Goal: Task Accomplishment & Management: Use online tool/utility

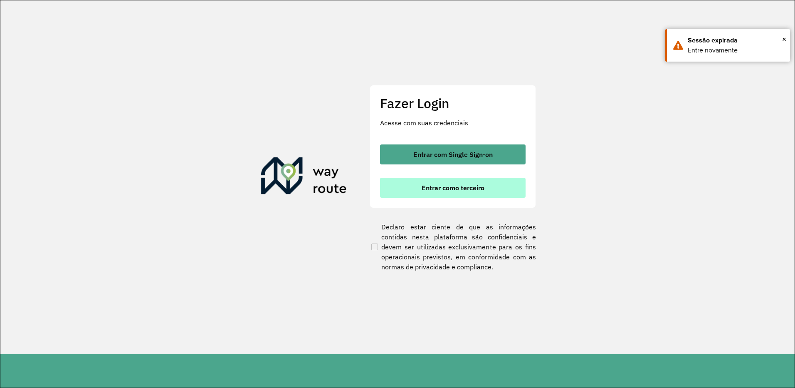
click at [447, 190] on span "Entrar como terceiro" at bounding box center [453, 187] width 63 height 7
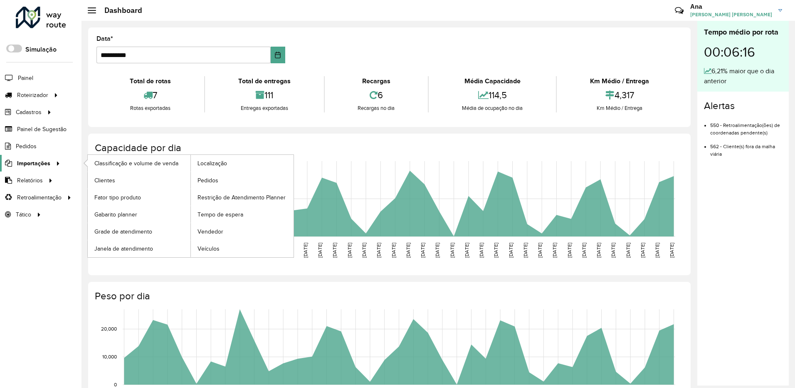
click at [49, 162] on span "Importações" at bounding box center [33, 163] width 33 height 9
click at [103, 179] on span "Clientes" at bounding box center [105, 180] width 22 height 9
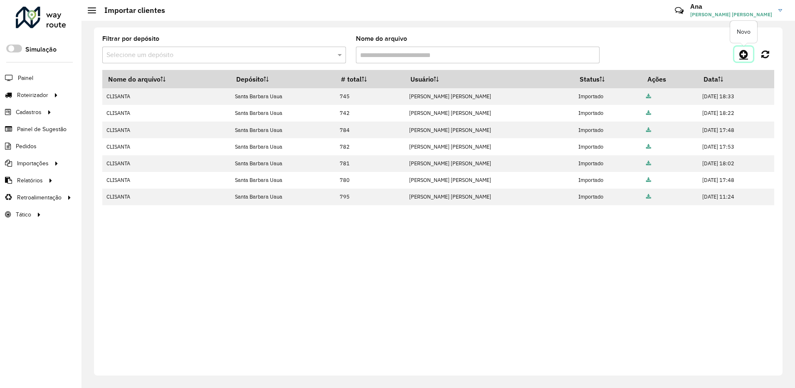
click at [739, 54] on link at bounding box center [743, 54] width 19 height 15
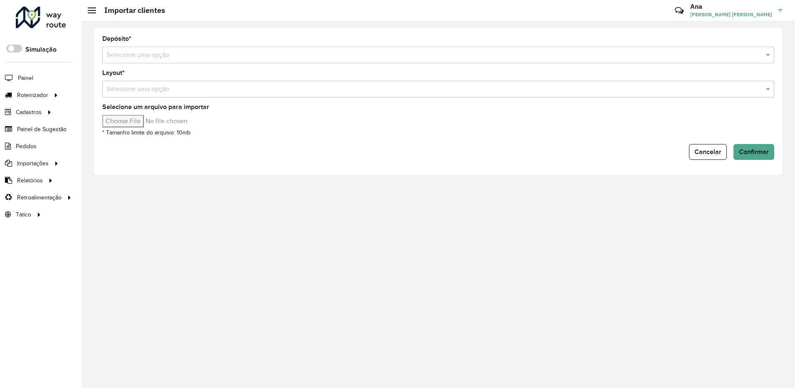
click at [133, 117] on input "Selecione um arquivo para importar" at bounding box center [172, 121] width 141 height 12
type input "**********"
click at [216, 56] on input "text" at bounding box center [429, 55] width 647 height 10
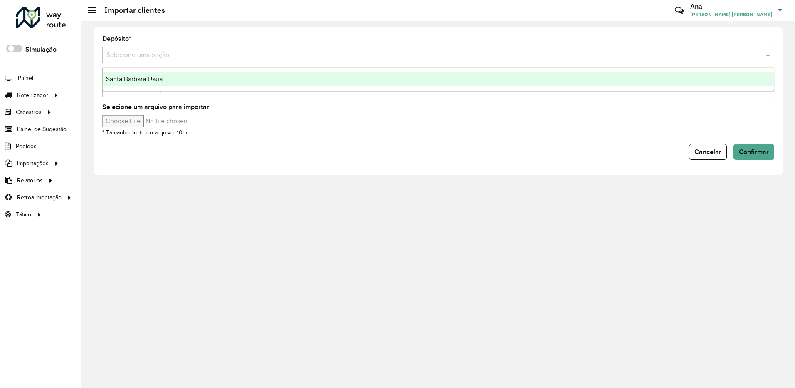
click at [218, 79] on div "Santa Barbara Uaua" at bounding box center [438, 79] width 671 height 14
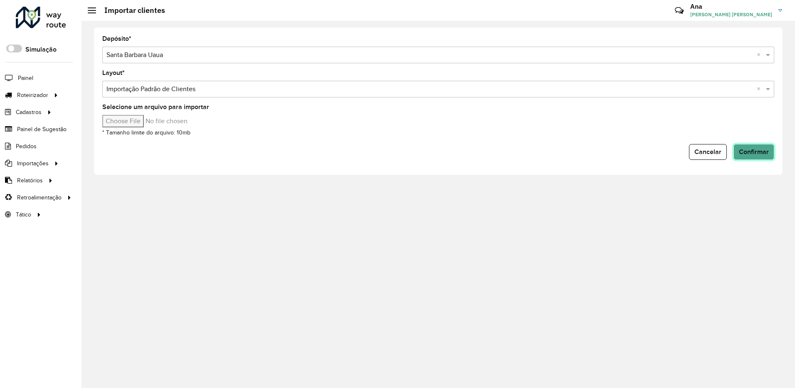
click at [770, 151] on button "Confirmar" at bounding box center [754, 152] width 41 height 16
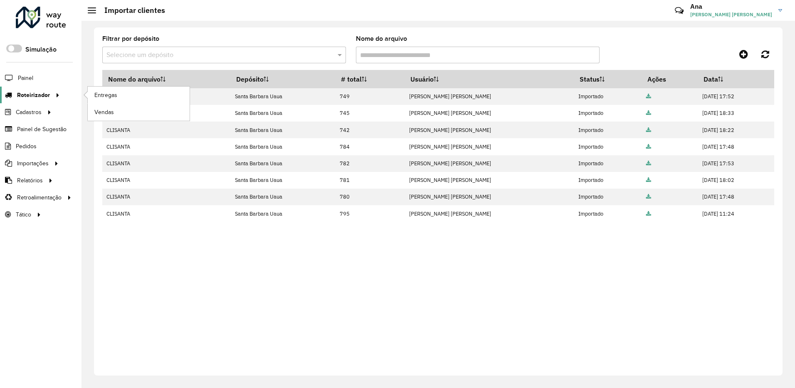
drag, startPoint x: 46, startPoint y: 93, endPoint x: 51, endPoint y: 93, distance: 4.6
click at [46, 93] on span "Roteirizador" at bounding box center [33, 95] width 33 height 9
click at [112, 95] on span "Entregas" at bounding box center [106, 95] width 24 height 9
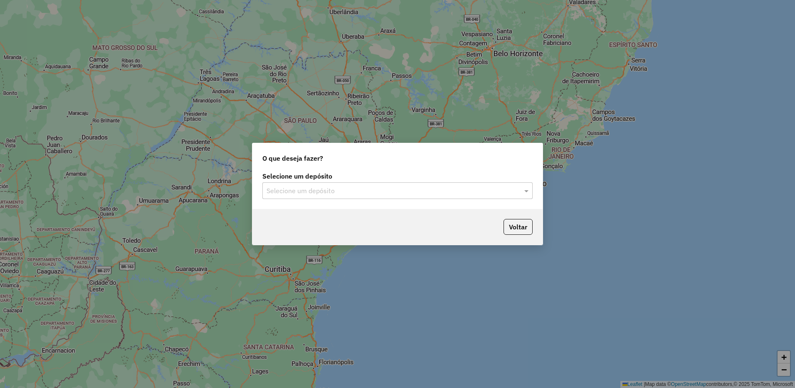
click at [373, 201] on div "Selecione um depósito Selecione um depósito" at bounding box center [397, 189] width 290 height 39
click at [380, 190] on input "text" at bounding box center [389, 191] width 245 height 10
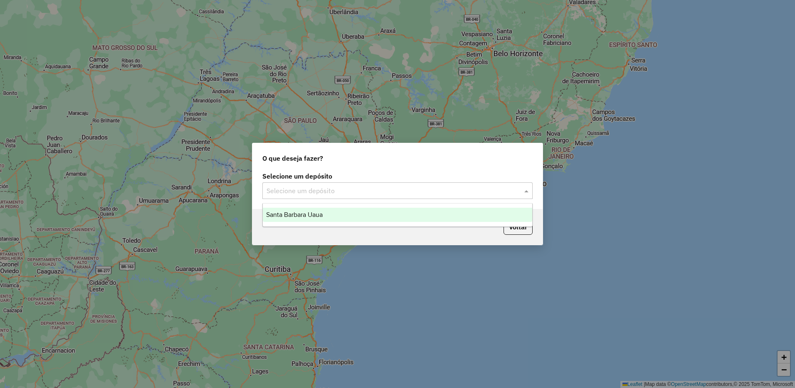
click at [363, 209] on div "Santa Barbara Uaua" at bounding box center [397, 215] width 269 height 14
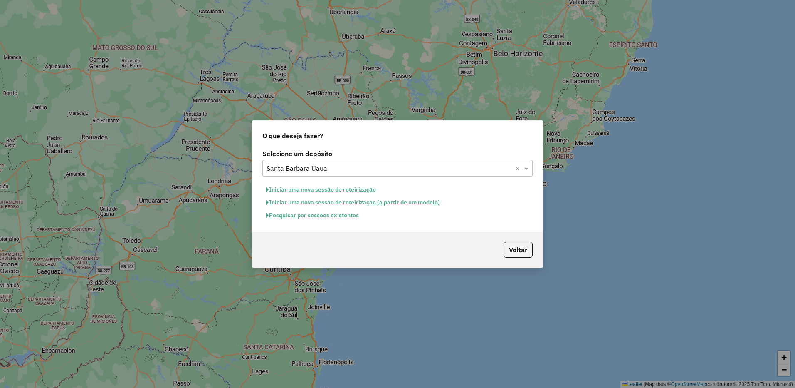
click at [346, 188] on button "Iniciar uma nova sessão de roteirização" at bounding box center [320, 189] width 117 height 13
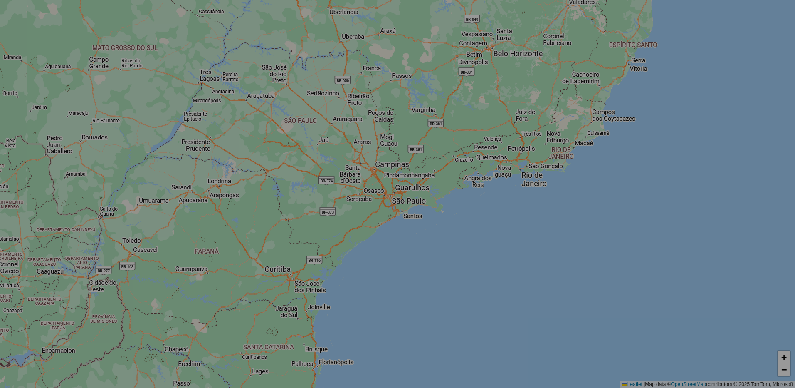
select select "*"
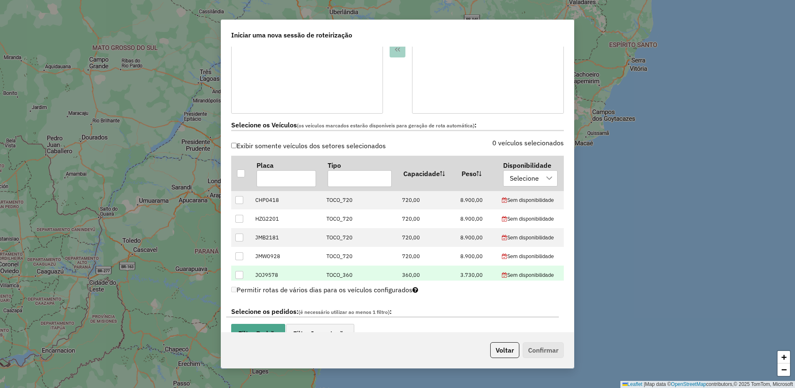
scroll to position [291, 0]
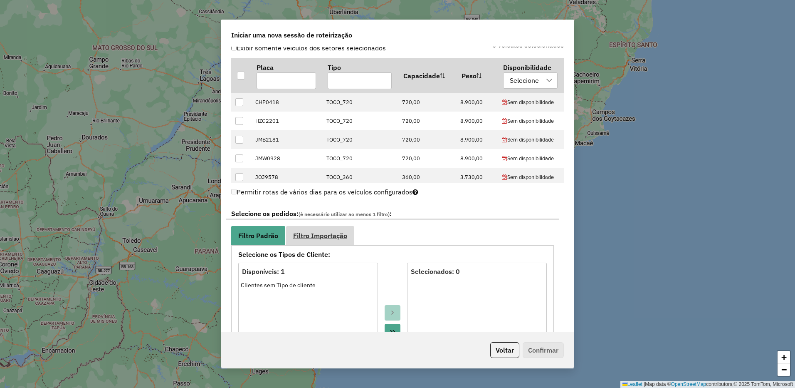
click at [320, 231] on link "Filtro Importação" at bounding box center [320, 235] width 68 height 19
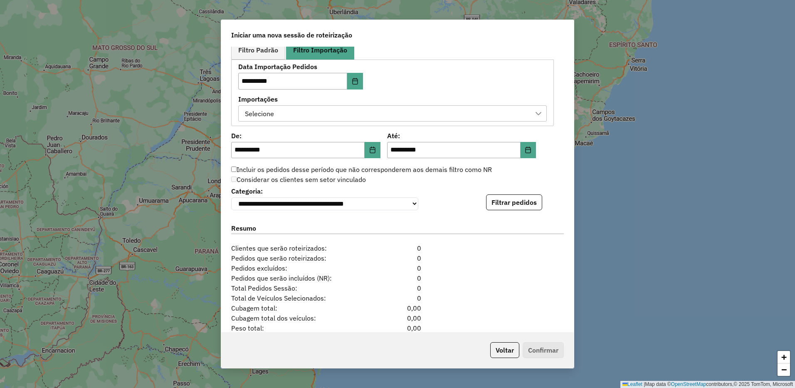
scroll to position [499, 0]
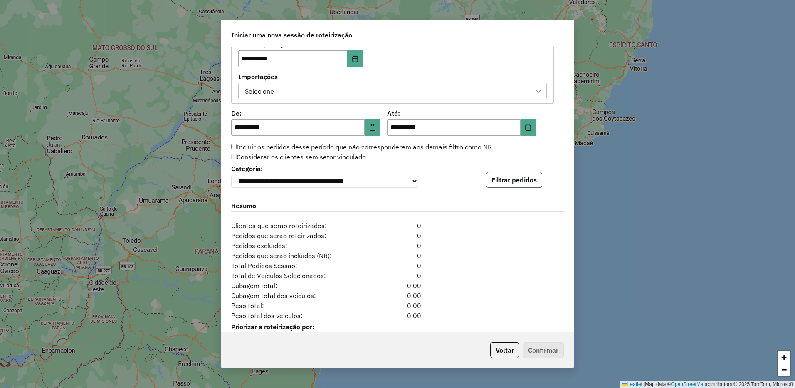
click at [502, 184] on button "Filtrar pedidos" at bounding box center [514, 180] width 56 height 16
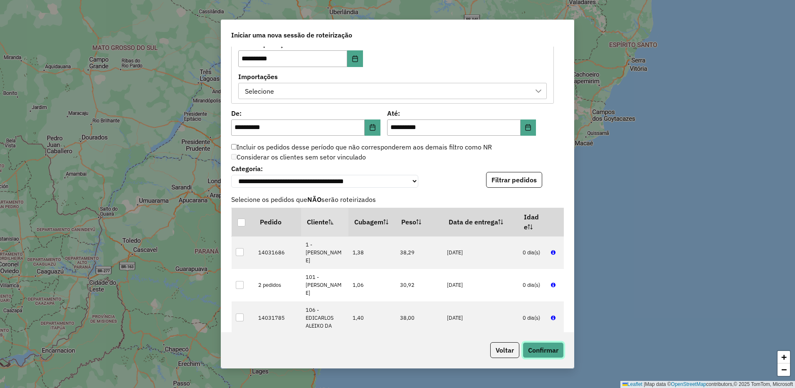
click at [550, 351] on button "Confirmar" at bounding box center [543, 350] width 41 height 16
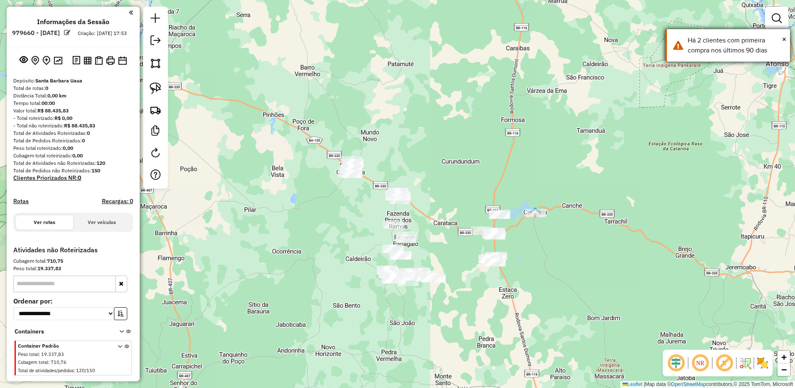
click at [719, 52] on div "Há 2 clientes com primeira compra nos últimos 90 dias" at bounding box center [736, 45] width 96 height 20
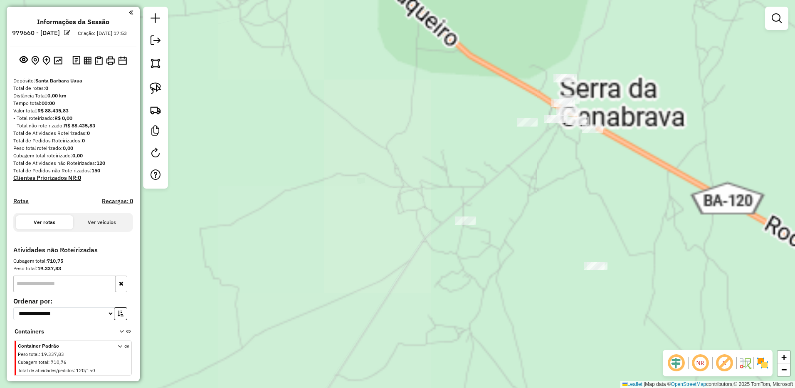
drag, startPoint x: 485, startPoint y: 145, endPoint x: 400, endPoint y: 180, distance: 91.7
click at [400, 180] on div "Janela de atendimento Grade de atendimento Capacidade Transportadoras Veículos …" at bounding box center [397, 194] width 795 height 388
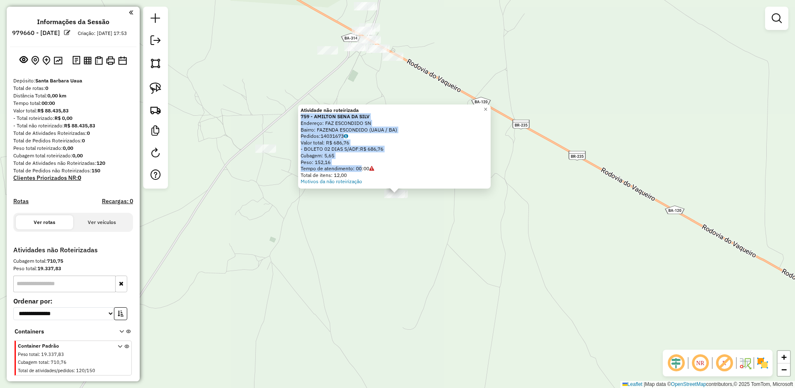
drag, startPoint x: 376, startPoint y: 111, endPoint x: 361, endPoint y: 172, distance: 63.5
click at [361, 172] on div "Atividade não roteirizada 759 - AMILTON SENA DA SILV Endereço: FAZ ESCONDIDO SN…" at bounding box center [394, 146] width 193 height 84
drag, startPoint x: 361, startPoint y: 172, endPoint x: 417, endPoint y: 94, distance: 96.8
click at [417, 94] on div "Atividade não roteirizada 759 - AMILTON SENA DA SILV Endereço: FAZ ESCONDIDO SN…" at bounding box center [397, 194] width 795 height 388
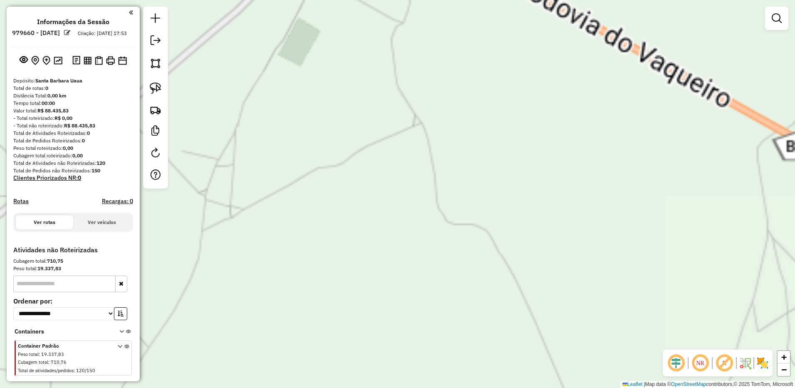
drag, startPoint x: 371, startPoint y: 87, endPoint x: 383, endPoint y: 232, distance: 146.0
click at [383, 232] on div "Janela de atendimento Grade de atendimento Capacidade Transportadoras Veículos …" at bounding box center [397, 194] width 795 height 388
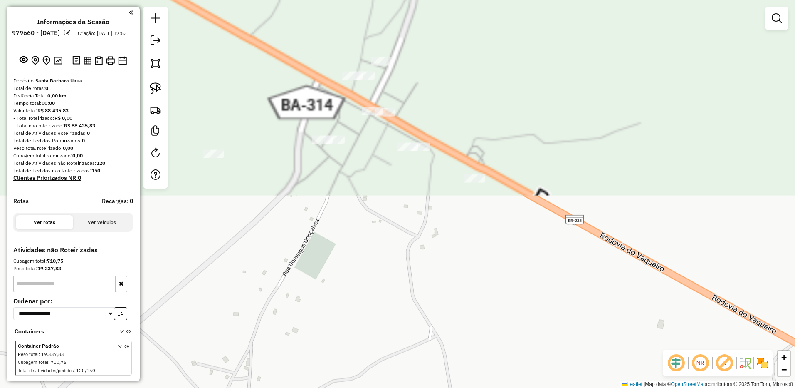
drag, startPoint x: 373, startPoint y: 227, endPoint x: 354, endPoint y: 173, distance: 56.4
click at [382, 293] on div "Janela de atendimento Grade de atendimento Capacidade Transportadoras Veículos …" at bounding box center [397, 194] width 795 height 388
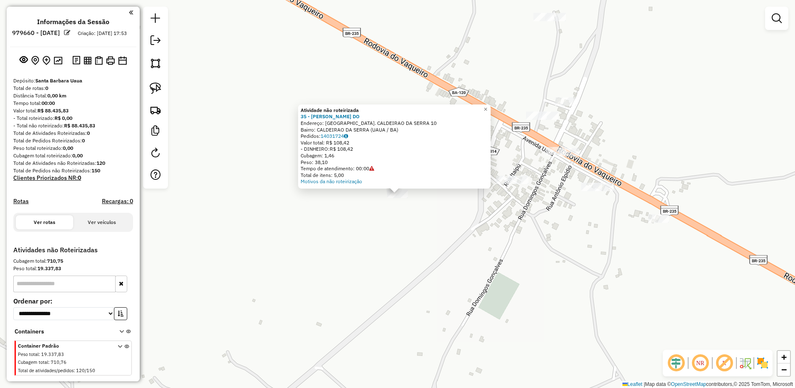
click at [390, 237] on div "Atividade não roteirizada 35 - ADEMILTON ALMEIDA DO Endereço: RUA POV. CALDEIRA…" at bounding box center [397, 194] width 795 height 388
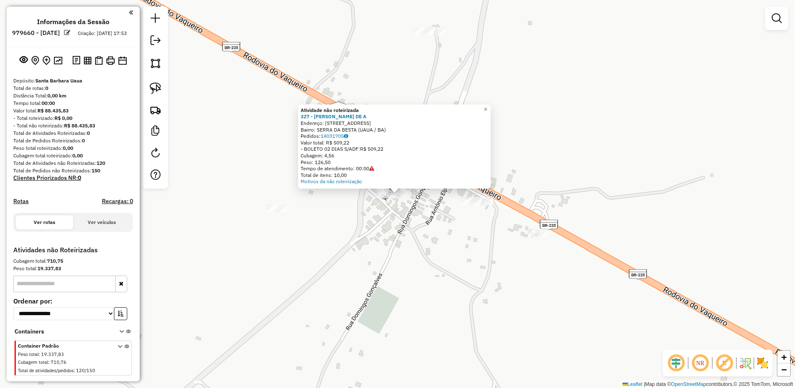
click at [462, 209] on div "Atividade não roteirizada 327 - ELIAS GONCALVES DE A Endereço: RUA FAZENDA SERR…" at bounding box center [397, 194] width 795 height 388
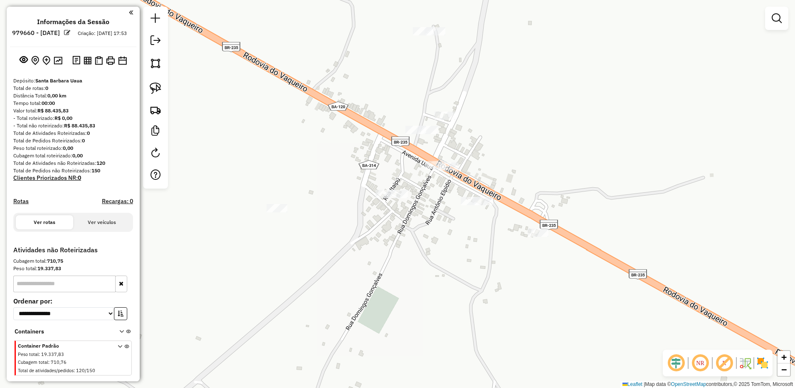
click at [467, 205] on div at bounding box center [471, 201] width 21 height 8
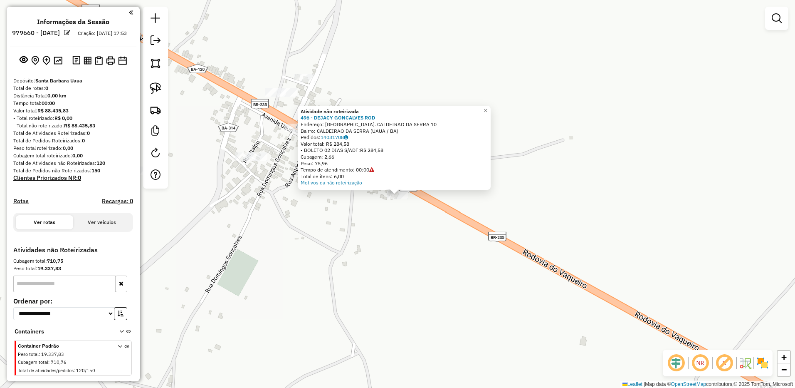
drag, startPoint x: 385, startPoint y: 210, endPoint x: 396, endPoint y: 249, distance: 40.6
click at [396, 249] on div "Atividade não roteirizada 496 - DEJACY GONCALVES ROD Endereço: RUA POV. CALDEIR…" at bounding box center [397, 194] width 795 height 388
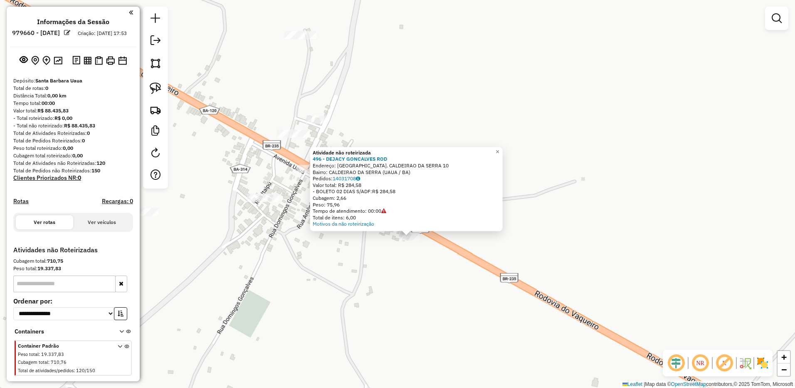
click at [396, 246] on div "Atividade não roteirizada 496 - DEJACY GONCALVES ROD Endereço: RUA POV. CALDEIR…" at bounding box center [397, 194] width 795 height 388
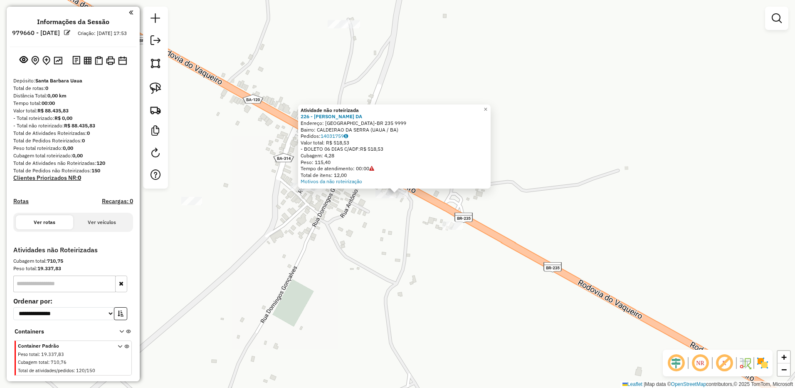
drag, startPoint x: 332, startPoint y: 217, endPoint x: 332, endPoint y: 243, distance: 25.8
click at [332, 243] on div "Atividade não roteirizada 226 - DANIEL GONCALVES DA Endereço: RUA R UAUA-BR 235…" at bounding box center [397, 194] width 795 height 388
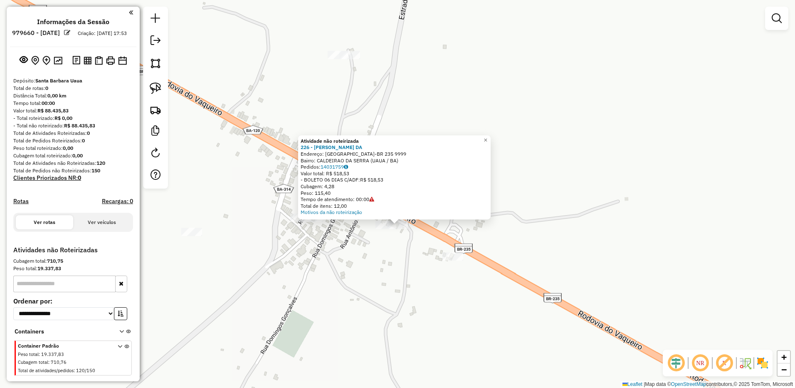
click at [337, 242] on div "Atividade não roteirizada 226 - DANIEL GONCALVES DA Endereço: RUA R UAUA-BR 235…" at bounding box center [397, 194] width 795 height 388
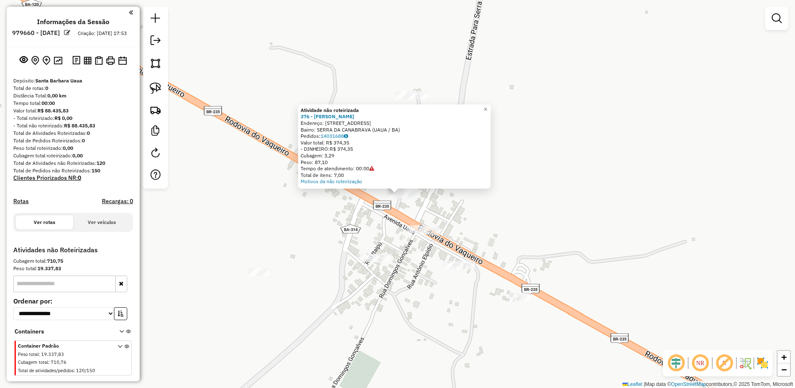
drag, startPoint x: 328, startPoint y: 191, endPoint x: 320, endPoint y: 200, distance: 11.8
click at [320, 200] on div "Atividade não roteirizada 376 - JOAO GONCALVES DA SI Endereço: RUA POVOADO SERR…" at bounding box center [397, 194] width 795 height 388
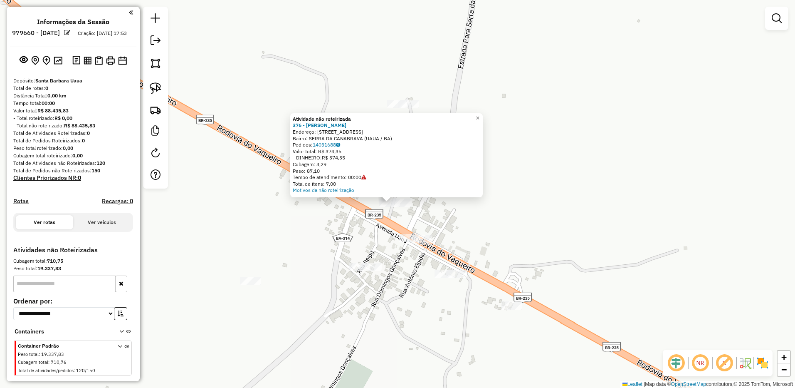
click at [345, 213] on div "Atividade não roteirizada 376 - JOAO GONCALVES DA SI Endereço: RUA POVOADO SERR…" at bounding box center [397, 194] width 795 height 388
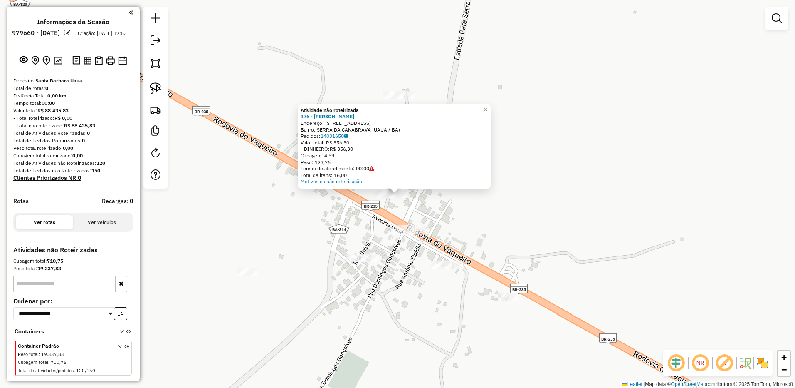
click at [366, 222] on div "Atividade não roteirizada 376 - JOAO GONCALVES DA SI Endereço: RUA POVOADO SERR…" at bounding box center [397, 194] width 795 height 388
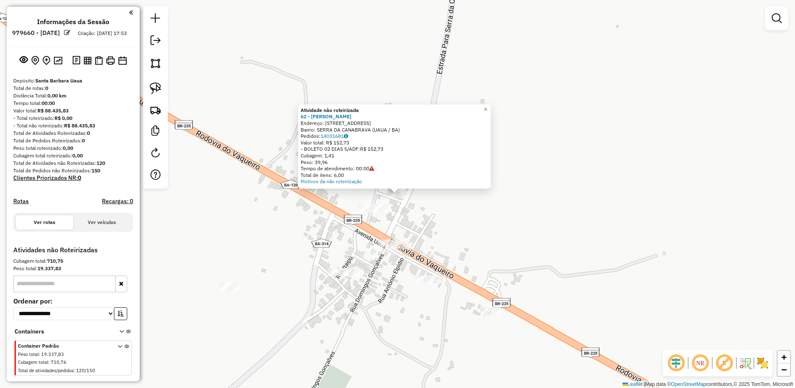
drag, startPoint x: 405, startPoint y: 229, endPoint x: 398, endPoint y: 238, distance: 11.8
click at [405, 230] on div "Atividade não roteirizada 62 - JOSE CARLOS FERREIRA Endereço: RUA SERRA DA CANA…" at bounding box center [397, 194] width 795 height 388
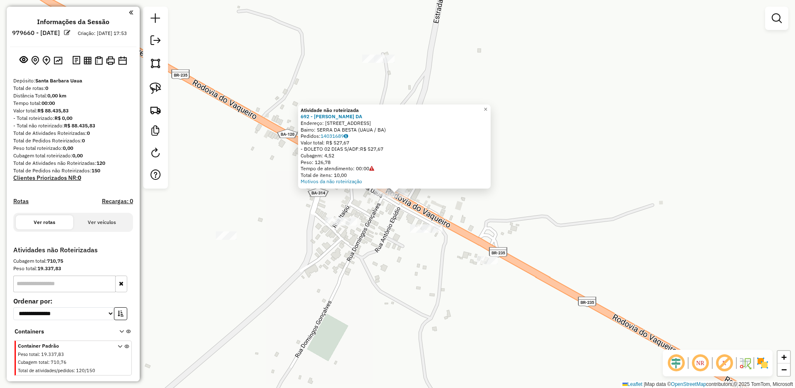
click at [387, 230] on div "Atividade não roteirizada 692 - MARISE GONCALVES DA Endereço: RUA FAZENDA SERRA…" at bounding box center [397, 194] width 795 height 388
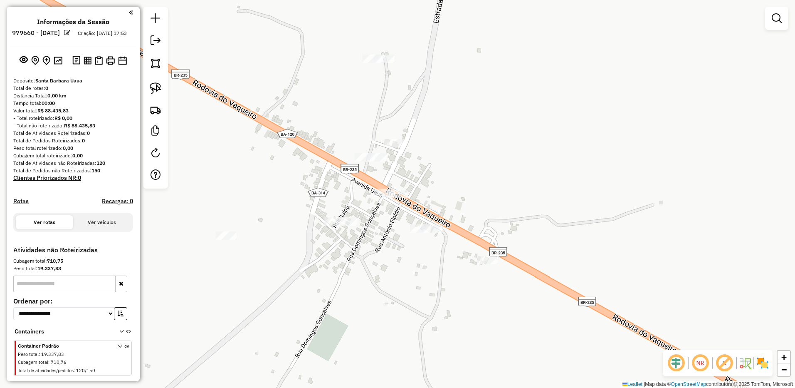
click at [381, 200] on div "Janela de atendimento Grade de atendimento Capacidade Transportadoras Veículos …" at bounding box center [397, 194] width 795 height 388
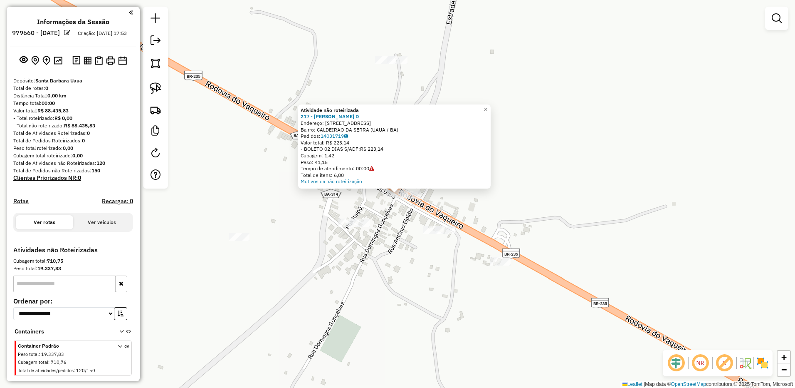
click at [388, 222] on div "Atividade não roteirizada 217 - MARIANE NASCIMENTO D Endereço: RUA R UAUA BR 23…" at bounding box center [397, 194] width 795 height 388
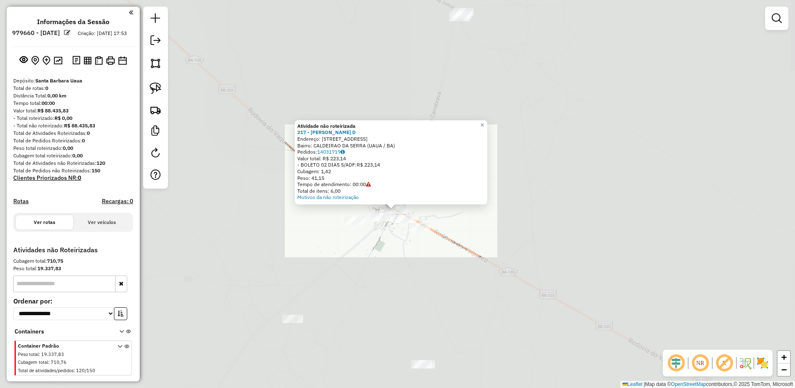
click at [343, 219] on div "Atividade não roteirizada 217 - MARIANE NASCIMENTO D Endereço: RUA R UAUA BR 23…" at bounding box center [397, 194] width 795 height 388
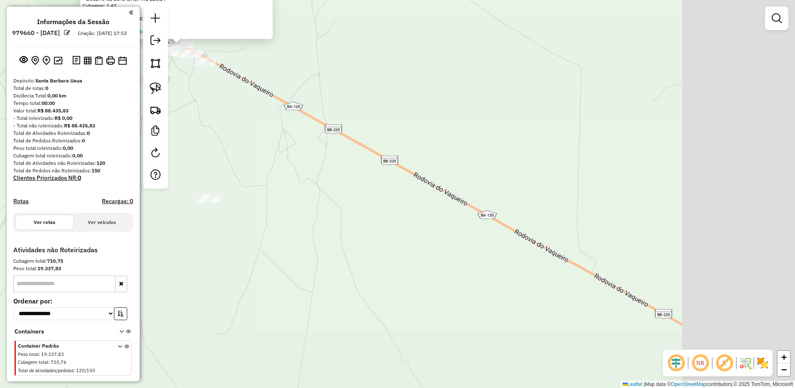
click at [342, 203] on div "Atividade não roteirizada 217 - MARIANE NASCIMENTO D Endereço: RUA R UAUA BR 23…" at bounding box center [397, 194] width 795 height 388
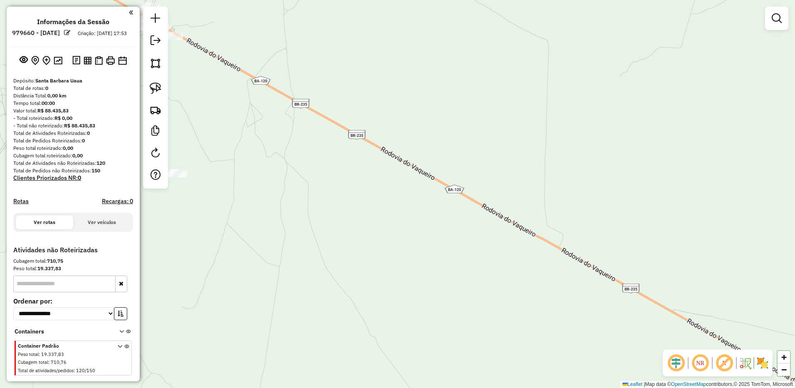
click at [346, 202] on div "Janela de atendimento Grade de atendimento Capacidade Transportadoras Veículos …" at bounding box center [397, 194] width 795 height 388
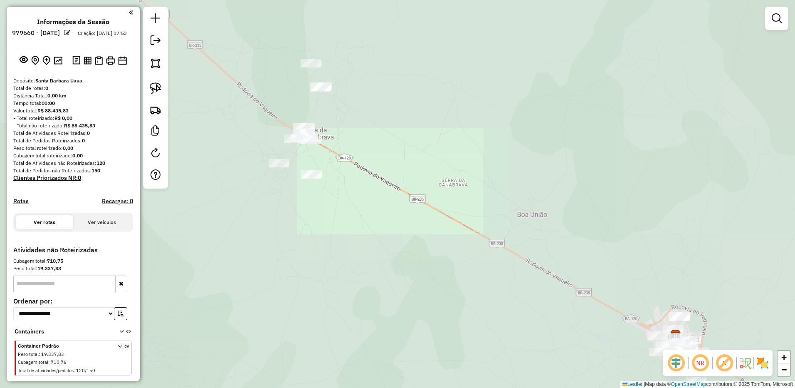
drag, startPoint x: 402, startPoint y: 227, endPoint x: 293, endPoint y: 126, distance: 148.3
click at [322, 163] on div "Janela de atendimento Grade de atendimento Capacidade Transportadoras Veículos …" at bounding box center [397, 194] width 795 height 388
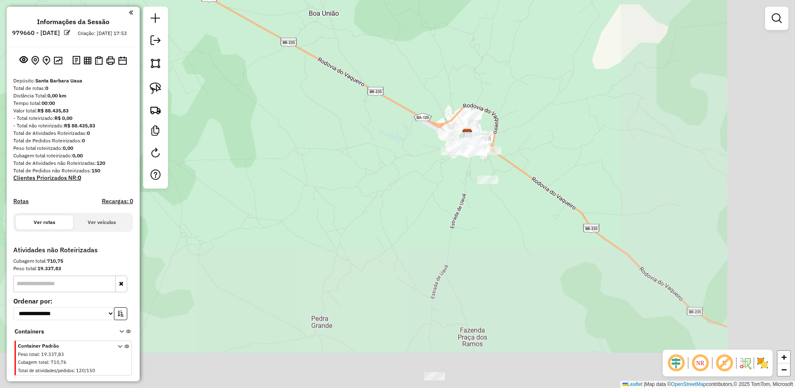
drag, startPoint x: 303, startPoint y: 165, endPoint x: 291, endPoint y: 143, distance: 24.4
click at [294, 149] on div "Janela de atendimento Grade de atendimento Capacidade Transportadoras Veículos …" at bounding box center [397, 194] width 795 height 388
click at [293, 146] on div "Janela de atendimento Grade de atendimento Capacidade Transportadoras Veículos …" at bounding box center [397, 194] width 795 height 388
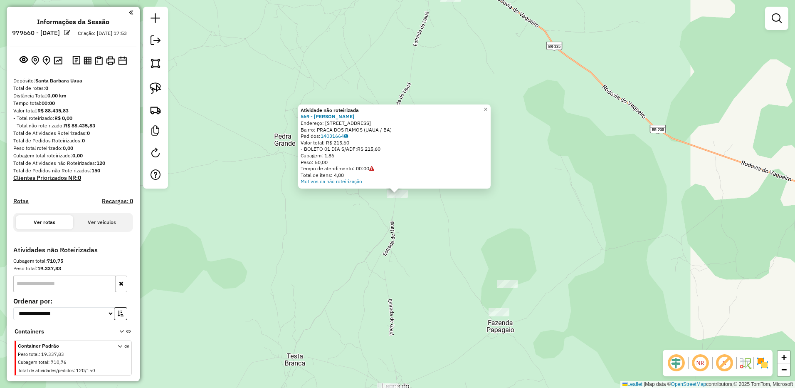
click at [371, 225] on div "Atividade não roteirizada 569 - DOMINGOS DOS SANTOS Endereço: RUA FAZENDA PRACA…" at bounding box center [397, 194] width 795 height 388
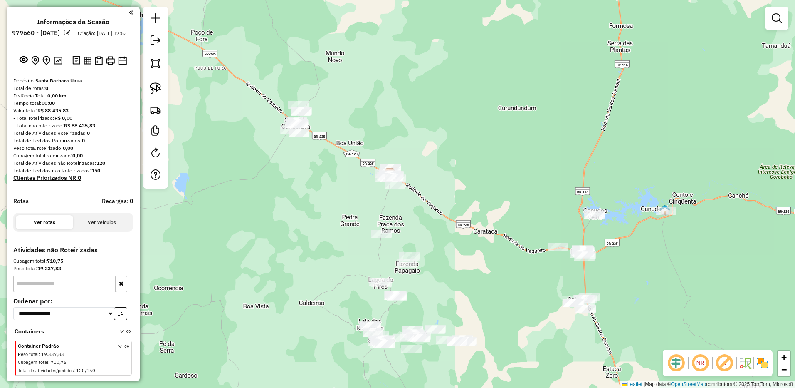
click at [466, 294] on div "Janela de atendimento Grade de atendimento Capacidade Transportadoras Veículos …" at bounding box center [397, 194] width 795 height 388
click at [151, 106] on img at bounding box center [156, 110] width 12 height 12
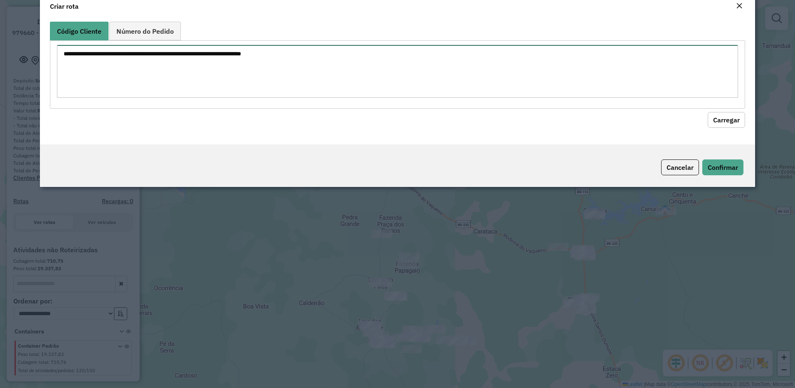
click at [194, 69] on textarea at bounding box center [398, 71] width 682 height 53
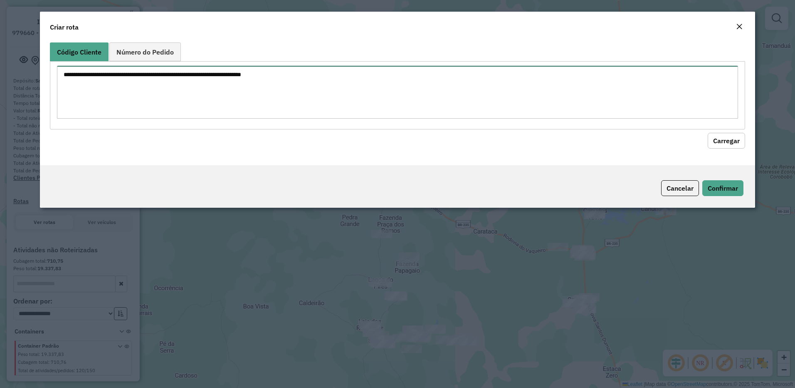
paste textarea "** ** ** ** ** ** ** ** ** *** *** *** *** *** *** *** *** *** *** *** *** *** …"
type textarea "** ** ** ** ** ** ** ** ** *** *** *** *** *** *** *** *** *** *** *** *** *** …"
drag, startPoint x: 747, startPoint y: 138, endPoint x: 733, endPoint y: 138, distance: 14.1
click at [744, 138] on div "Código Cliente Número do Pedido ** ** ** ** ** ** ** ** ** *** *** *** *** *** …" at bounding box center [398, 102] width 716 height 126
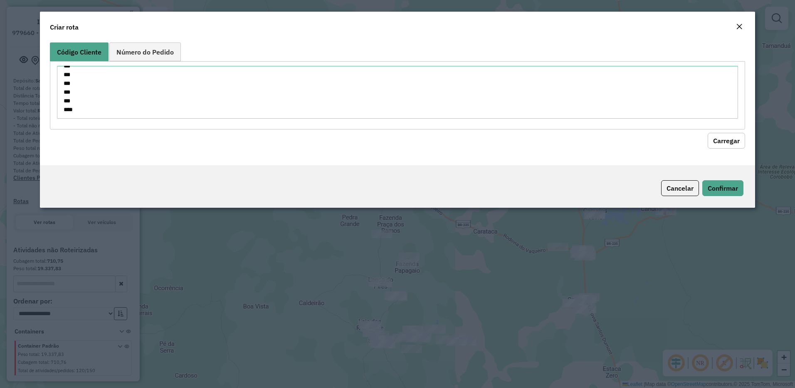
click at [731, 138] on button "Carregar" at bounding box center [726, 141] width 37 height 16
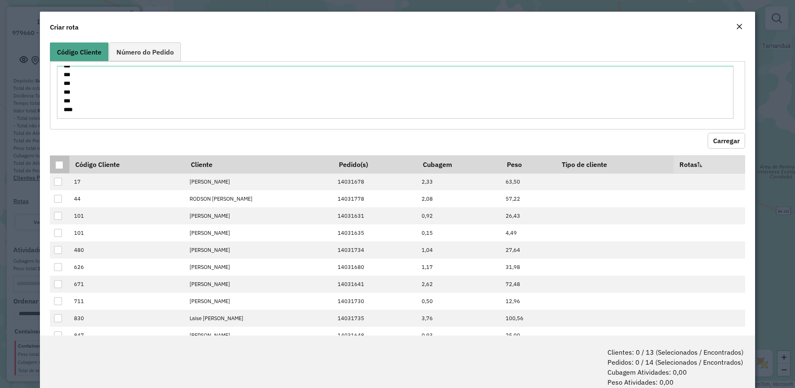
click at [60, 163] on div at bounding box center [59, 165] width 8 height 8
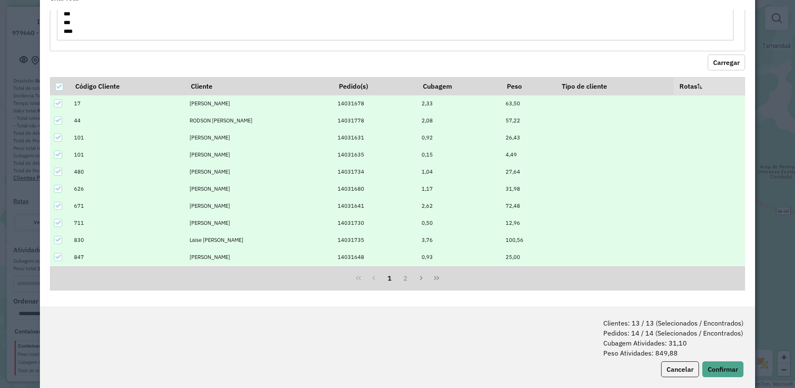
scroll to position [42, 0]
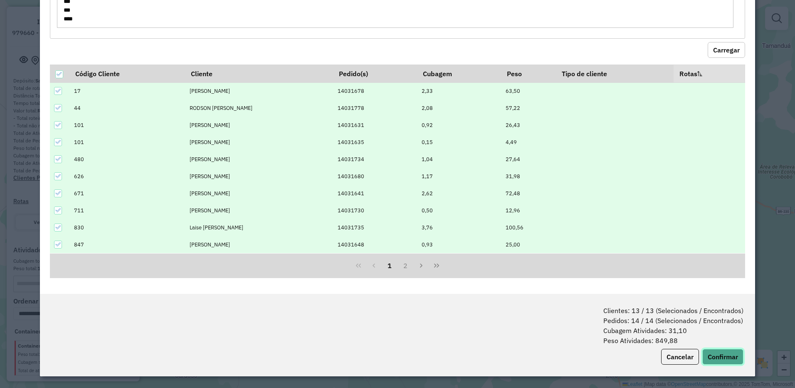
click at [716, 352] on button "Confirmar" at bounding box center [722, 356] width 41 height 16
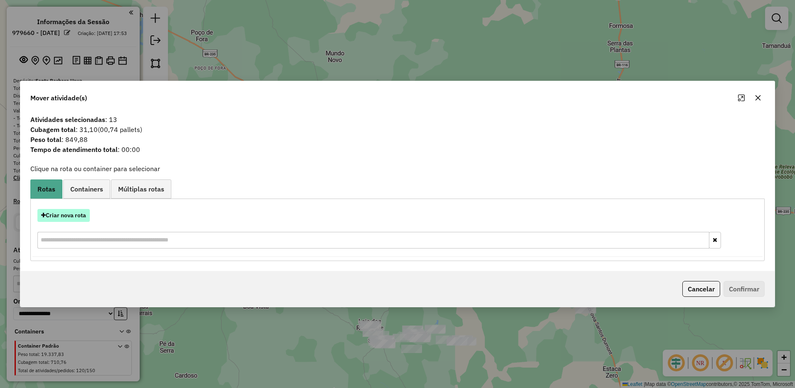
click at [77, 214] on button "Criar nova rota" at bounding box center [63, 215] width 52 height 13
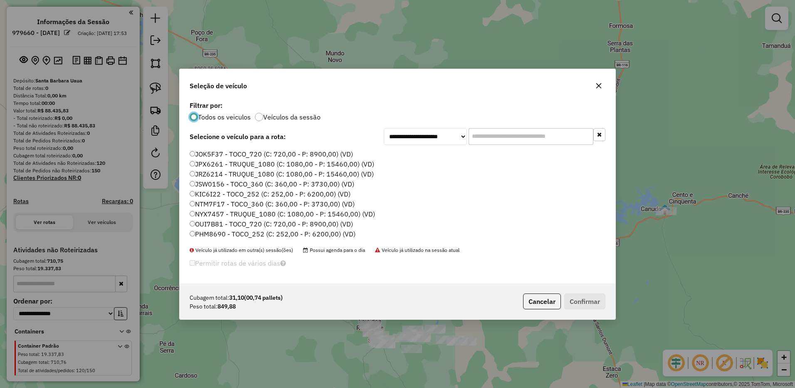
scroll to position [5, 0]
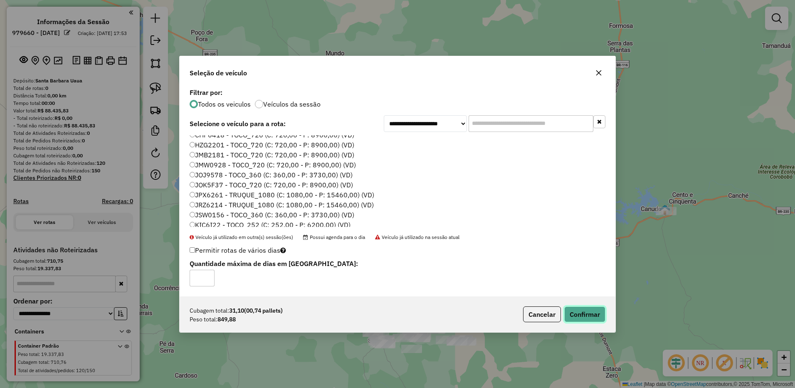
click at [589, 314] on button "Confirmar" at bounding box center [584, 314] width 41 height 16
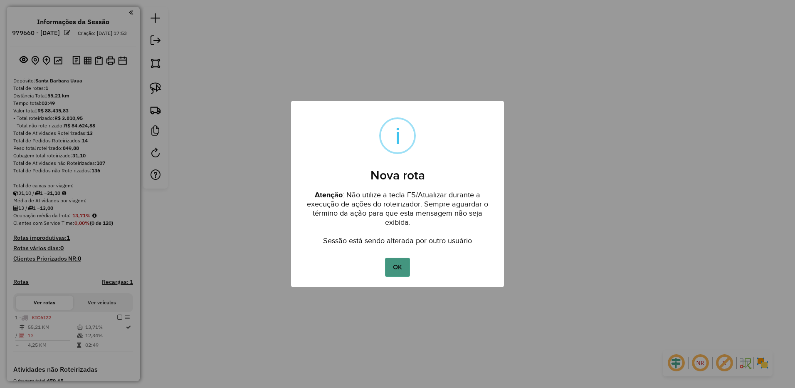
click at [387, 265] on button "OK" at bounding box center [397, 266] width 25 height 19
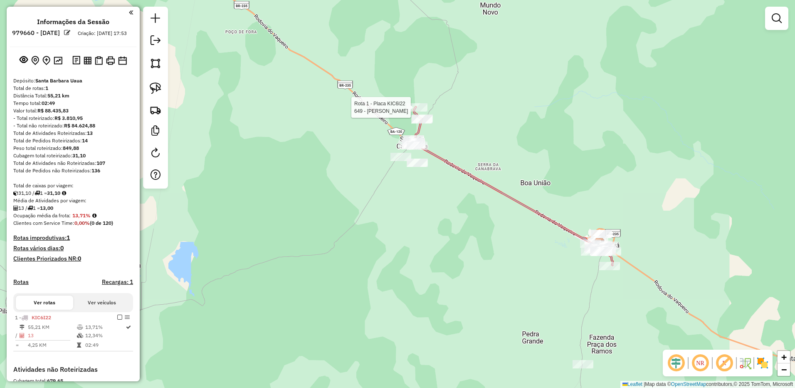
select select "**********"
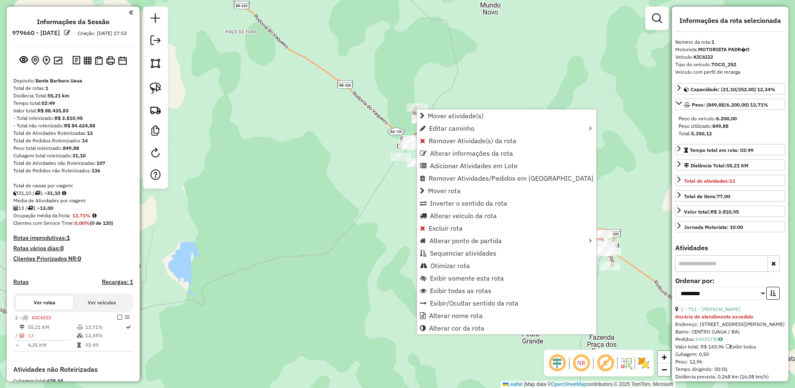
scroll to position [141, 0]
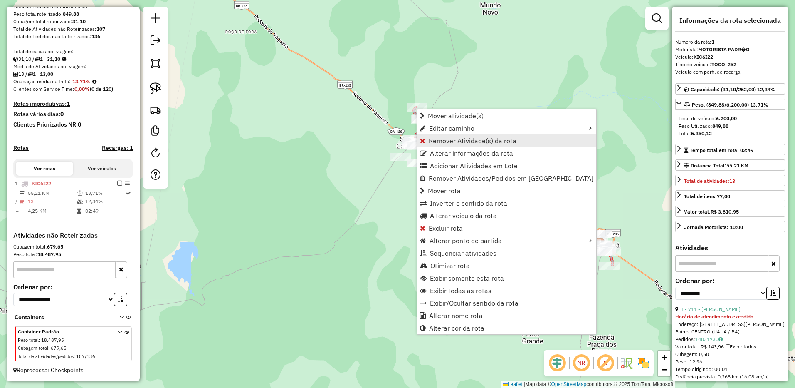
click at [453, 139] on span "Remover Atividade(s) da rota" at bounding box center [473, 140] width 88 height 7
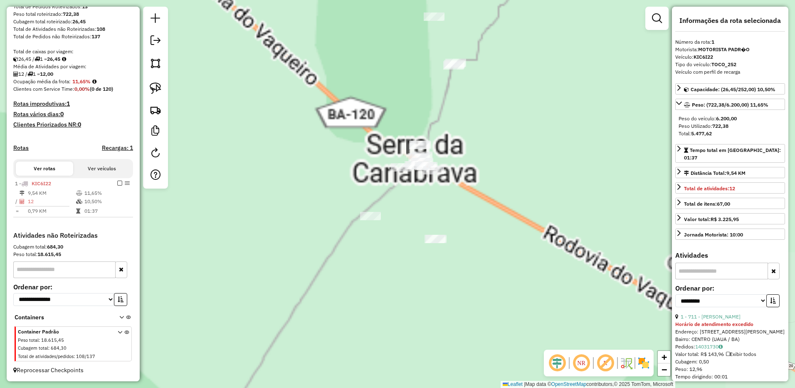
drag, startPoint x: 312, startPoint y: 84, endPoint x: 261, endPoint y: 50, distance: 61.2
click at [287, 63] on div "Janela de atendimento Grade de atendimento Capacidade Transportadoras Veículos …" at bounding box center [397, 194] width 795 height 388
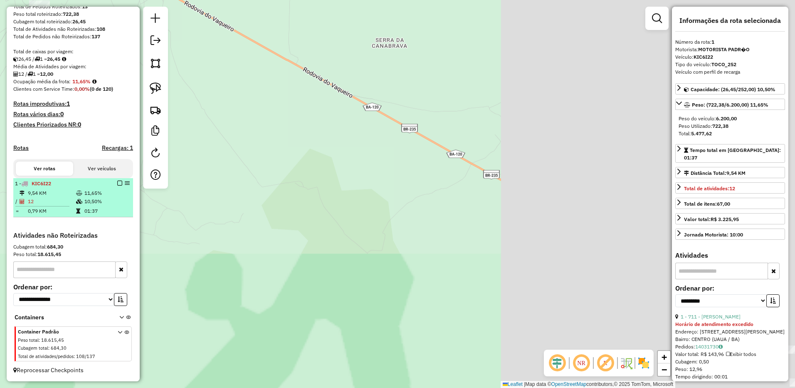
click at [45, 202] on td "12" at bounding box center [51, 201] width 48 height 8
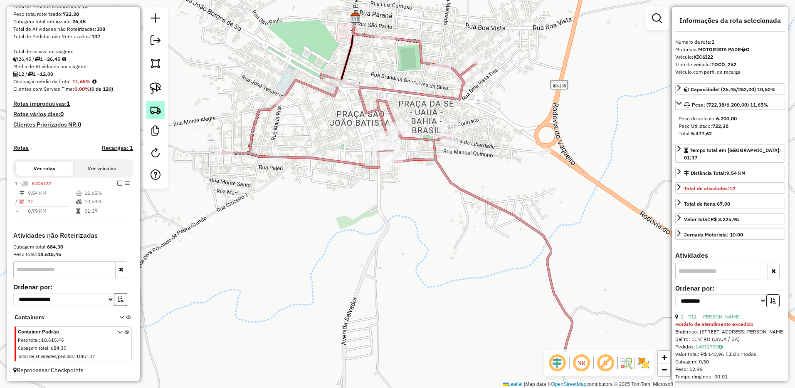
click at [158, 116] on link at bounding box center [155, 110] width 18 height 18
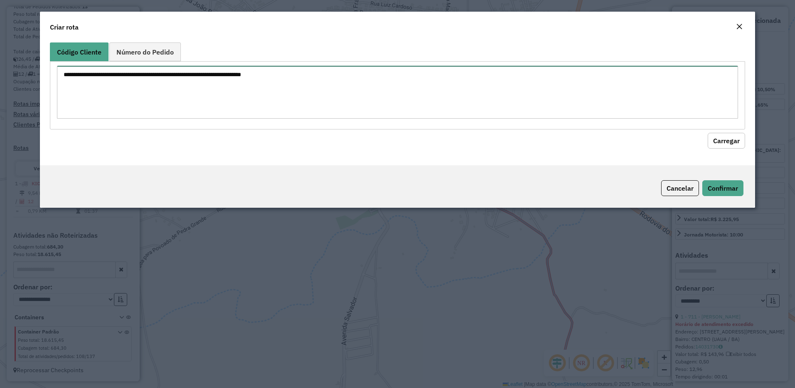
click at [175, 108] on textarea at bounding box center [398, 92] width 682 height 53
click at [184, 101] on textarea at bounding box center [398, 92] width 682 height 53
paste textarea "** ** ** ** ** *** *** *** *** *** *** *** *** *** *** *** *** *** *** *** *** …"
type textarea "** ** ** ** ** *** *** *** *** *** *** *** *** *** *** *** *** *** *** *** *** …"
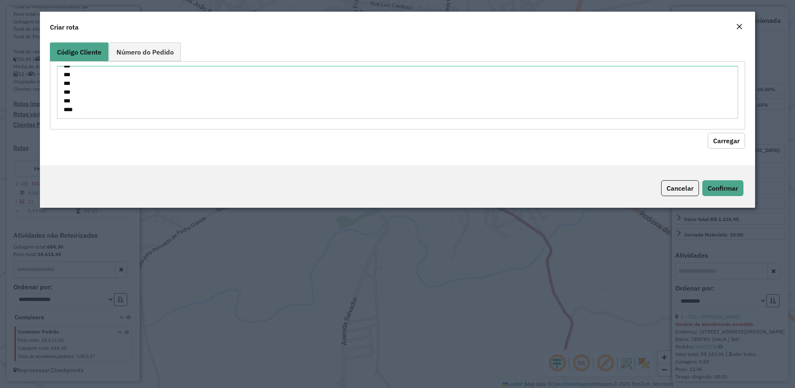
click at [727, 136] on button "Carregar" at bounding box center [726, 141] width 37 height 16
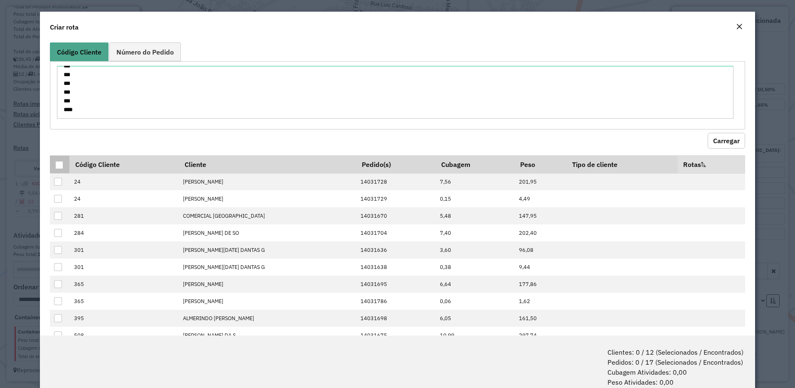
click at [52, 164] on th at bounding box center [60, 164] width 20 height 18
click at [56, 163] on div at bounding box center [59, 165] width 8 height 8
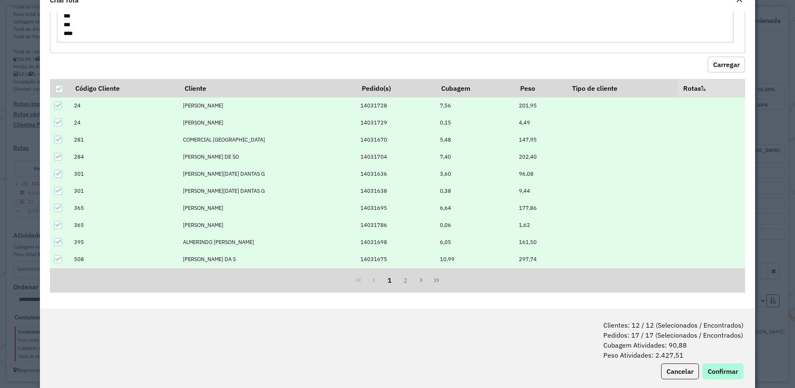
scroll to position [42, 0]
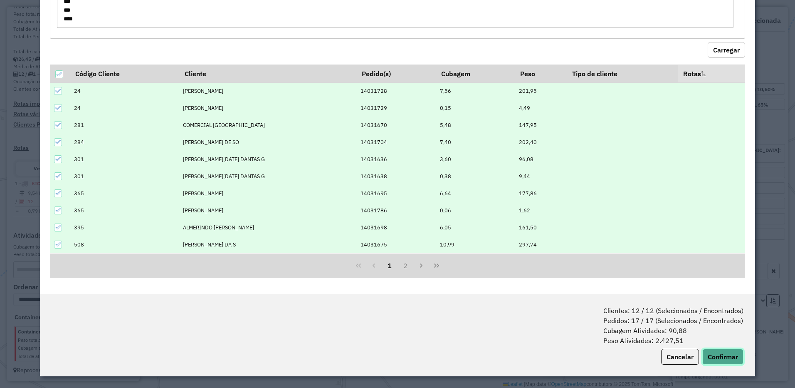
click at [715, 356] on button "Confirmar" at bounding box center [722, 356] width 41 height 16
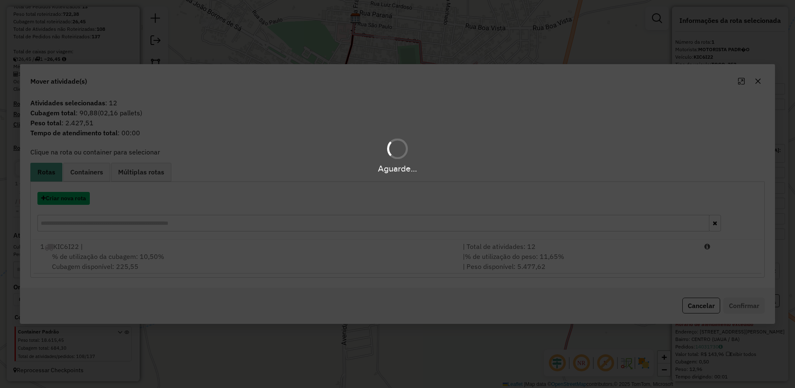
click at [85, 194] on button "Criar nova rota" at bounding box center [63, 198] width 52 height 13
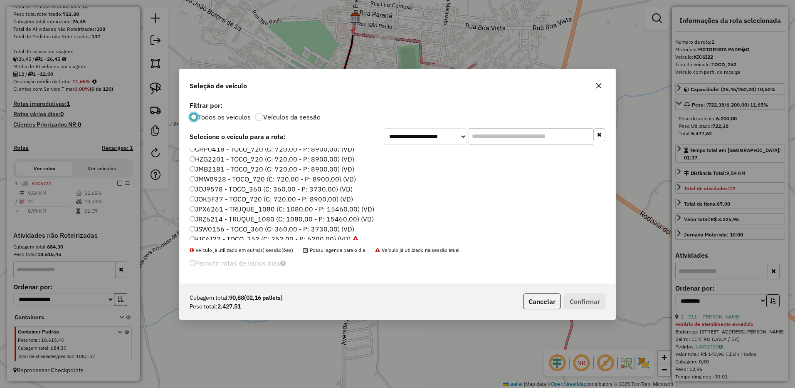
scroll to position [0, 0]
click at [195, 153] on label "CHP0418 - TOCO_720 (C: 720,00 - P: 8900,00) (VD)" at bounding box center [272, 153] width 165 height 10
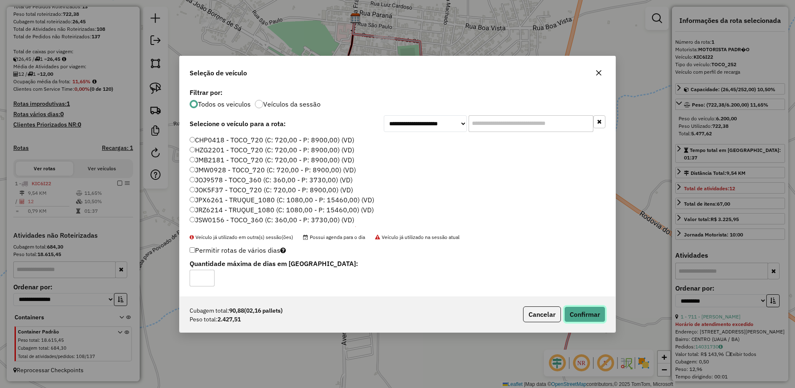
click at [587, 314] on button "Confirmar" at bounding box center [584, 314] width 41 height 16
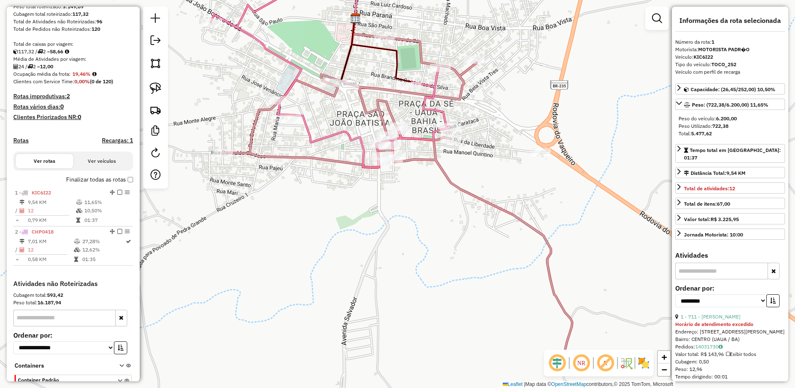
scroll to position [197, 0]
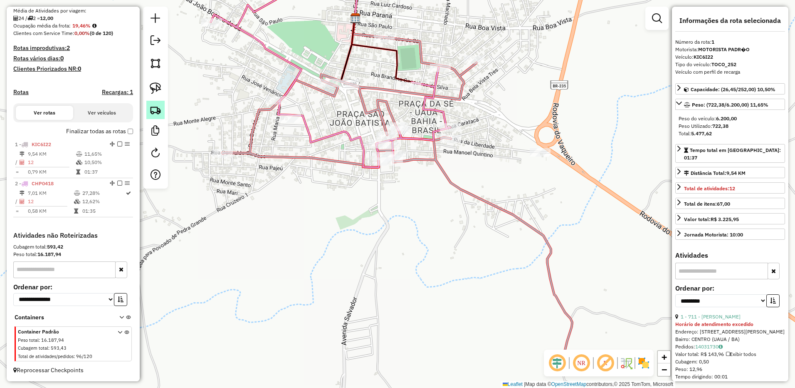
click at [157, 111] on img at bounding box center [156, 110] width 12 height 12
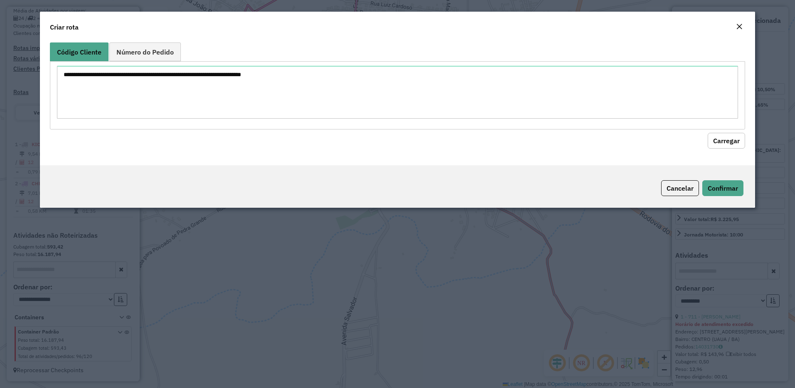
click at [318, 323] on modal-container "Criar rota Código Cliente Número do Pedido Carregar Cancelar Confirmar" at bounding box center [397, 194] width 795 height 388
click at [734, 24] on button "Close" at bounding box center [740, 27] width 12 height 11
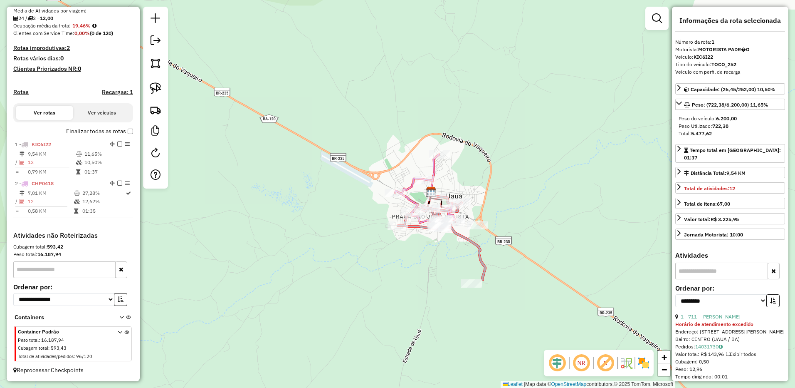
drag, startPoint x: 366, startPoint y: 198, endPoint x: 383, endPoint y: 181, distance: 24.1
click at [381, 203] on div "Janela de atendimento Grade de atendimento Capacidade Transportadoras Veículos …" at bounding box center [397, 194] width 795 height 388
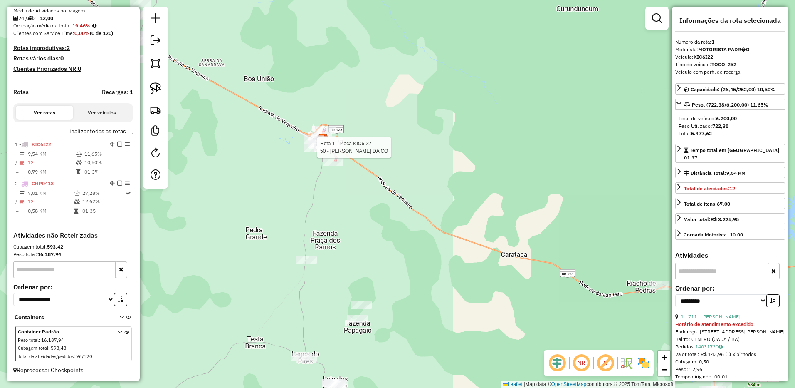
drag, startPoint x: 343, startPoint y: 188, endPoint x: 375, endPoint y: 196, distance: 33.0
click at [363, 194] on div "Rota 1 - Placa KIC6I22 50 - OSMARIA LOIOLA DA CO Janela de atendimento Grade de…" at bounding box center [397, 194] width 795 height 388
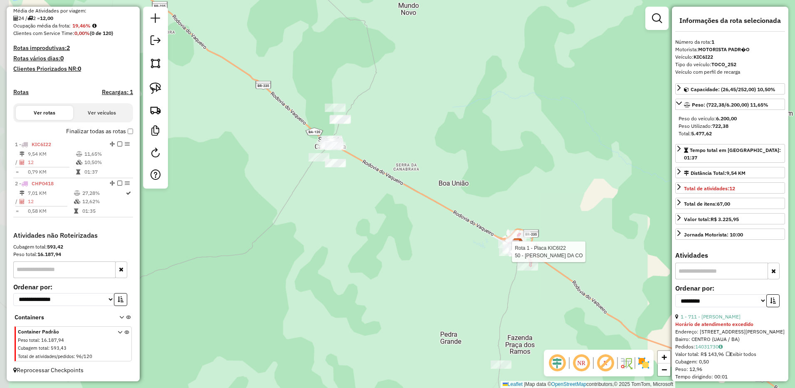
click at [319, 161] on div at bounding box center [319, 157] width 21 height 8
click at [319, 214] on div "Rota 1 - Placa KIC6I22 50 - OSMARIA LOIOLA DA CO Janela de atendimento Grade de…" at bounding box center [397, 194] width 795 height 388
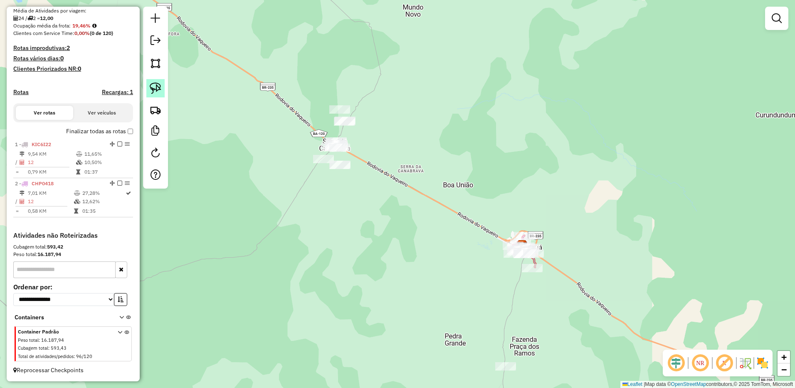
click at [158, 91] on img at bounding box center [156, 88] width 12 height 12
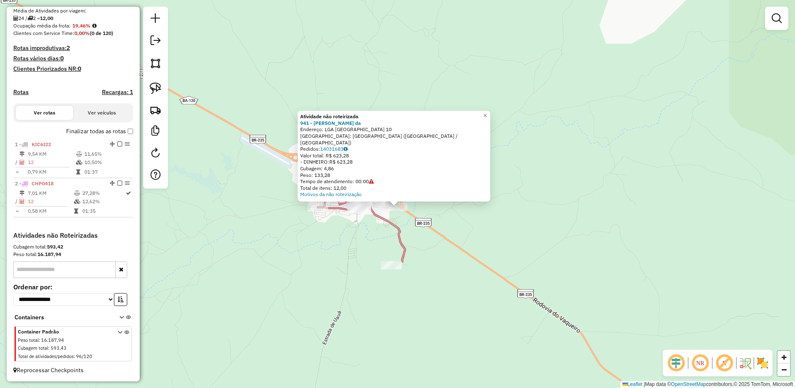
drag, startPoint x: 335, startPoint y: 249, endPoint x: 333, endPoint y: 280, distance: 30.8
click at [333, 280] on div "Atividade não roteirizada 941 - Givanildo Serafim da Endereço: LGA Lagoa da Ped…" at bounding box center [397, 194] width 795 height 388
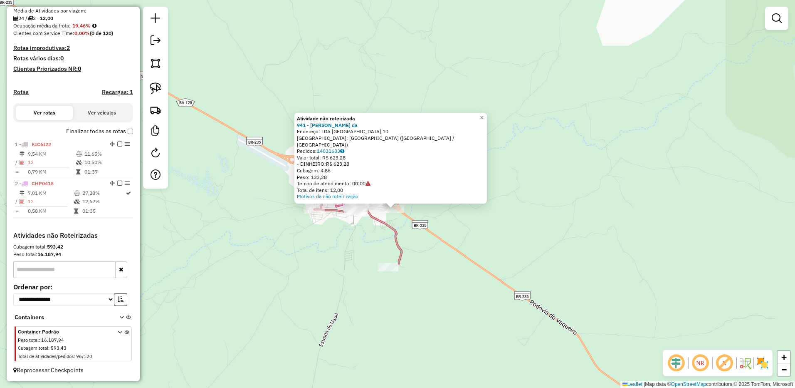
drag, startPoint x: 328, startPoint y: 308, endPoint x: 339, endPoint y: 246, distance: 62.9
click at [336, 256] on div "Atividade não roteirizada 941 - Givanildo Serafim da Endereço: LGA Lagoa da Ped…" at bounding box center [397, 194] width 795 height 388
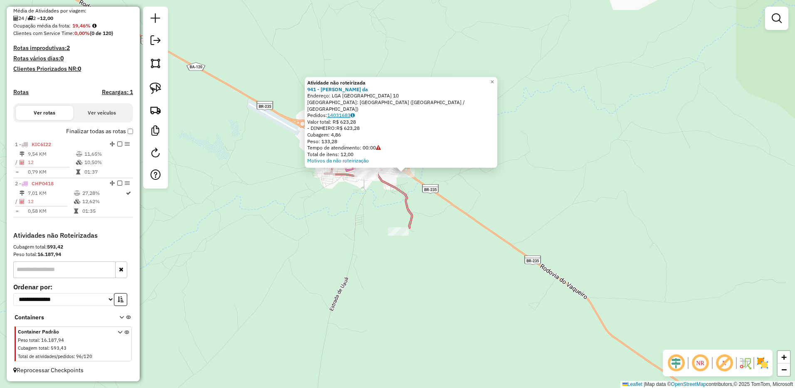
click at [351, 114] on link "14031683" at bounding box center [340, 115] width 27 height 6
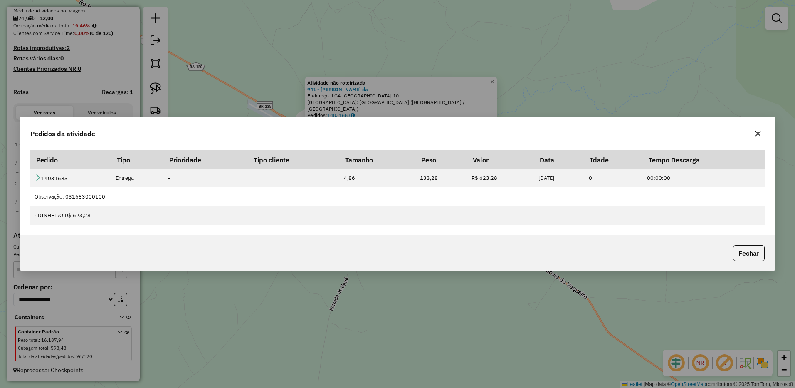
click at [757, 133] on icon "button" at bounding box center [758, 133] width 5 height 5
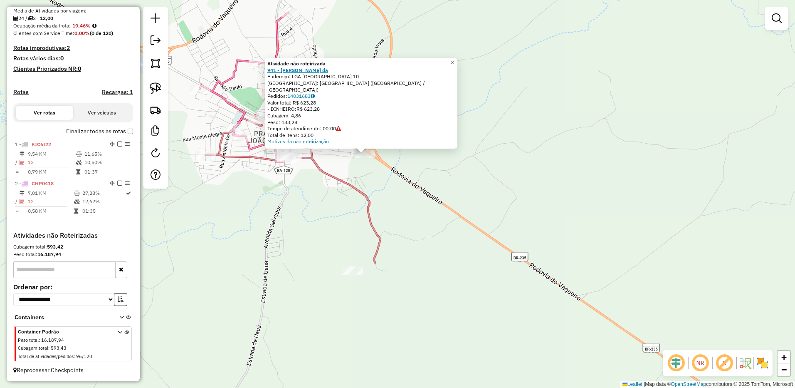
click at [314, 73] on strong "941 - [PERSON_NAME] da" at bounding box center [297, 70] width 61 height 6
click at [357, 191] on icon at bounding box center [292, 180] width 175 height 166
select select "**********"
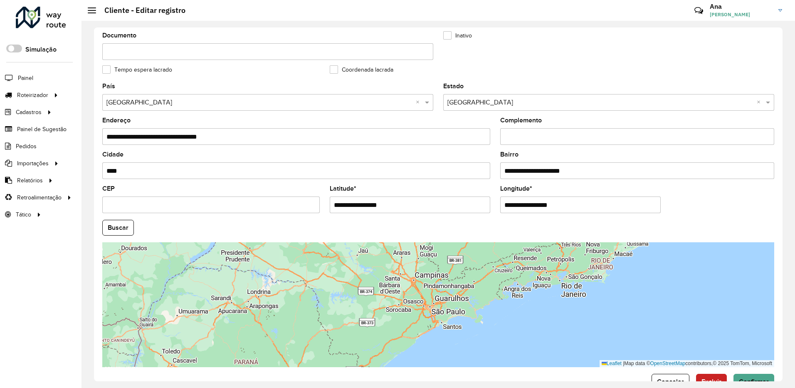
scroll to position [231, 0]
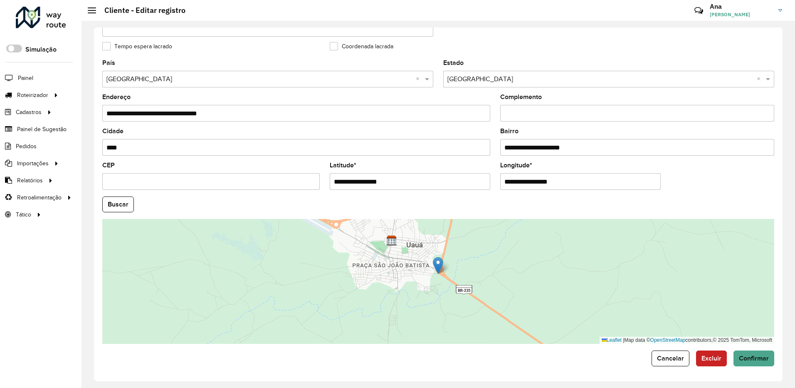
drag, startPoint x: 420, startPoint y: 312, endPoint x: 437, endPoint y: 276, distance: 40.2
click at [428, 289] on div "Leaflet | Map data © OpenStreetMap contributors,© 2025 TomTom, Microsoft" at bounding box center [438, 281] width 672 height 125
drag, startPoint x: 437, startPoint y: 276, endPoint x: 441, endPoint y: 270, distance: 6.9
click at [439, 272] on div "Leaflet | Map data © OpenStreetMap contributors,© 2025 TomTom, Microsoft" at bounding box center [438, 281] width 672 height 125
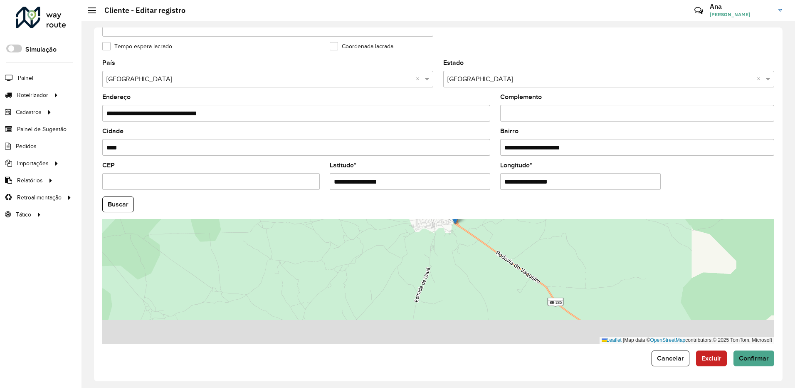
drag, startPoint x: 442, startPoint y: 263, endPoint x: 445, endPoint y: 256, distance: 7.4
click at [443, 259] on div "Leaflet | Map data © OpenStreetMap contributors,© 2025 TomTom, Microsoft" at bounding box center [438, 281] width 672 height 125
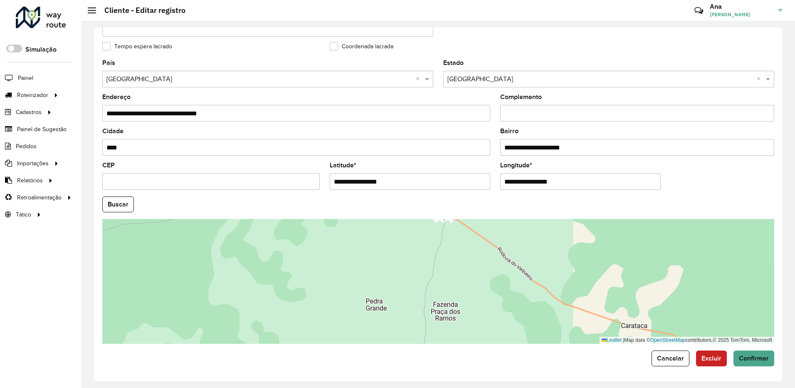
drag, startPoint x: 447, startPoint y: 294, endPoint x: 448, endPoint y: 282, distance: 12.5
click at [448, 282] on div "Leaflet | Map data © OpenStreetMap contributors,© 2025 TomTom, Microsoft" at bounding box center [438, 281] width 672 height 125
drag, startPoint x: 462, startPoint y: 247, endPoint x: 472, endPoint y: 229, distance: 21.2
click at [466, 239] on div "Leaflet | Map data © OpenStreetMap contributors,© 2025 TomTom, Microsoft" at bounding box center [438, 281] width 672 height 125
click at [470, 232] on div "Leaflet | Map data © OpenStreetMap contributors,© 2025 TomTom, Microsoft" at bounding box center [438, 281] width 672 height 125
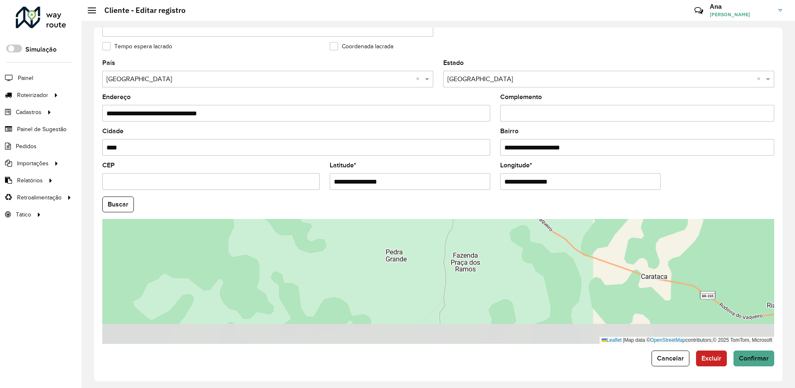
click at [472, 227] on div "Leaflet | Map data © OpenStreetMap contributors,© 2025 TomTom, Microsoft" at bounding box center [438, 281] width 672 height 125
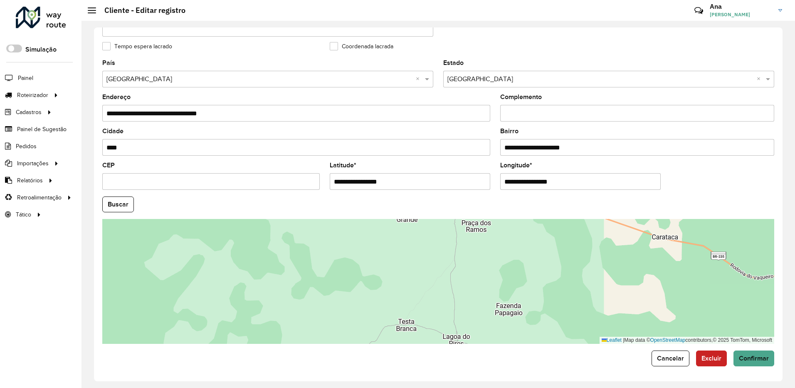
drag, startPoint x: 470, startPoint y: 272, endPoint x: 486, endPoint y: 219, distance: 55.5
click at [482, 230] on div "Leaflet | Map data © OpenStreetMap contributors,© 2025 TomTom, Microsoft" at bounding box center [438, 281] width 672 height 125
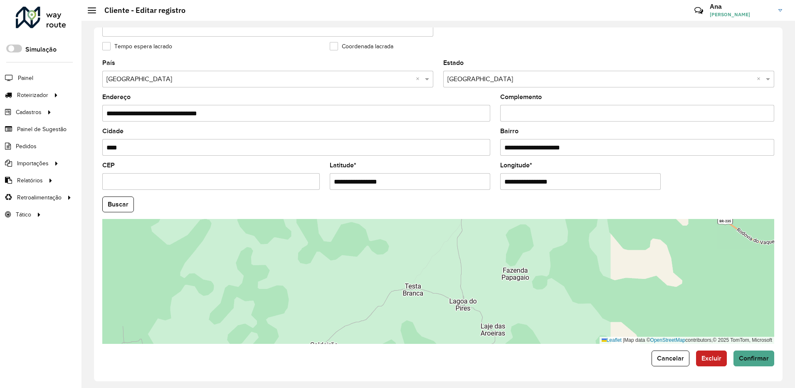
drag, startPoint x: 493, startPoint y: 267, endPoint x: 493, endPoint y: 237, distance: 29.9
click at [493, 238] on div "Leaflet | Map data © OpenStreetMap contributors,© 2025 TomTom, Microsoft" at bounding box center [438, 281] width 672 height 125
click at [493, 237] on div "Leaflet | Map data © OpenStreetMap contributors,© 2025 TomTom, Microsoft" at bounding box center [438, 281] width 672 height 125
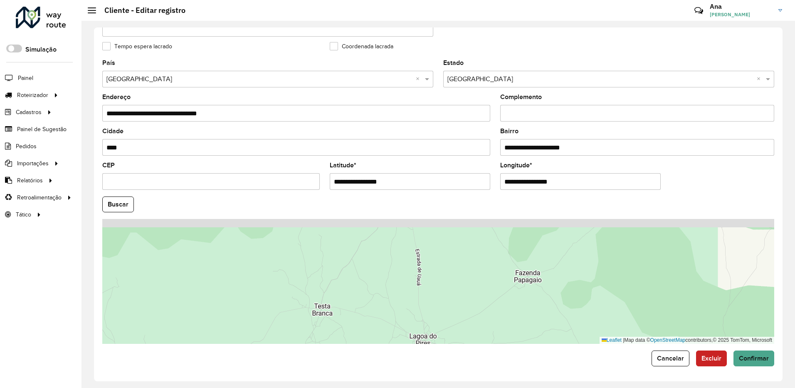
drag, startPoint x: 506, startPoint y: 276, endPoint x: 460, endPoint y: 334, distance: 74.0
click at [463, 346] on form "**********" at bounding box center [438, 85] width 672 height 561
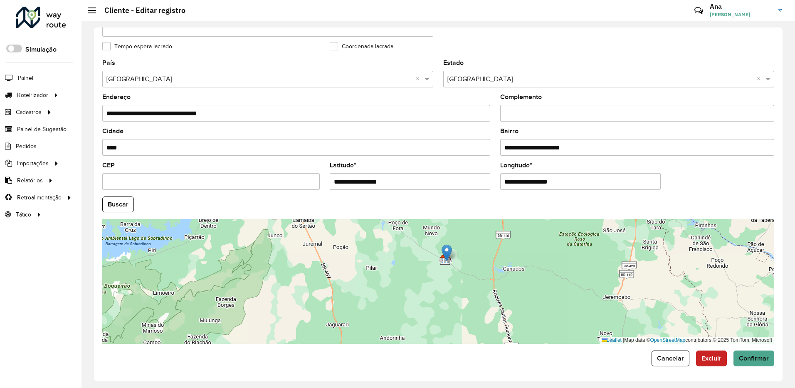
drag, startPoint x: 447, startPoint y: 292, endPoint x: 455, endPoint y: 243, distance: 49.8
click at [452, 252] on div "Leaflet | Map data © OpenStreetMap contributors,© 2025 TomTom, Microsoft" at bounding box center [438, 281] width 672 height 125
click at [454, 244] on div "Leaflet | Map data © OpenStreetMap contributors,© 2025 TomTom, Microsoft" at bounding box center [438, 281] width 672 height 125
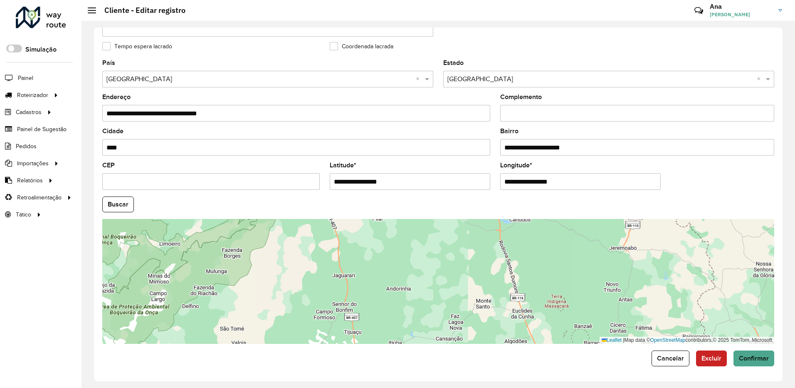
drag, startPoint x: 452, startPoint y: 313, endPoint x: 452, endPoint y: 317, distance: 4.6
click at [452, 317] on div "Leaflet | Map data © OpenStreetMap contributors,© 2025 TomTom, Microsoft" at bounding box center [438, 281] width 672 height 125
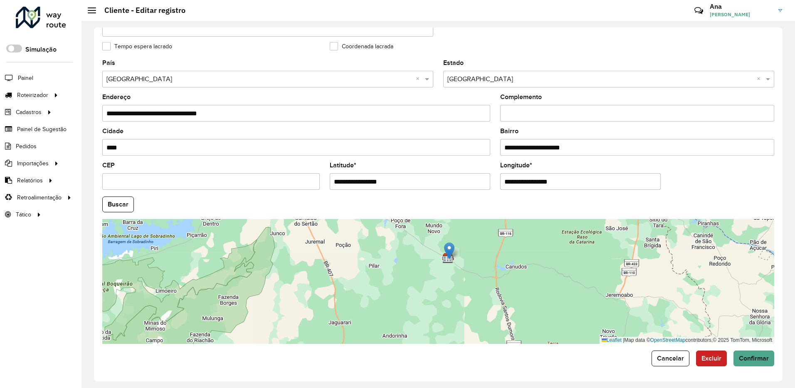
click at [452, 317] on div "Leaflet | Map data © OpenStreetMap contributors,© 2025 TomTom, Microsoft" at bounding box center [438, 281] width 672 height 125
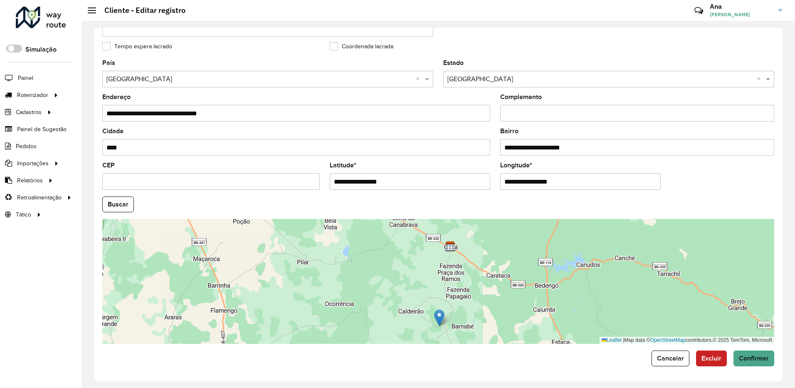
drag, startPoint x: 456, startPoint y: 241, endPoint x: 442, endPoint y: 319, distance: 79.0
click at [442, 319] on img at bounding box center [439, 317] width 10 height 17
type input "**********"
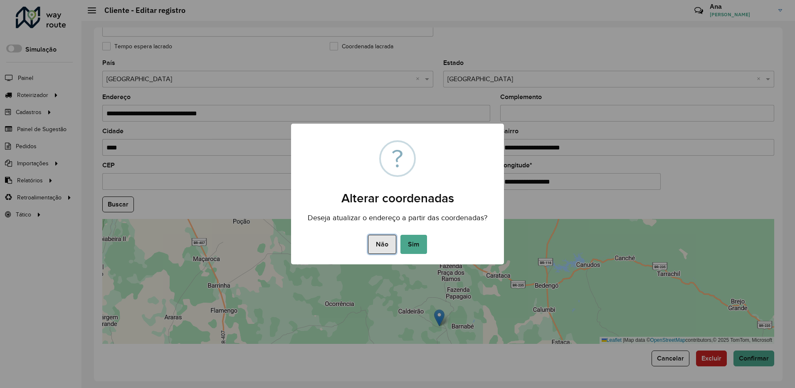
click at [384, 245] on button "Não" at bounding box center [382, 244] width 28 height 19
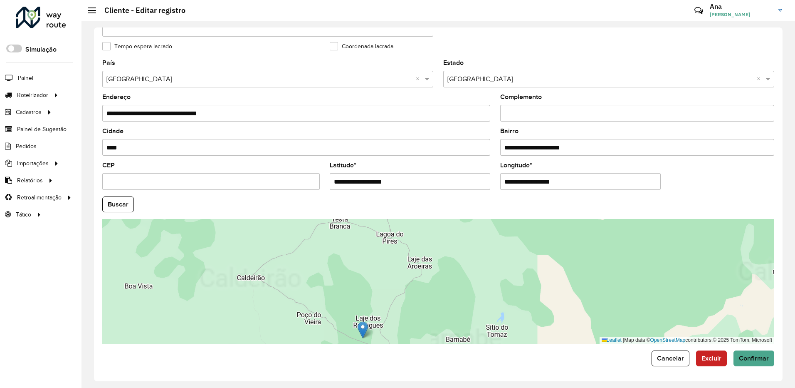
drag, startPoint x: 460, startPoint y: 314, endPoint x: 477, endPoint y: 267, distance: 50.9
click at [477, 267] on div "Leaflet | Map data © OpenStreetMap contributors,© 2025 TomTom, Microsoft" at bounding box center [438, 281] width 672 height 125
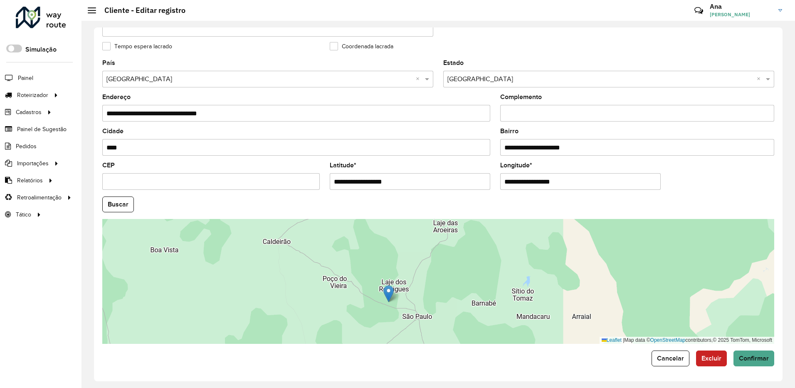
drag, startPoint x: 436, startPoint y: 278, endPoint x: 454, endPoint y: 261, distance: 24.7
click at [454, 261] on div "Leaflet | Map data © OpenStreetMap contributors,© 2025 TomTom, Microsoft" at bounding box center [438, 281] width 672 height 125
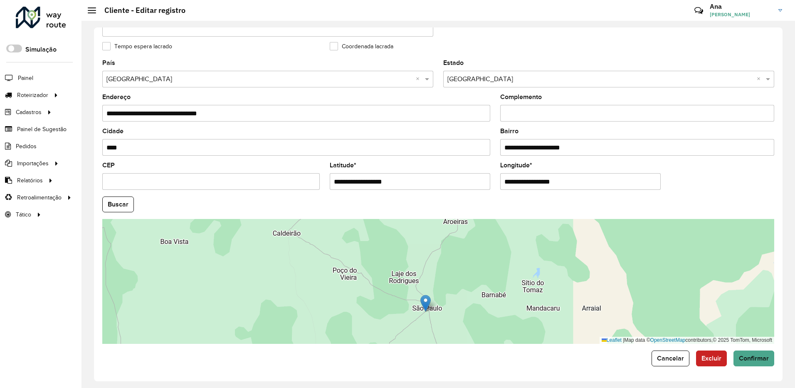
drag, startPoint x: 401, startPoint y: 288, endPoint x: 428, endPoint y: 306, distance: 32.4
click at [428, 306] on img at bounding box center [425, 302] width 10 height 17
type input "**********"
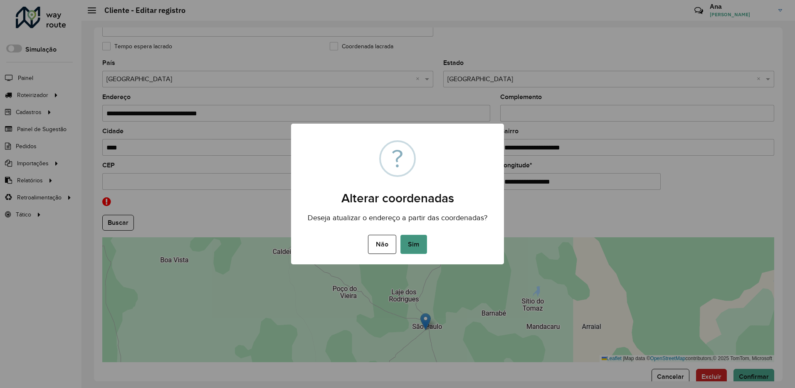
click at [423, 241] on button "Sim" at bounding box center [413, 244] width 27 height 19
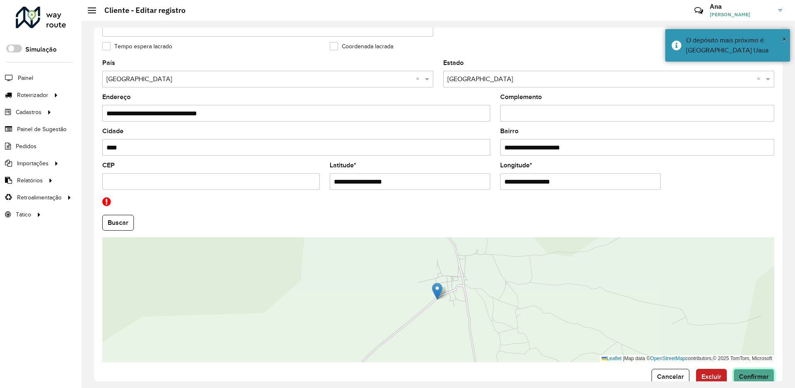
click at [761, 368] on button "Confirmar" at bounding box center [754, 376] width 41 height 16
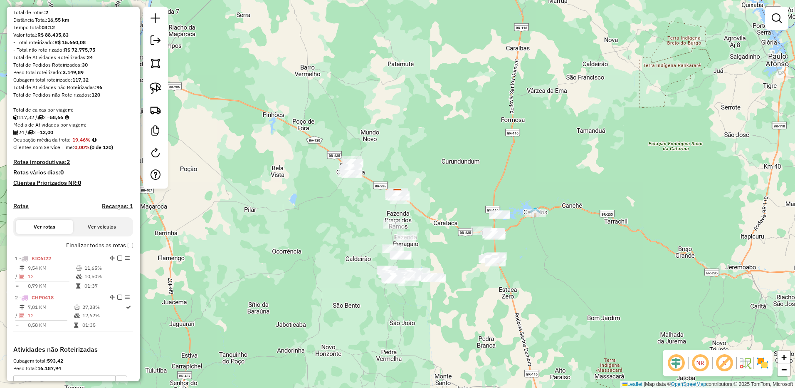
scroll to position [83, 0]
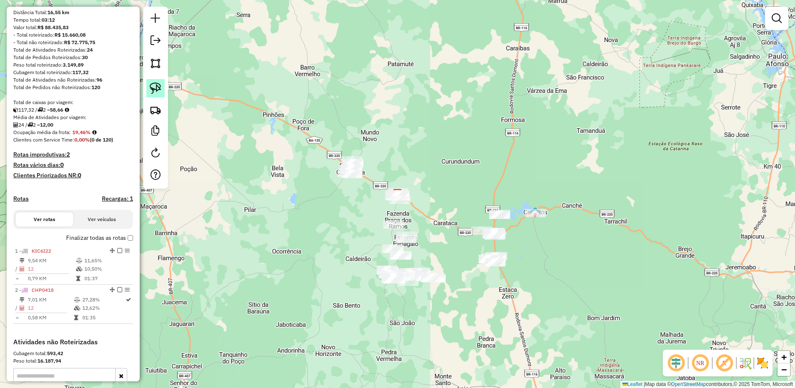
click at [157, 81] on link at bounding box center [155, 88] width 18 height 18
drag, startPoint x: 361, startPoint y: 141, endPoint x: 366, endPoint y: 159, distance: 18.6
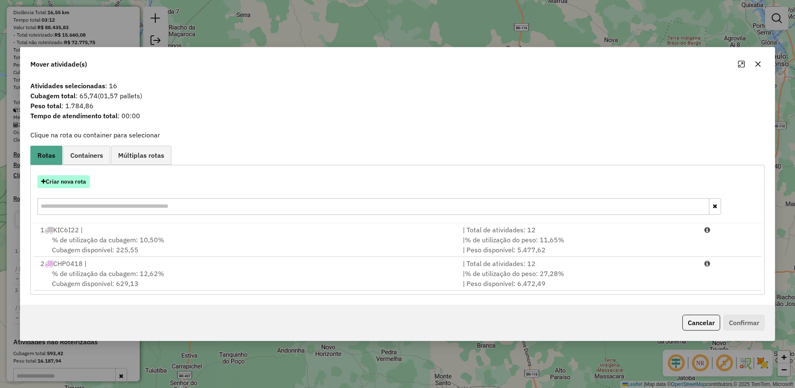
click at [75, 184] on button "Criar nova rota" at bounding box center [63, 181] width 52 height 13
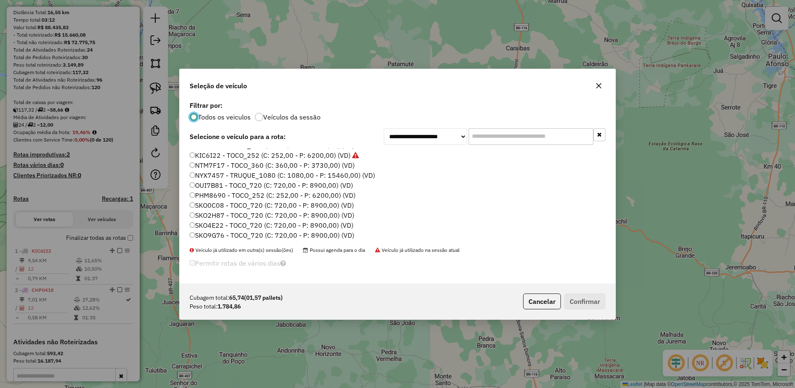
scroll to position [88, 0]
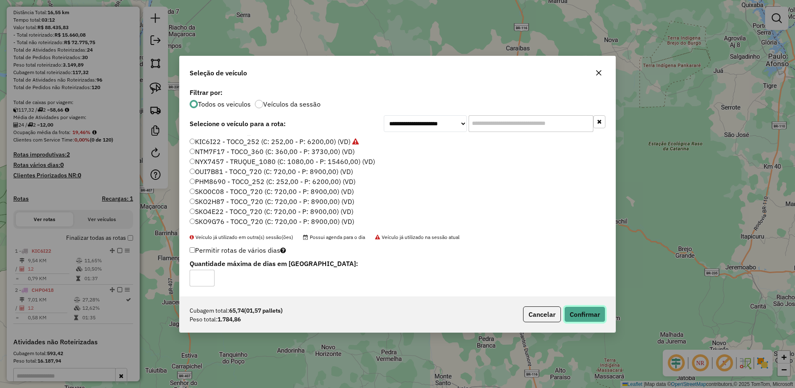
click at [587, 309] on button "Confirmar" at bounding box center [584, 314] width 41 height 16
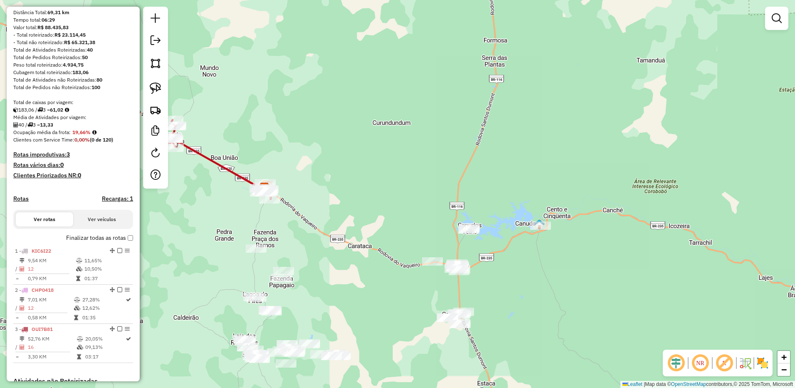
drag, startPoint x: 517, startPoint y: 210, endPoint x: 507, endPoint y: 188, distance: 24.4
click at [507, 188] on div "Janela de atendimento Grade de atendimento Capacidade Transportadoras Veículos …" at bounding box center [397, 194] width 795 height 388
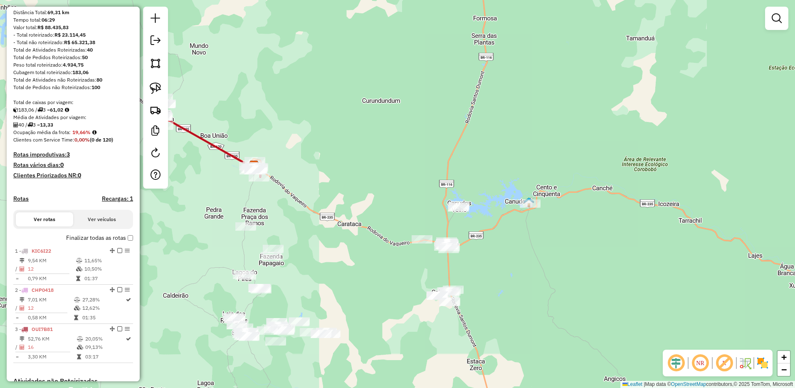
click at [531, 208] on div at bounding box center [530, 203] width 21 height 8
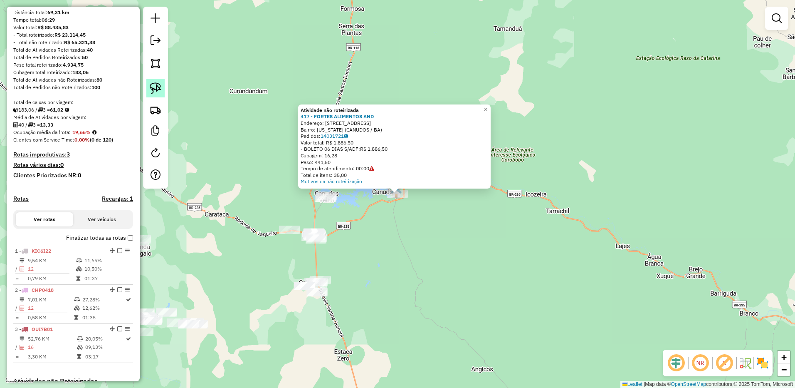
click at [147, 84] on link at bounding box center [155, 88] width 18 height 18
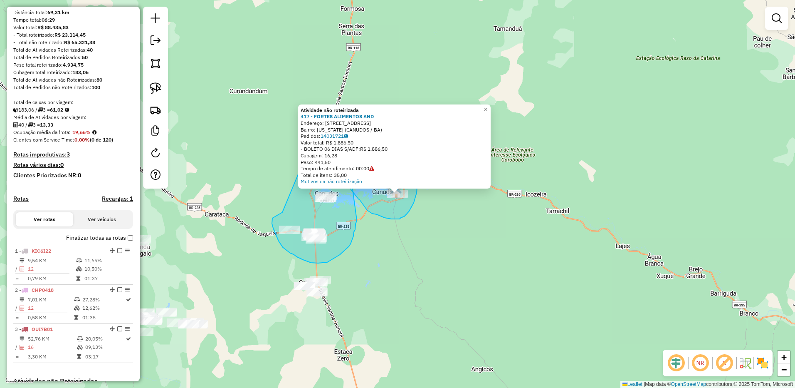
drag, startPoint x: 273, startPoint y: 217, endPoint x: 307, endPoint y: 148, distance: 77.7
click at [307, 148] on div "Atividade não roteirizada 417 - FORTES ALIMENTOS AND Endereço: R [STREET_ADDRES…" at bounding box center [397, 194] width 795 height 388
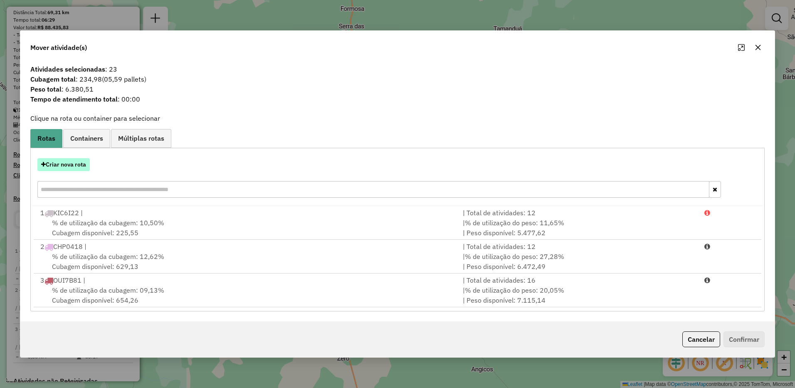
click at [75, 166] on button "Criar nova rota" at bounding box center [63, 164] width 52 height 13
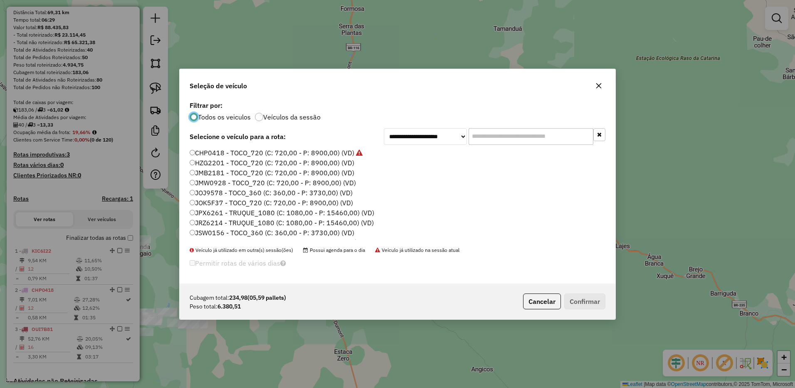
scroll to position [5, 2]
click at [371, 178] on li "JMW0928 - TOCO_720 (C: 720,00 - P: 8900,00) (VD)" at bounding box center [398, 183] width 416 height 10
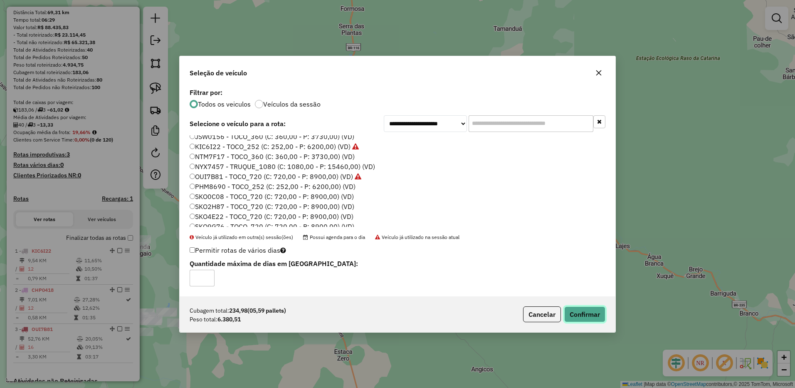
click at [592, 314] on button "Confirmar" at bounding box center [584, 314] width 41 height 16
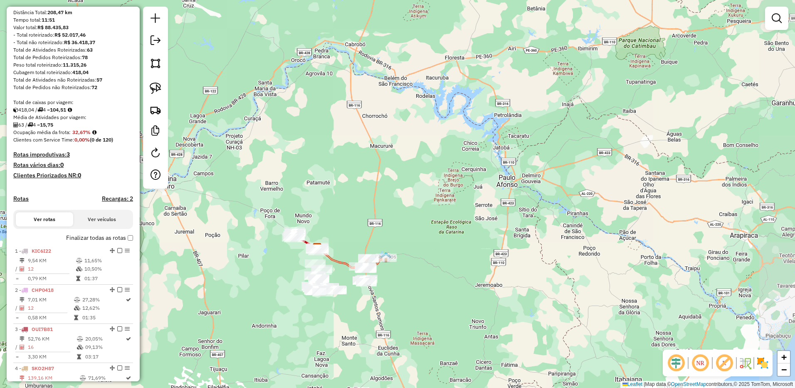
drag, startPoint x: 269, startPoint y: 280, endPoint x: 274, endPoint y: 289, distance: 9.9
click at [274, 289] on div "Janela de atendimento Grade de atendimento Capacidade Transportadoras Veículos …" at bounding box center [397, 194] width 795 height 388
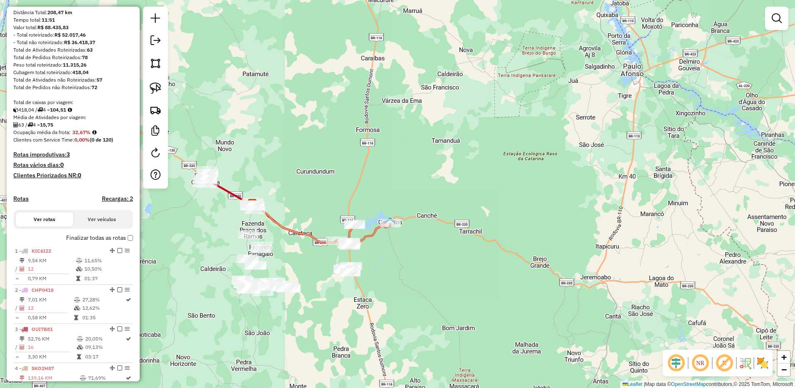
drag, startPoint x: 343, startPoint y: 311, endPoint x: 396, endPoint y: 298, distance: 54.3
click at [376, 299] on div "Janela de atendimento Grade de atendimento Capacidade Transportadoras Veículos …" at bounding box center [397, 194] width 795 height 388
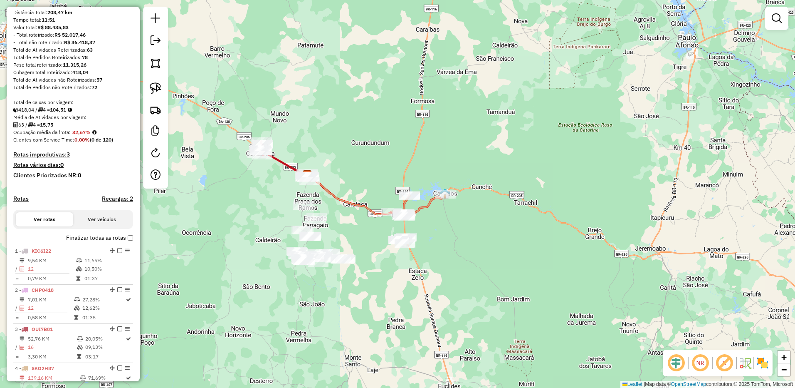
drag, startPoint x: 223, startPoint y: 260, endPoint x: 200, endPoint y: 231, distance: 36.8
click at [208, 242] on div "Janela de atendimento Grade de atendimento Capacidade Transportadoras Veículos …" at bounding box center [397, 194] width 795 height 388
click at [200, 231] on div "Janela de atendimento Grade de atendimento Capacidade Transportadoras Veículos …" at bounding box center [397, 194] width 795 height 388
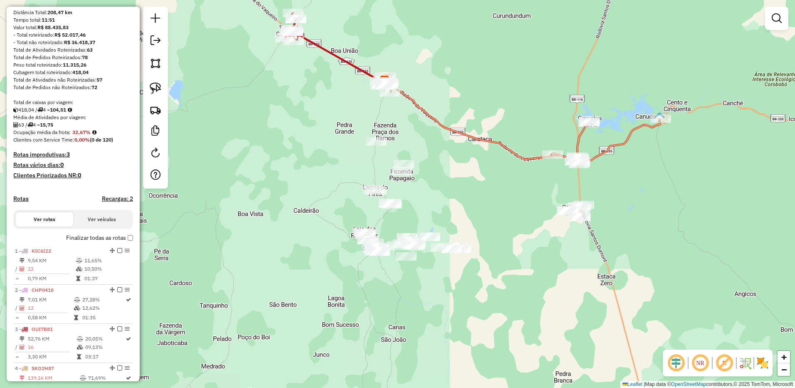
drag, startPoint x: 281, startPoint y: 210, endPoint x: 251, endPoint y: 190, distance: 36.0
click at [251, 190] on div "Janela de atendimento Grade de atendimento Capacidade Transportadoras Veículos …" at bounding box center [397, 194] width 795 height 388
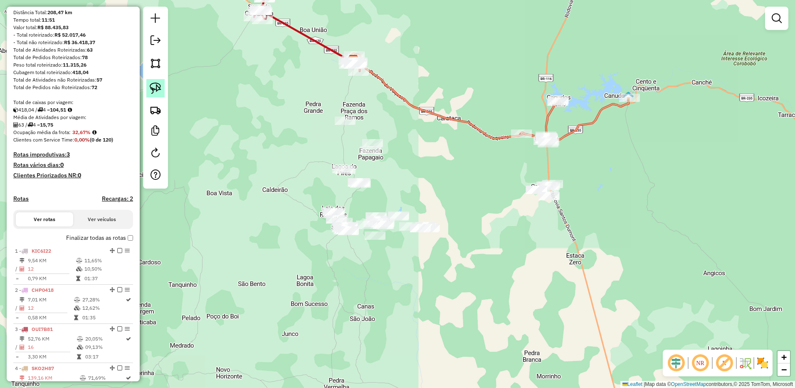
click at [154, 94] on link at bounding box center [155, 88] width 18 height 18
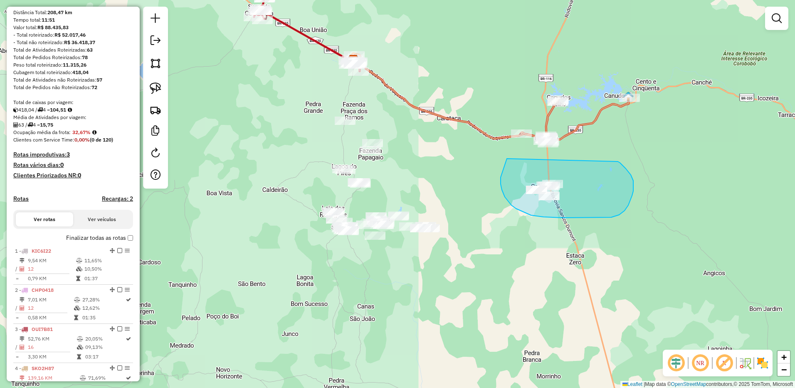
drag, startPoint x: 505, startPoint y: 197, endPoint x: 614, endPoint y: 159, distance: 115.2
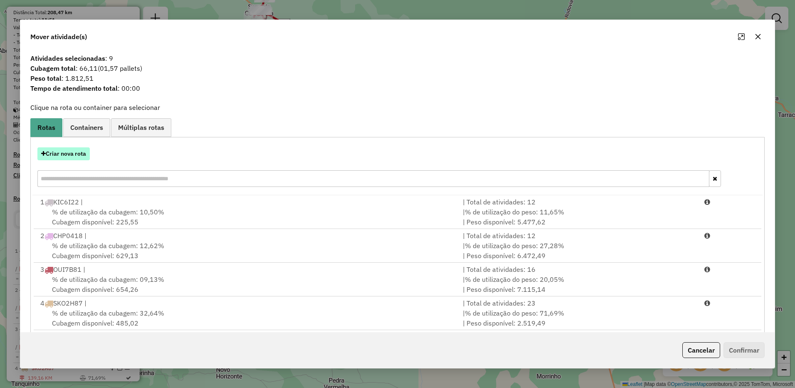
click at [69, 148] on button "Criar nova rota" at bounding box center [63, 153] width 52 height 13
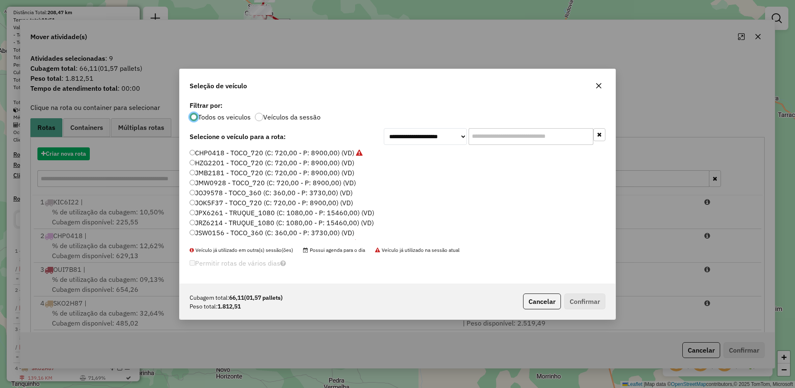
scroll to position [5, 2]
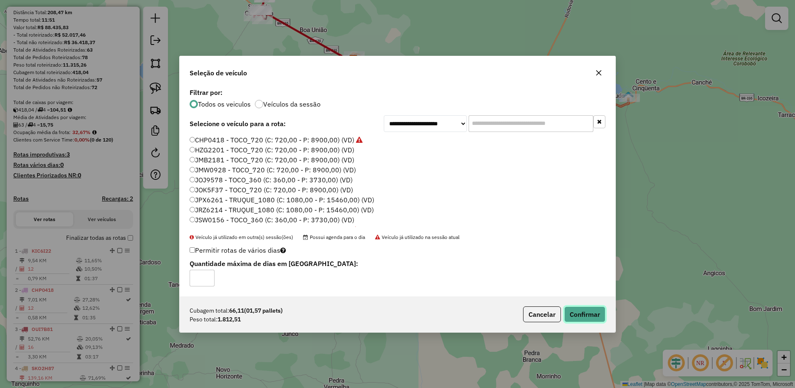
click at [581, 316] on button "Confirmar" at bounding box center [584, 314] width 41 height 16
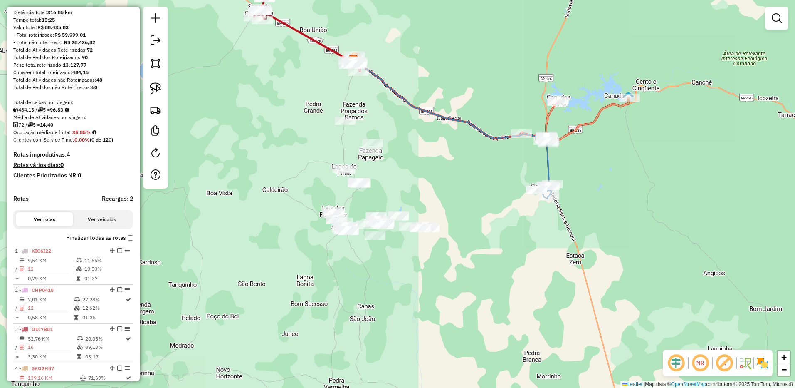
click at [247, 297] on div "Janela de atendimento Grade de atendimento Capacidade Transportadoras Veículos …" at bounding box center [397, 194] width 795 height 388
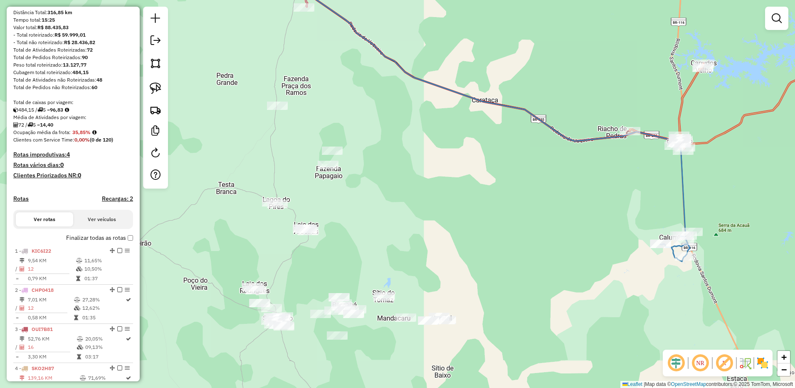
drag, startPoint x: 157, startPoint y: 91, endPoint x: 171, endPoint y: 96, distance: 15.0
click at [157, 91] on img at bounding box center [156, 88] width 12 height 12
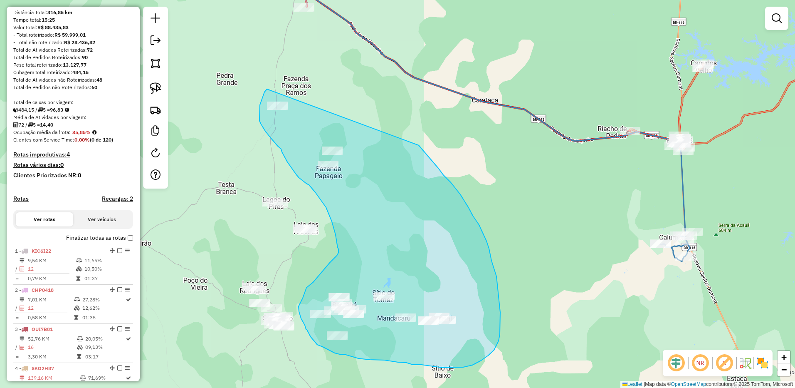
drag, startPoint x: 267, startPoint y: 89, endPoint x: 410, endPoint y: 136, distance: 150.3
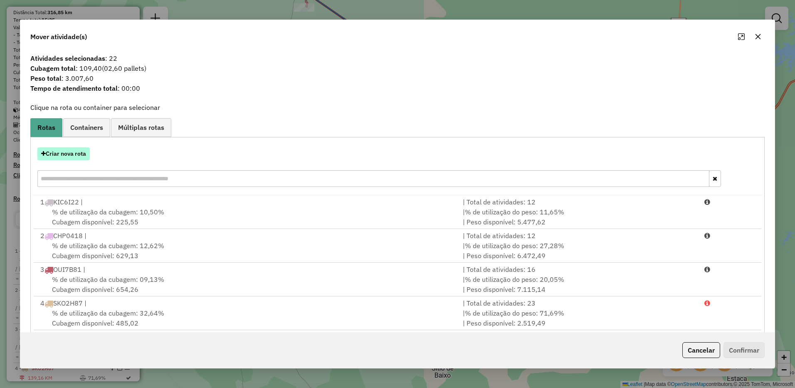
click at [58, 152] on button "Criar nova rota" at bounding box center [63, 153] width 52 height 13
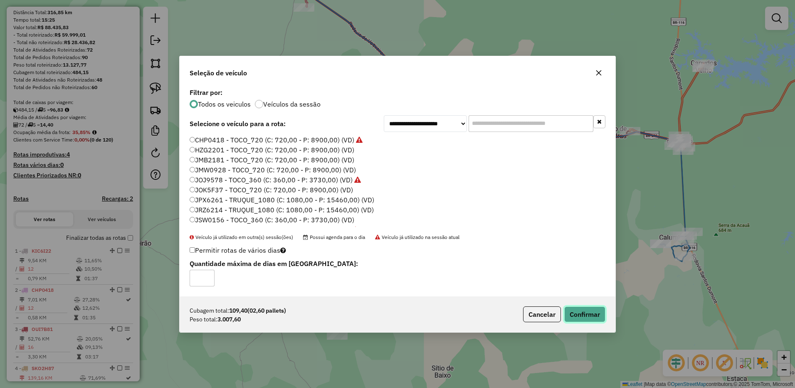
click at [577, 314] on button "Confirmar" at bounding box center [584, 314] width 41 height 16
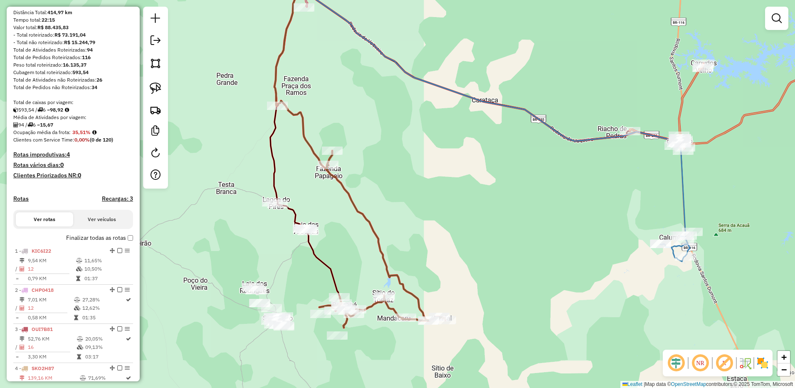
drag, startPoint x: 157, startPoint y: 86, endPoint x: 186, endPoint y: 115, distance: 41.2
click at [157, 86] on img at bounding box center [156, 88] width 12 height 12
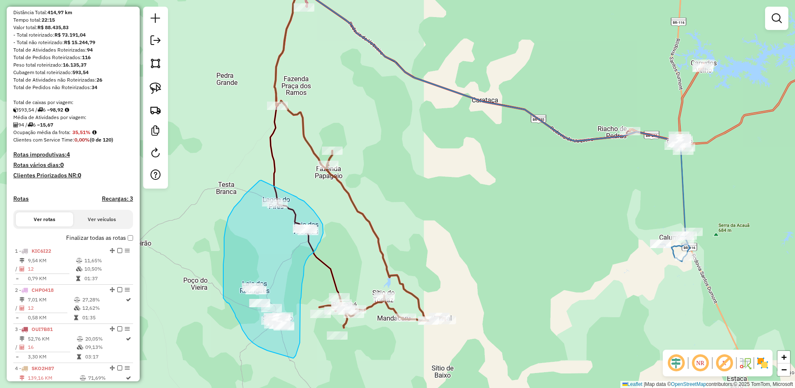
drag, startPoint x: 240, startPoint y: 200, endPoint x: 294, endPoint y: 195, distance: 53.9
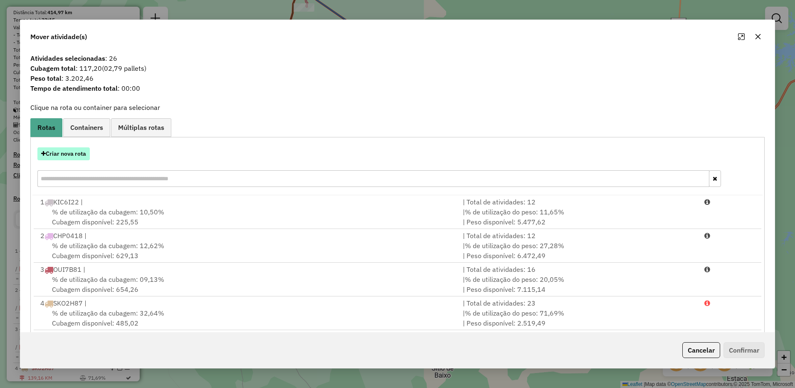
click at [53, 158] on button "Criar nova rota" at bounding box center [63, 153] width 52 height 13
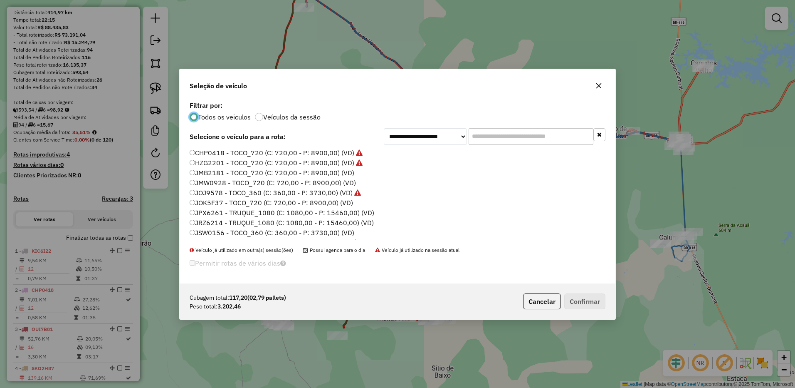
click at [196, 200] on label "JOK5F37 - TOCO_720 (C: 720,00 - P: 8900,00) (VD)" at bounding box center [271, 203] width 163 height 10
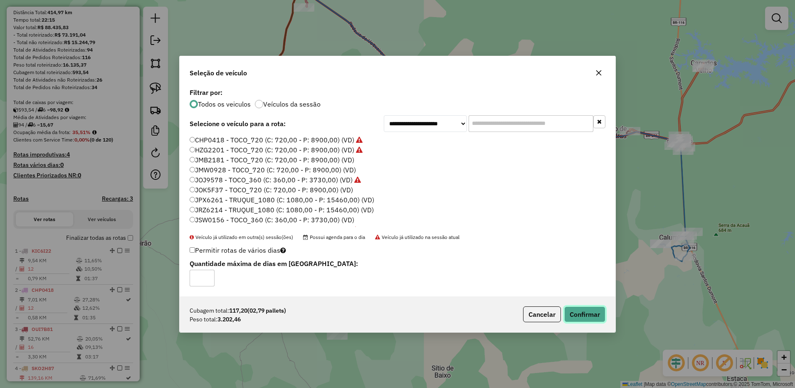
click at [575, 310] on button "Confirmar" at bounding box center [584, 314] width 41 height 16
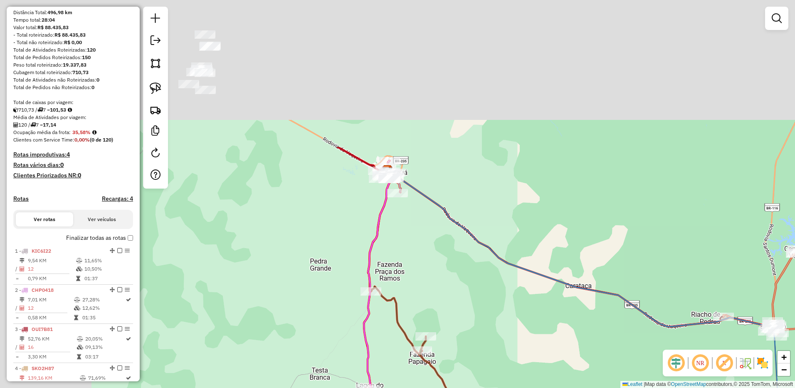
drag, startPoint x: 411, startPoint y: 116, endPoint x: 505, endPoint y: 302, distance: 207.7
click at [505, 302] on div "Janela de atendimento Grade de atendimento Capacidade Transportadoras Veículos …" at bounding box center [397, 194] width 795 height 388
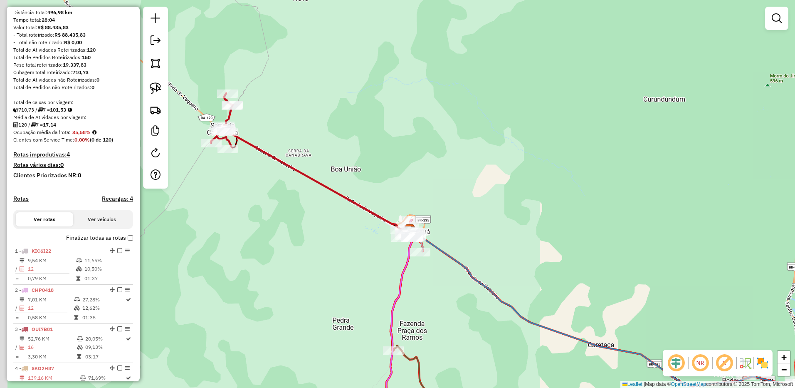
drag, startPoint x: 285, startPoint y: 182, endPoint x: 296, endPoint y: 211, distance: 31.0
click at [296, 211] on div "Janela de atendimento Grade de atendimento Capacidade Transportadoras Veículos …" at bounding box center [397, 194] width 795 height 388
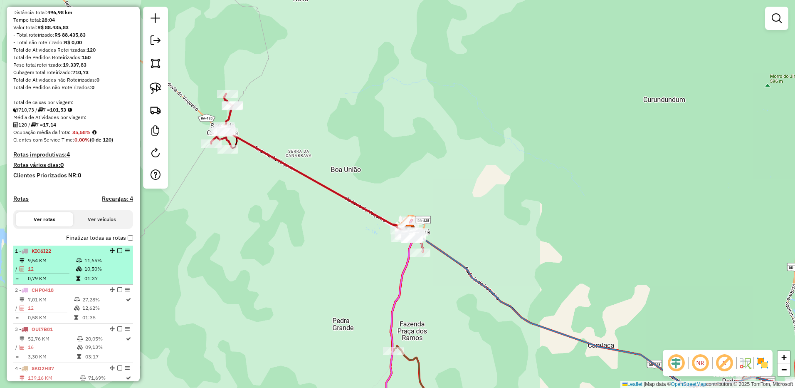
click at [84, 264] on td "11,65%" at bounding box center [106, 260] width 45 height 8
select select "**********"
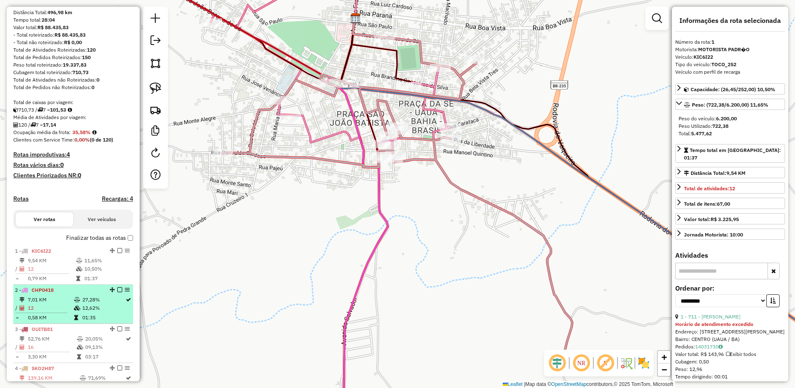
click at [52, 304] on td "7,01 KM" at bounding box center [50, 299] width 46 height 8
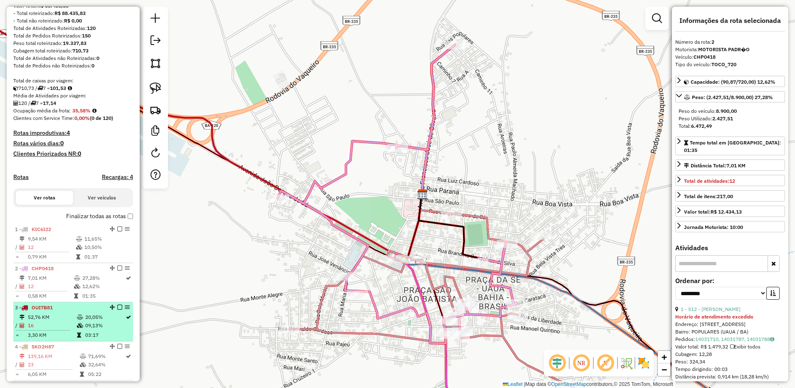
scroll to position [125, 0]
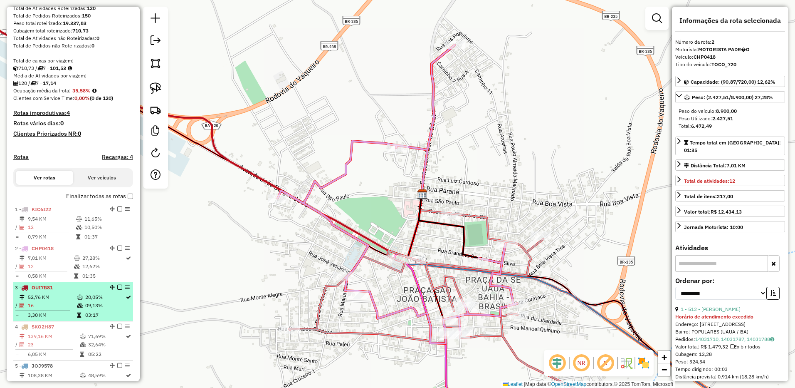
click at [39, 301] on td "52,76 KM" at bounding box center [51, 297] width 49 height 8
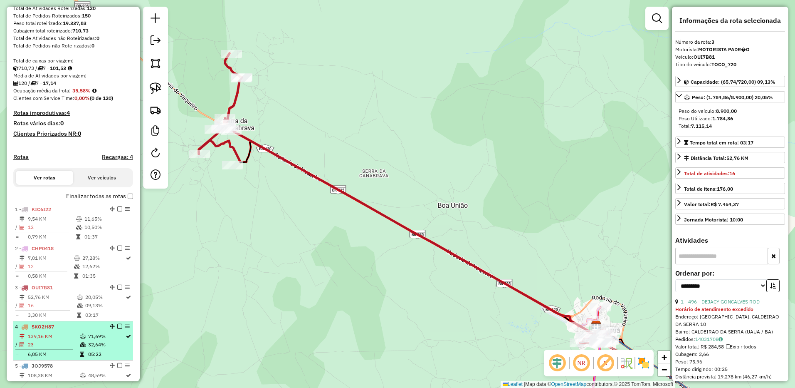
click at [66, 330] on li "4 - SKO2H87 139,16 KM 71,69% / 23 32,64% = 6,05 KM 05:22" at bounding box center [73, 340] width 120 height 39
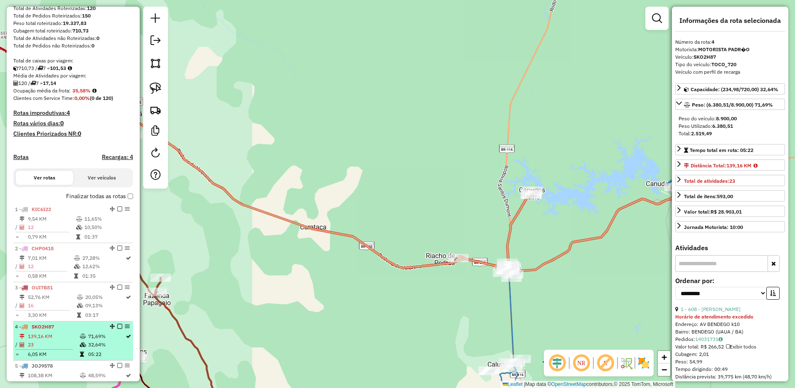
click at [42, 339] on li "4 - SKO2H87 139,16 KM 71,69% / 23 32,64% = 6,05 KM 05:22" at bounding box center [73, 340] width 120 height 39
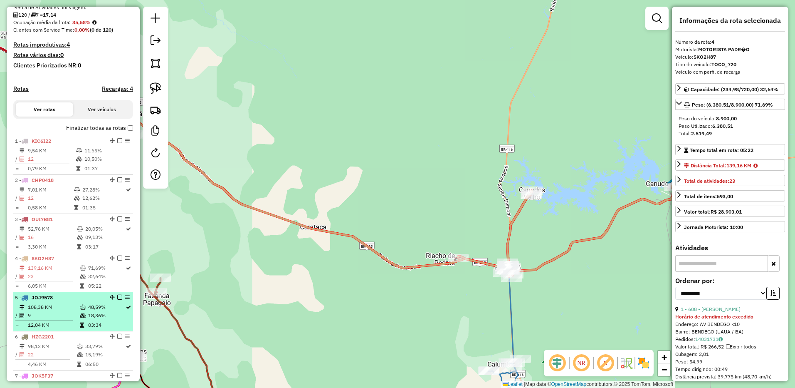
scroll to position [208, 0]
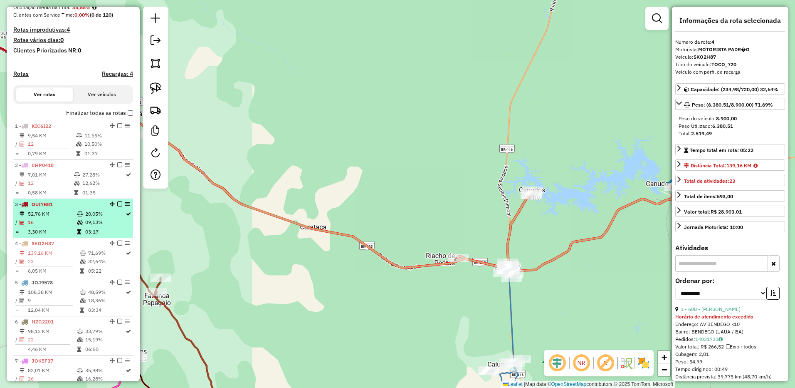
click at [69, 236] on td "3,30 KM" at bounding box center [51, 231] width 49 height 8
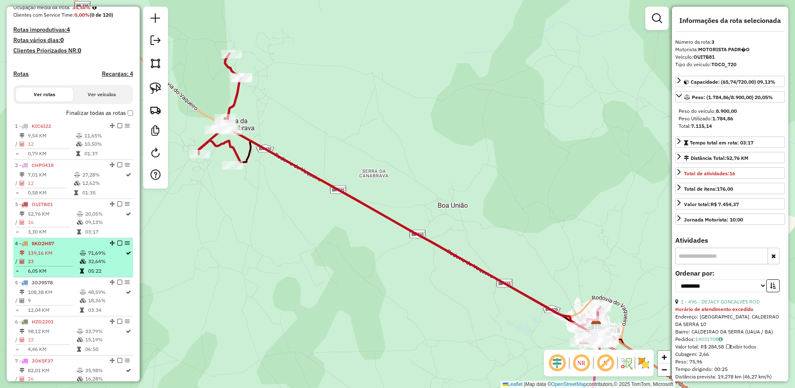
click at [64, 257] on td "139,16 KM" at bounding box center [53, 253] width 52 height 8
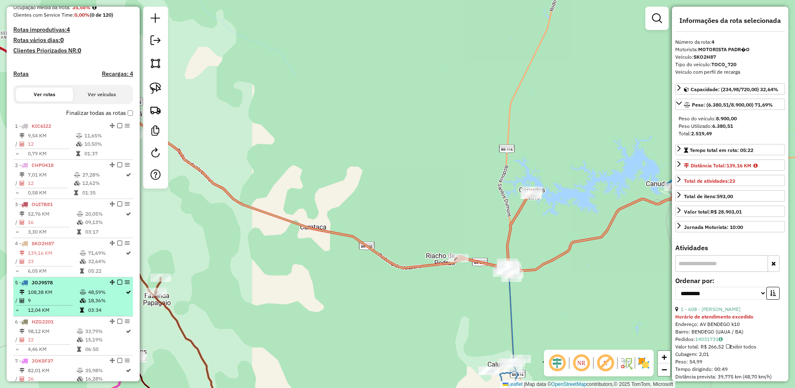
click at [61, 296] on td "108,38 KM" at bounding box center [53, 292] width 52 height 8
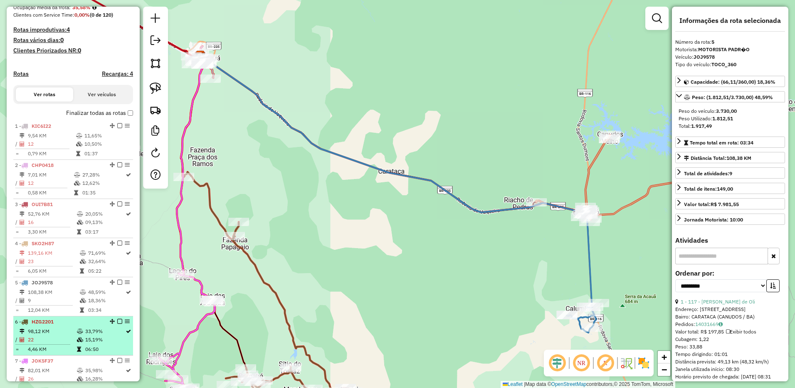
click at [58, 335] on td "98,12 KM" at bounding box center [51, 331] width 49 height 8
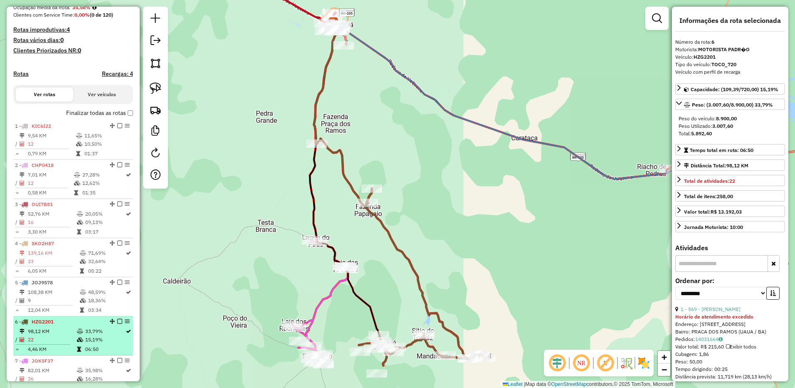
click at [54, 335] on td "98,12 KM" at bounding box center [51, 331] width 49 height 8
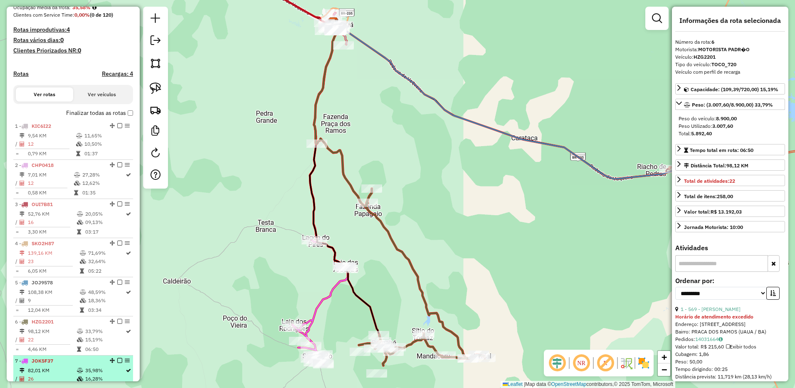
click at [47, 363] on span "JOK5F37" at bounding box center [43, 360] width 22 height 6
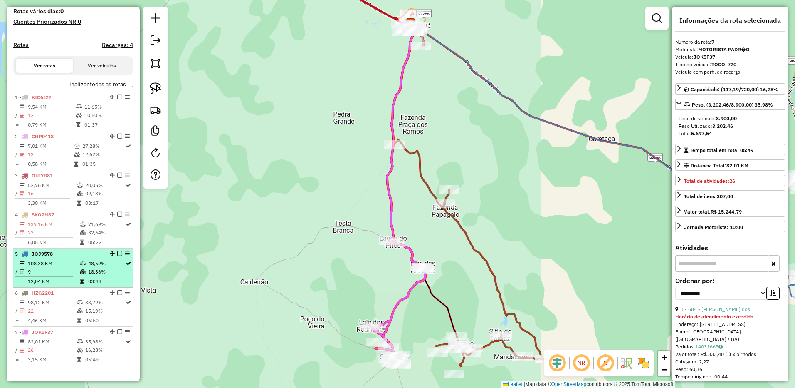
scroll to position [262, 0]
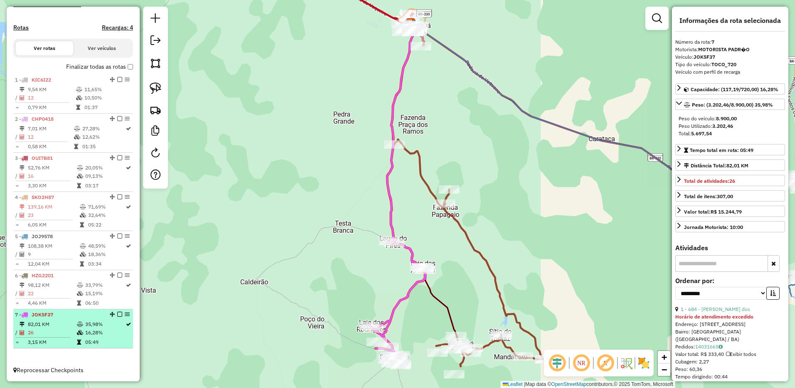
click at [55, 320] on td "82,01 KM" at bounding box center [51, 324] width 49 height 8
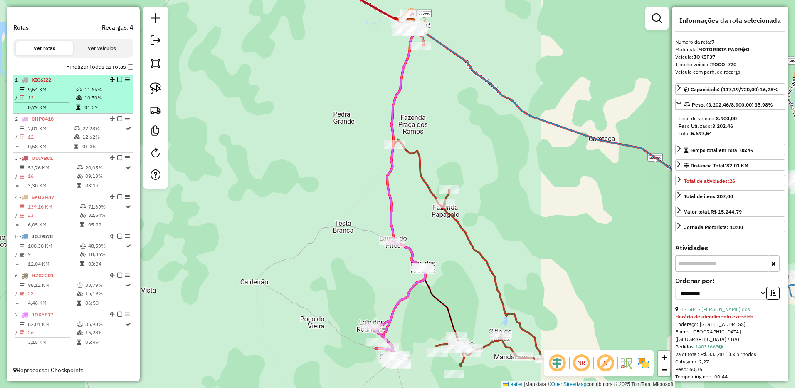
click at [61, 81] on div "1 - KIC6I22" at bounding box center [59, 79] width 88 height 7
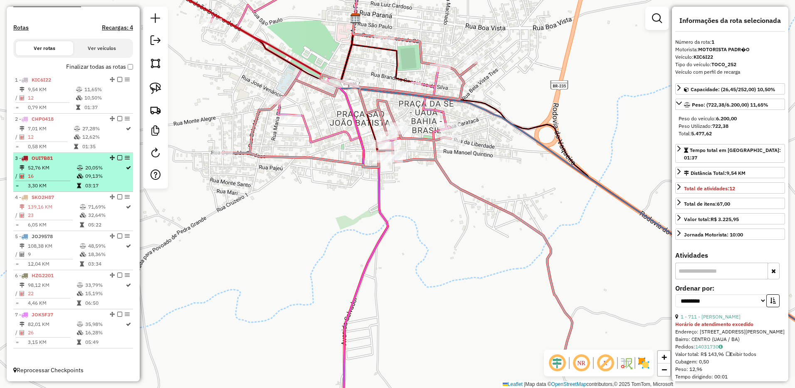
click at [45, 181] on td "3,30 KM" at bounding box center [51, 185] width 49 height 8
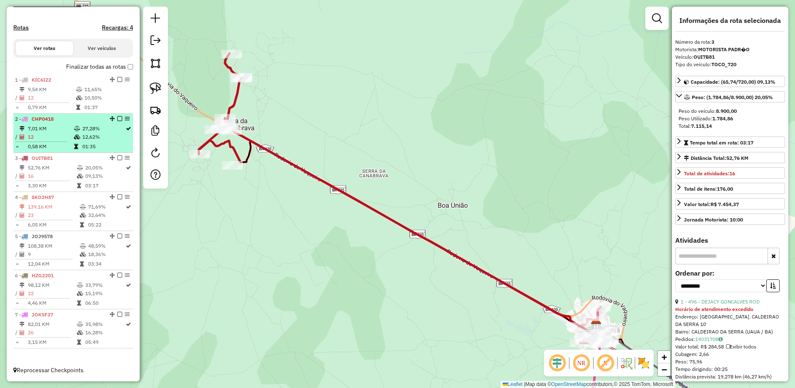
click at [62, 137] on td "12" at bounding box center [50, 137] width 46 height 8
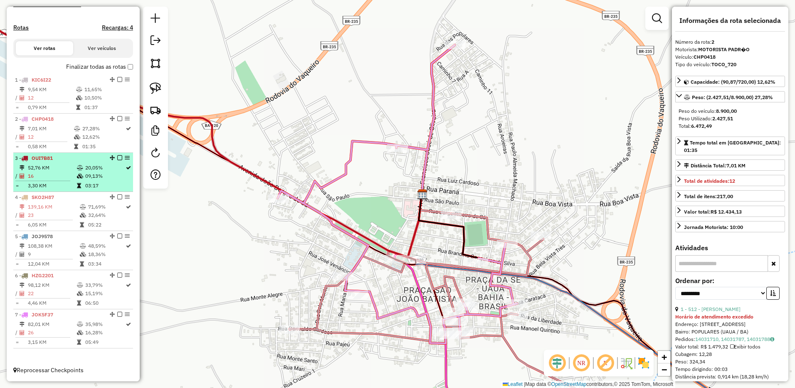
click at [56, 164] on td "52,76 KM" at bounding box center [51, 167] width 49 height 8
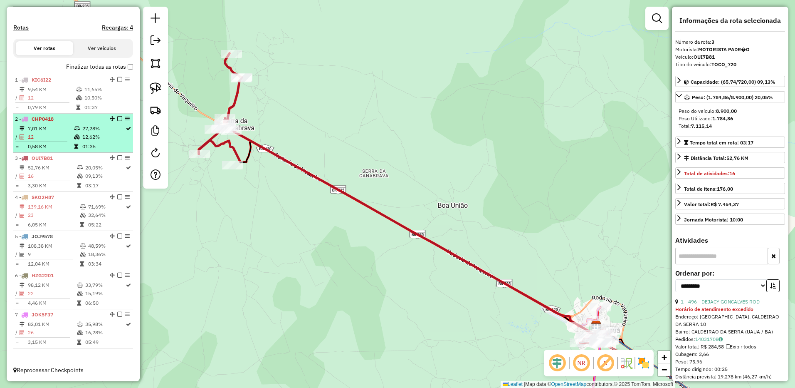
click at [47, 121] on span "CHP0418" at bounding box center [43, 119] width 22 height 6
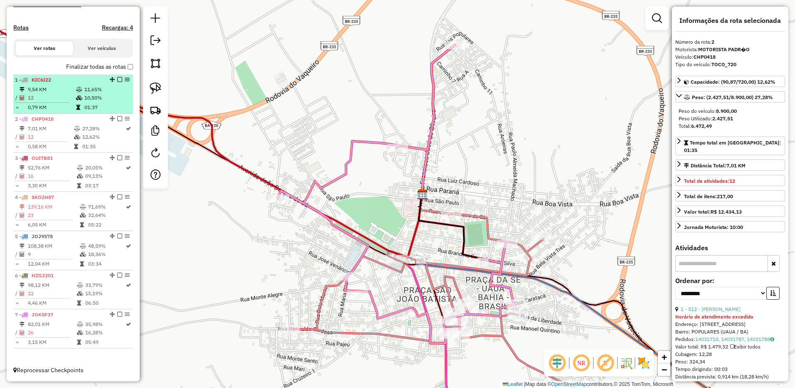
click at [37, 104] on td "0,79 KM" at bounding box center [51, 107] width 48 height 8
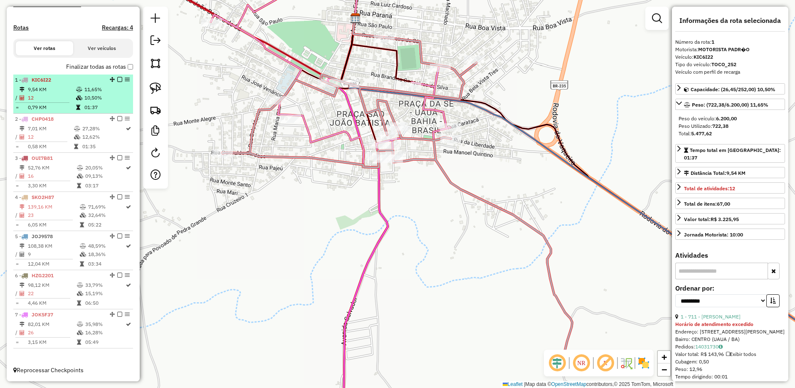
click at [50, 102] on hr at bounding box center [42, 102] width 54 height 0
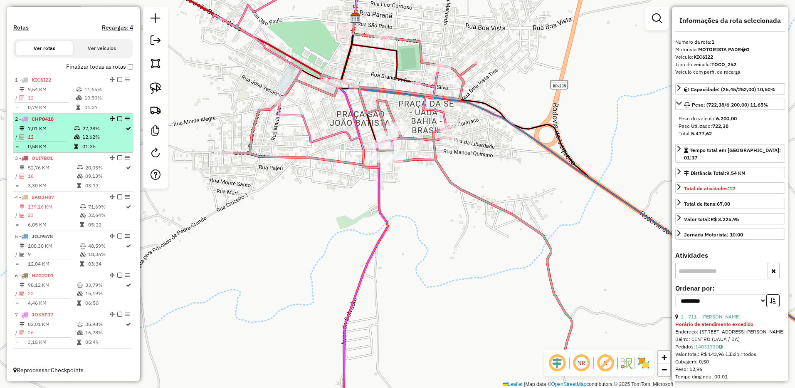
click at [46, 125] on td "7,01 KM" at bounding box center [50, 128] width 46 height 8
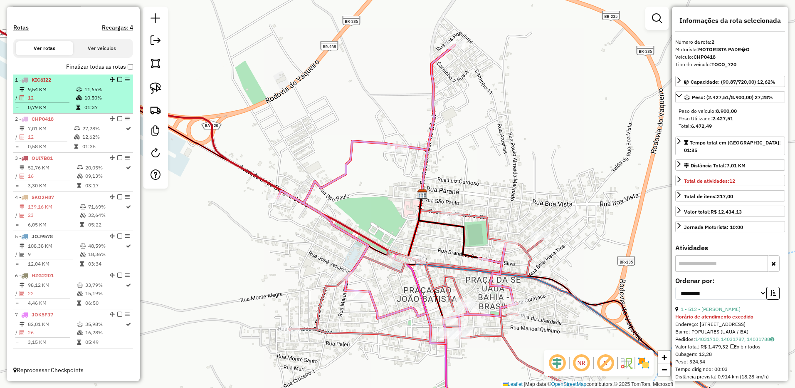
click at [51, 97] on td "12" at bounding box center [51, 98] width 48 height 8
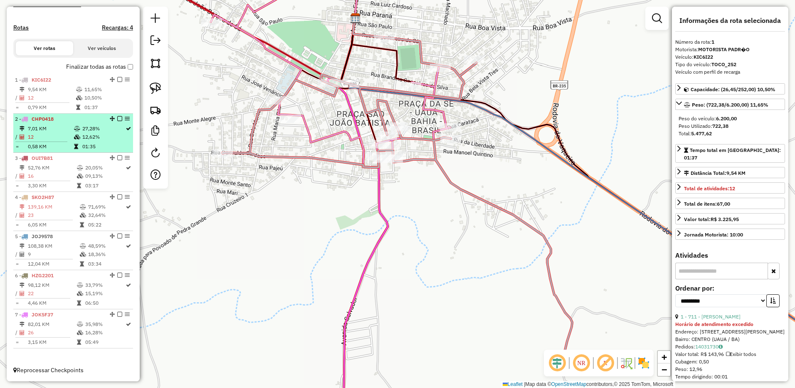
click at [51, 121] on span "CHP0418" at bounding box center [43, 119] width 22 height 6
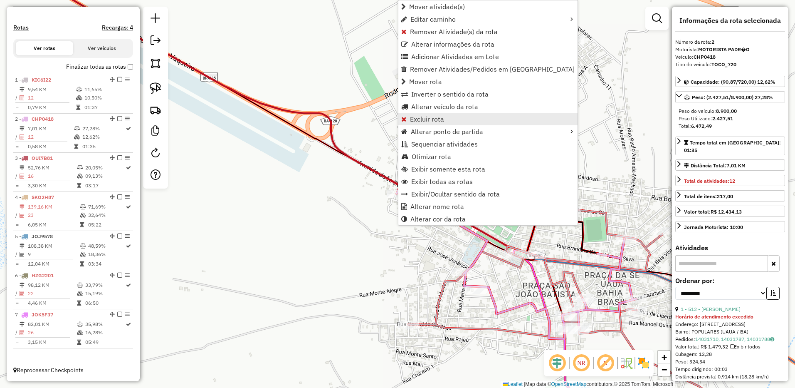
click at [441, 116] on span "Excluir rota" at bounding box center [427, 119] width 34 height 7
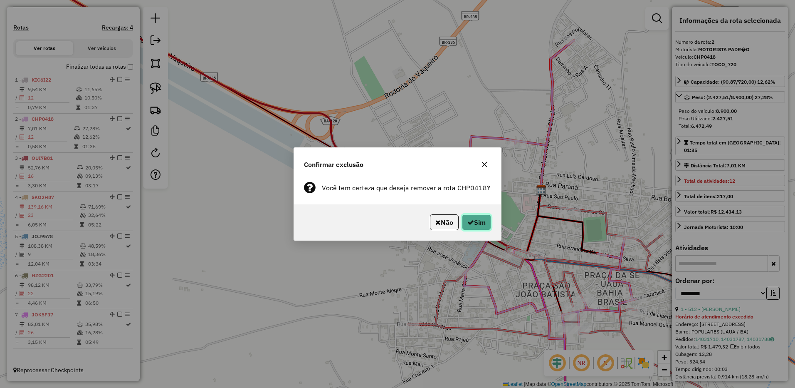
click at [472, 218] on button "Sim" at bounding box center [476, 222] width 29 height 16
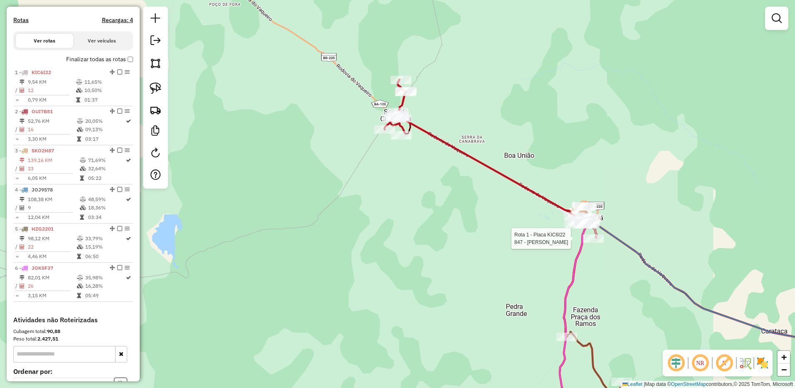
select select "**********"
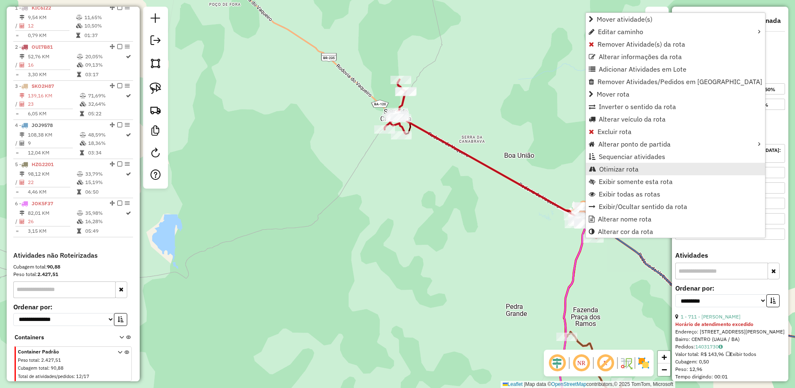
scroll to position [329, 0]
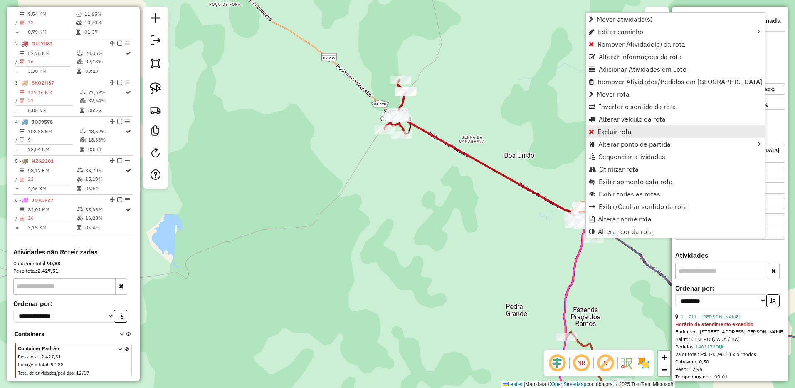
click at [654, 131] on link "Excluir rota" at bounding box center [675, 131] width 179 height 12
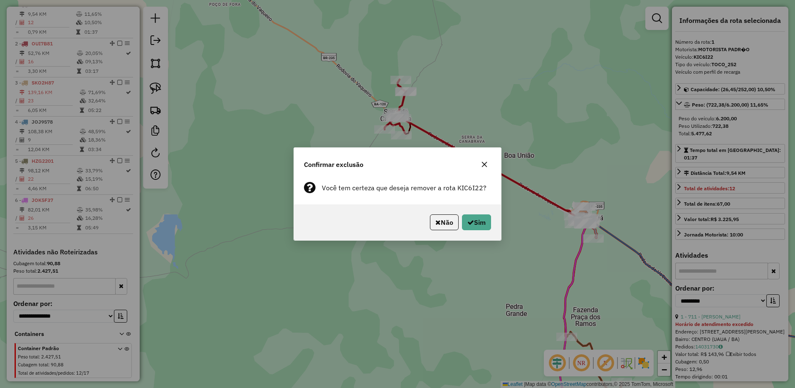
click at [475, 234] on div "Não Sim" at bounding box center [397, 222] width 207 height 36
click at [477, 229] on button "Sim" at bounding box center [476, 222] width 29 height 16
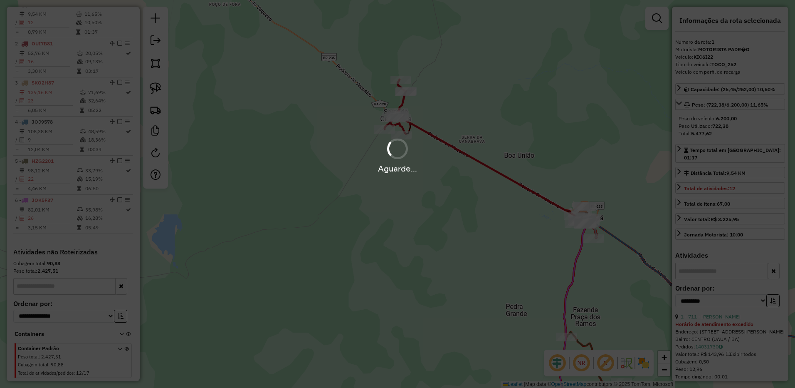
scroll to position [314, 0]
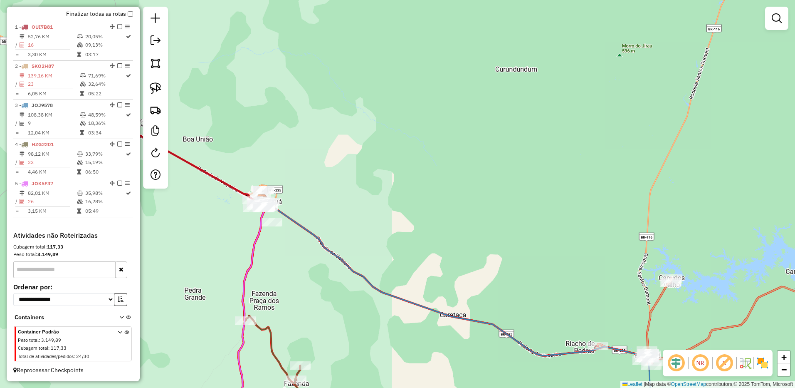
drag, startPoint x: 324, startPoint y: 188, endPoint x: 373, endPoint y: 187, distance: 49.9
click at [360, 193] on div "Janela de atendimento Grade de atendimento Capacidade Transportadoras Veículos …" at bounding box center [397, 194] width 795 height 388
click at [371, 188] on div "Janela de atendimento Grade de atendimento Capacidade Transportadoras Veículos …" at bounding box center [397, 194] width 795 height 388
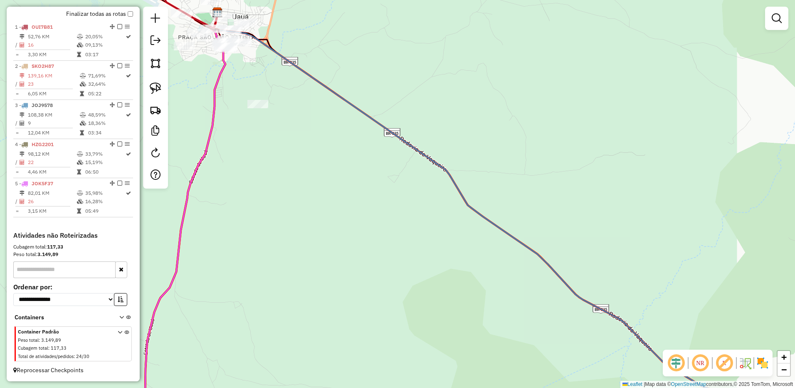
drag, startPoint x: 373, startPoint y: 259, endPoint x: 386, endPoint y: 287, distance: 31.6
click at [386, 286] on div "Janela de atendimento Grade de atendimento Capacidade Transportadoras Veículos …" at bounding box center [397, 194] width 795 height 388
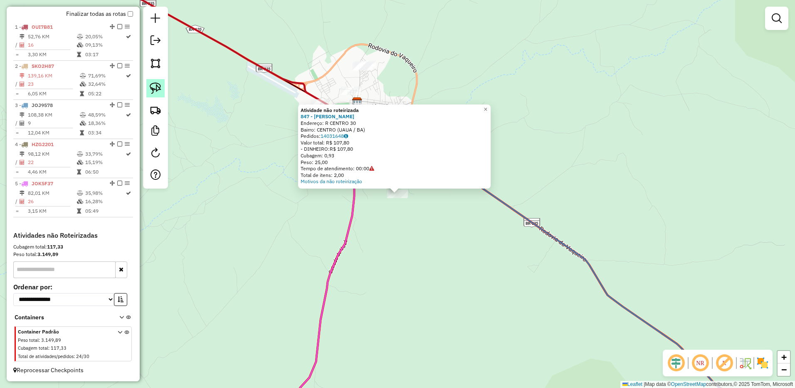
click at [161, 87] on img at bounding box center [156, 88] width 12 height 12
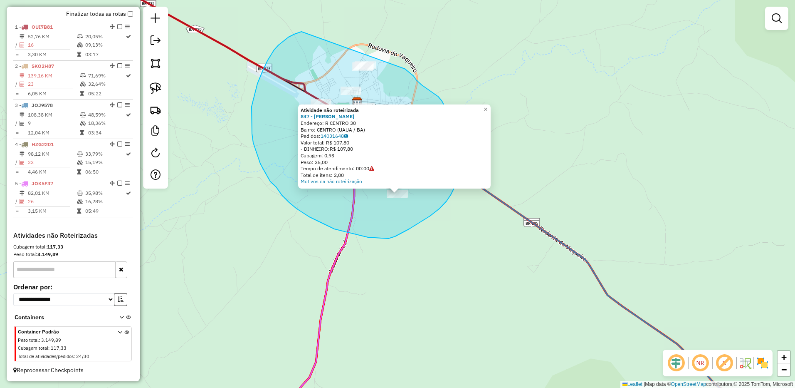
drag, startPoint x: 279, startPoint y: 45, endPoint x: 403, endPoint y: 67, distance: 125.9
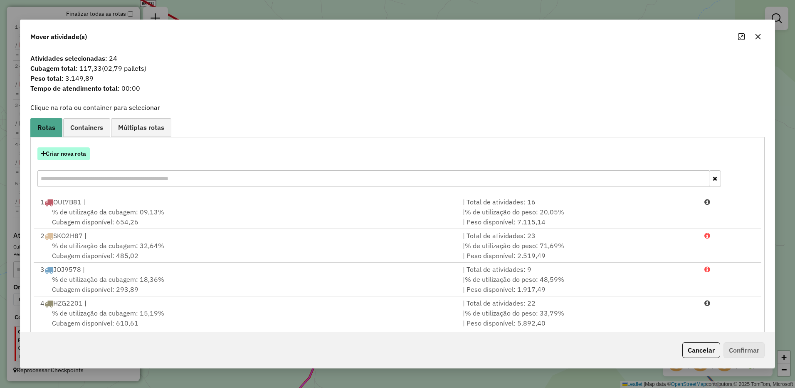
click at [81, 157] on button "Criar nova rota" at bounding box center [63, 153] width 52 height 13
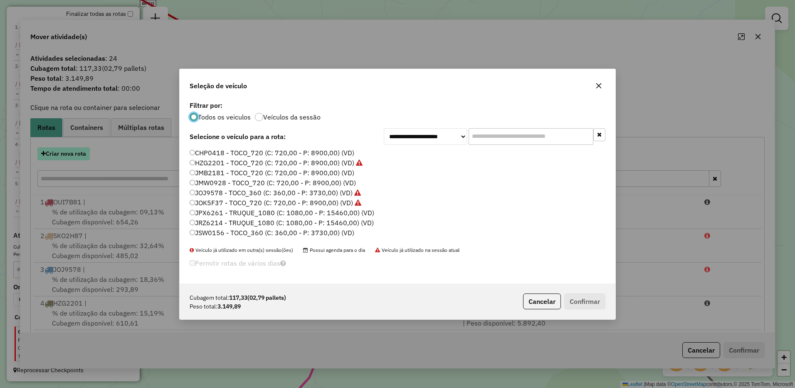
scroll to position [5, 2]
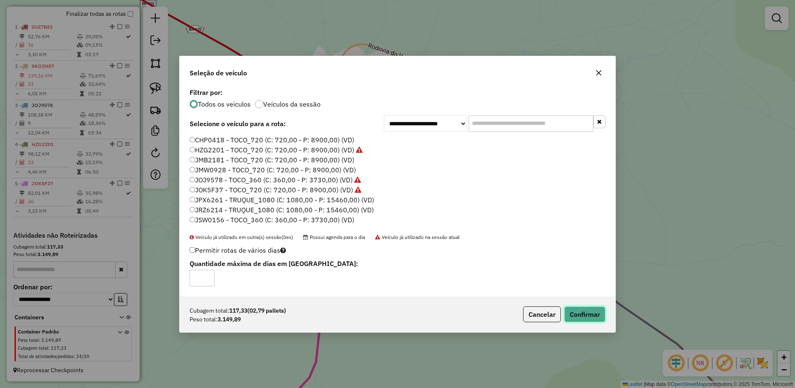
click at [593, 316] on button "Confirmar" at bounding box center [584, 314] width 41 height 16
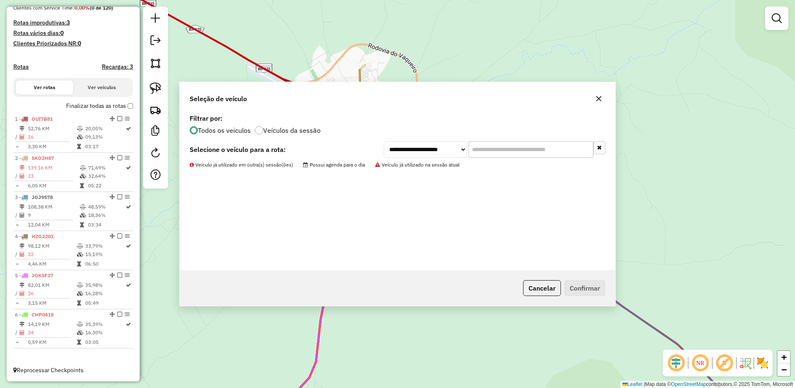
scroll to position [222, 0]
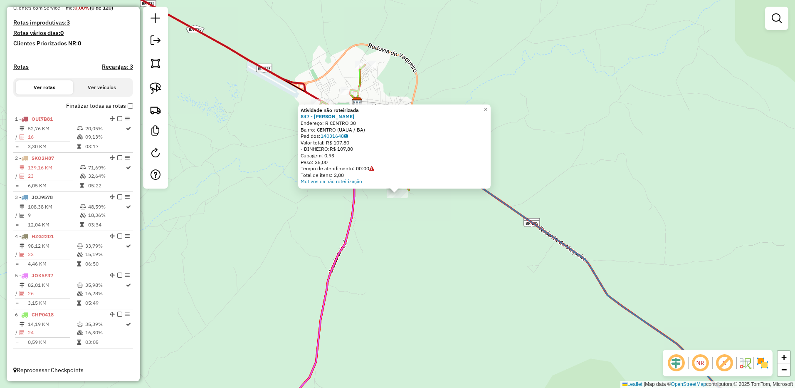
drag, startPoint x: 181, startPoint y: 204, endPoint x: 185, endPoint y: 203, distance: 4.3
click at [181, 204] on div "Atividade não roteirizada 847 - [PERSON_NAME]: R CENTRO 30 Bairro: CENTRO (UAUA…" at bounding box center [397, 194] width 795 height 388
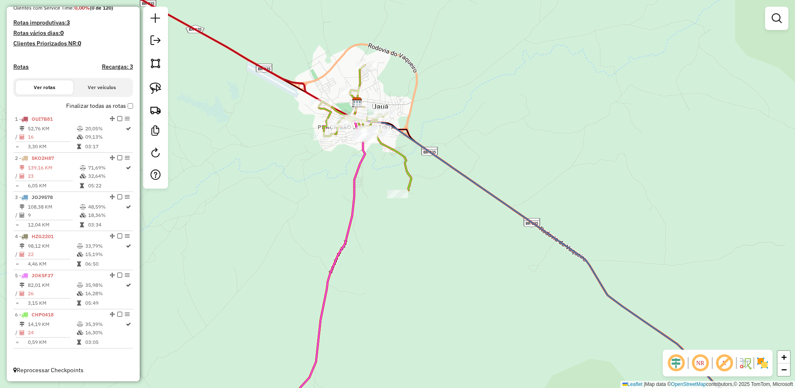
drag, startPoint x: 294, startPoint y: 286, endPoint x: 307, endPoint y: 304, distance: 22.5
click at [306, 302] on div "Janela de atendimento Grade de atendimento Capacidade Transportadoras Veículos …" at bounding box center [397, 194] width 795 height 388
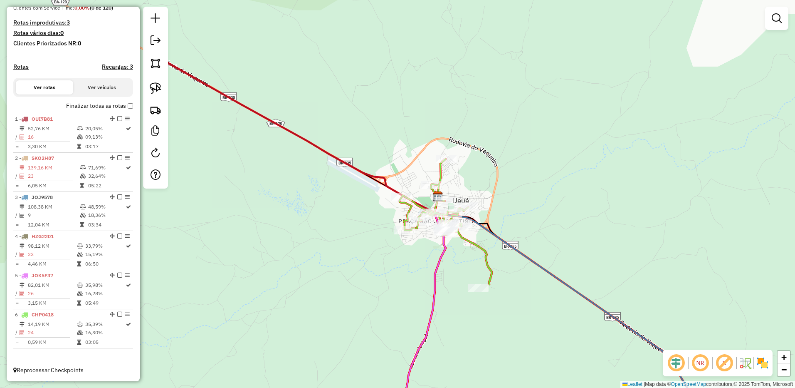
drag, startPoint x: 307, startPoint y: 304, endPoint x: 303, endPoint y: 286, distance: 18.5
click at [308, 304] on div "Janela de atendimento Grade de atendimento Capacidade Transportadoras Veículos …" at bounding box center [397, 194] width 795 height 388
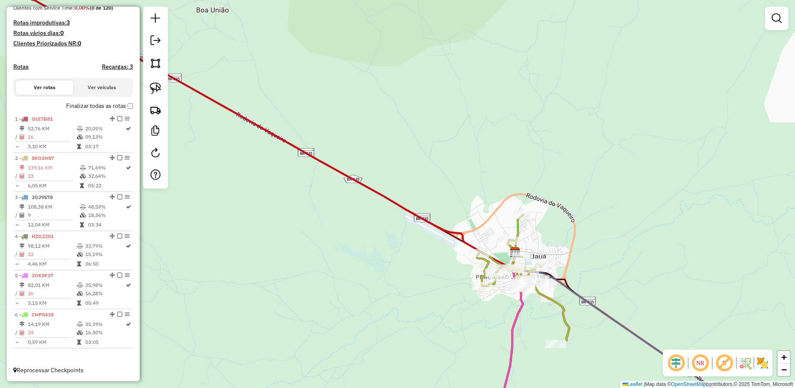
drag, startPoint x: 225, startPoint y: 213, endPoint x: 332, endPoint y: 232, distance: 108.2
click at [311, 240] on div "Janela de atendimento Grade de atendimento Capacidade Transportadoras Veículos …" at bounding box center [397, 194] width 795 height 388
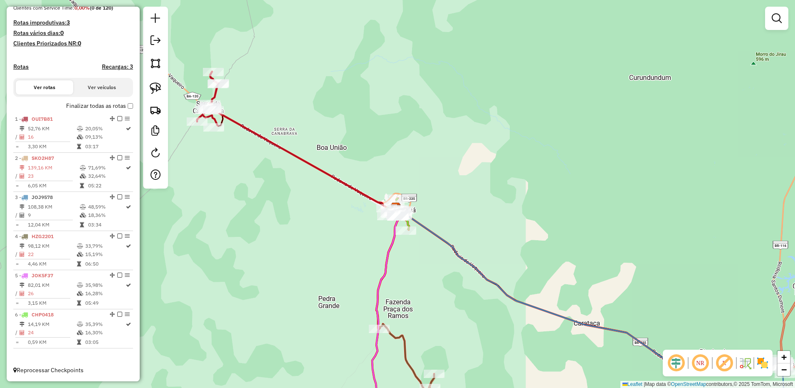
click at [395, 288] on div "Janela de atendimento Grade de atendimento Capacidade Transportadoras Veículos …" at bounding box center [397, 194] width 795 height 388
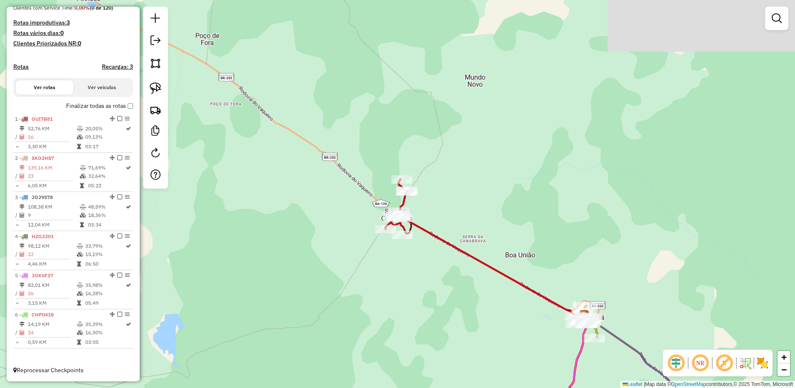
drag, startPoint x: 374, startPoint y: 259, endPoint x: 333, endPoint y: 252, distance: 41.3
click at [335, 254] on div "Janela de atendimento Grade de atendimento Capacidade Transportadoras Veículos …" at bounding box center [397, 194] width 795 height 388
click at [333, 252] on div "Janela de atendimento Grade de atendimento Capacidade Transportadoras Veículos …" at bounding box center [397, 194] width 795 height 388
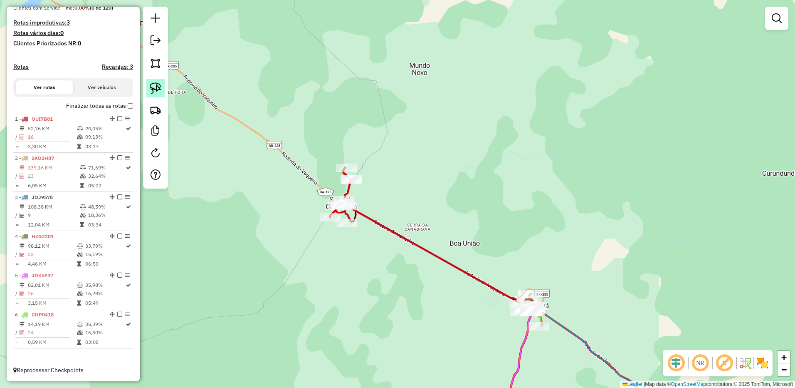
click at [161, 89] on link at bounding box center [155, 88] width 18 height 18
select select "**********"
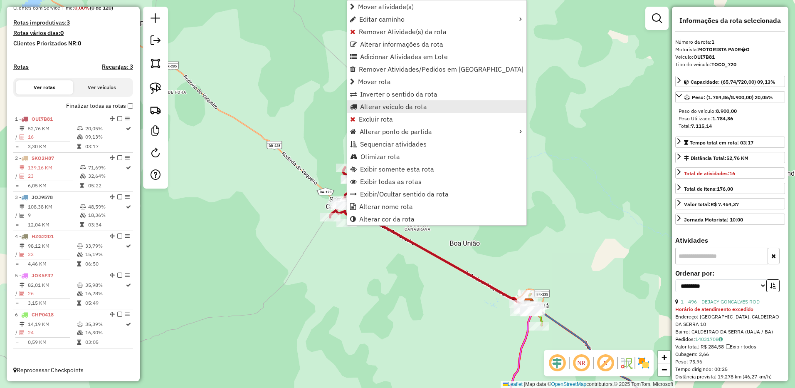
click at [393, 102] on link "Alterar veículo da rota" at bounding box center [436, 106] width 179 height 12
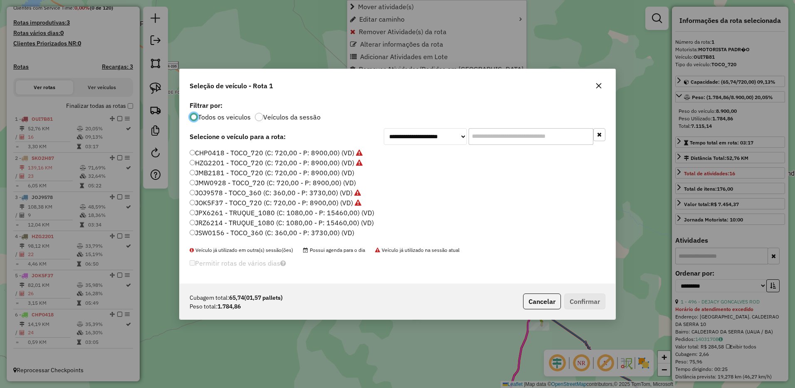
scroll to position [5, 2]
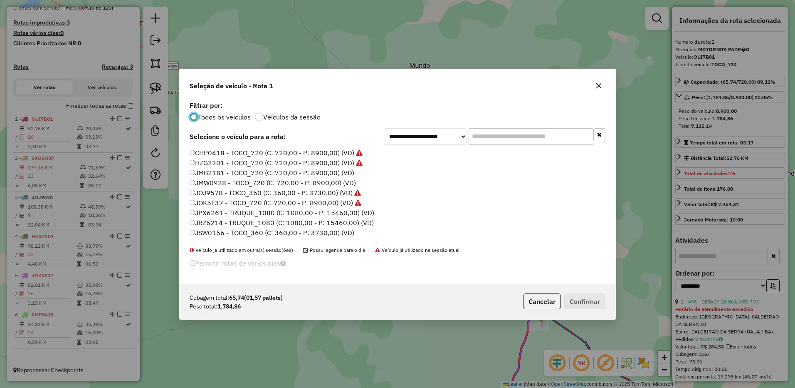
click at [195, 201] on label "JOK5F37 - TOCO_720 (C: 720,00 - P: 8900,00) (VD)" at bounding box center [276, 203] width 172 height 10
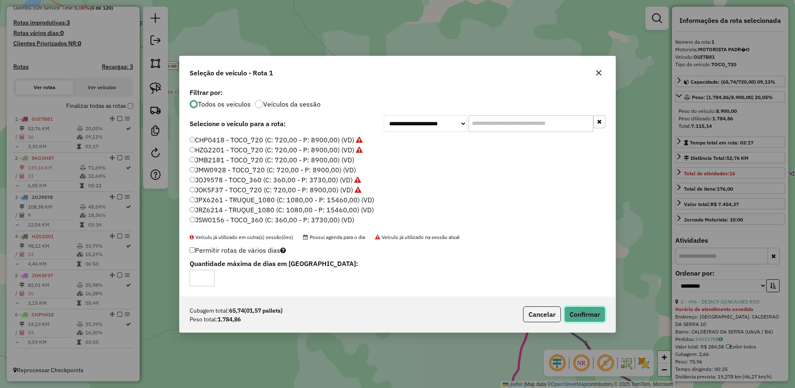
click at [566, 318] on button "Confirmar" at bounding box center [584, 314] width 41 height 16
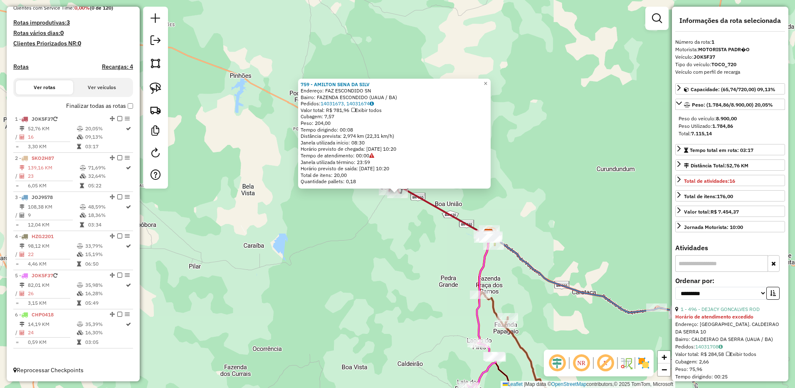
drag, startPoint x: 390, startPoint y: 254, endPoint x: 340, endPoint y: 188, distance: 83.2
click at [342, 190] on div "759 - AMILTON SENA DA SILV Endereço: FAZ ESCONDIDO SN Bairro: FAZENDA ESCONDIDO…" at bounding box center [397, 194] width 795 height 388
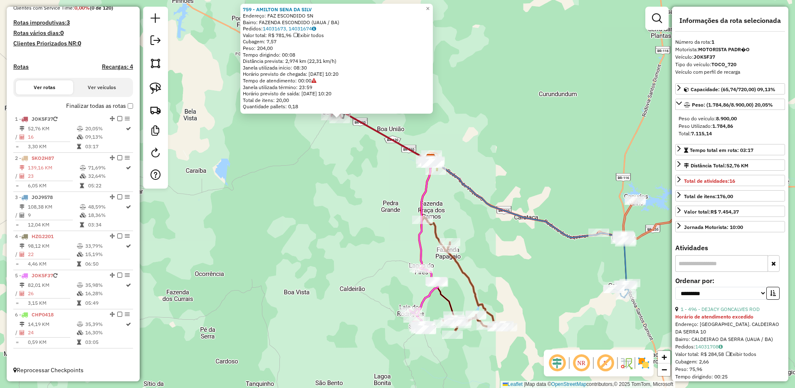
drag, startPoint x: 365, startPoint y: 270, endPoint x: 335, endPoint y: 219, distance: 59.1
click at [335, 219] on div "759 - AMILTON SENA DA SILV Endereço: FAZ ESCONDIDO SN Bairro: FAZENDA ESCONDIDO…" at bounding box center [397, 194] width 795 height 388
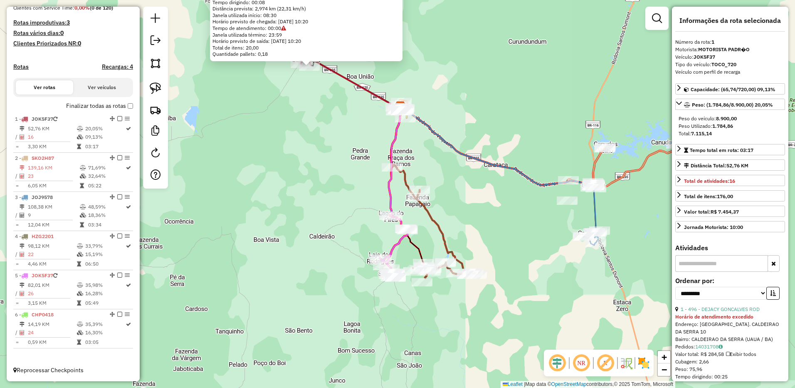
drag, startPoint x: 568, startPoint y: 205, endPoint x: 546, endPoint y: 203, distance: 21.8
click at [557, 205] on div at bounding box center [567, 200] width 21 height 8
click at [543, 205] on div "Rota 2 - Placa SKO2H87 882 - [PERSON_NAME] 759 - AMILTON SENA DA SILV Endereço:…" at bounding box center [397, 194] width 795 height 388
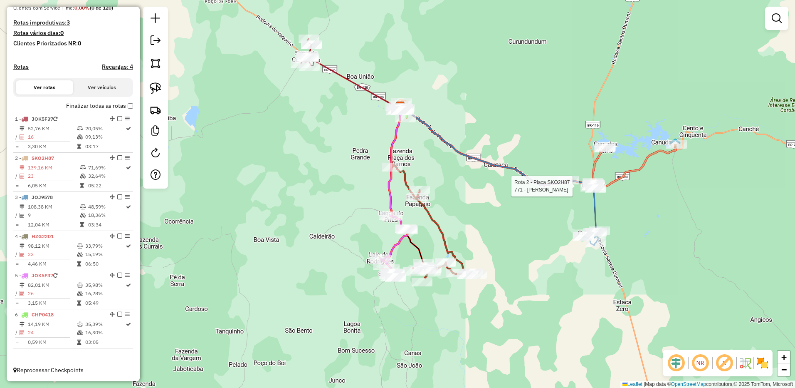
select select "**********"
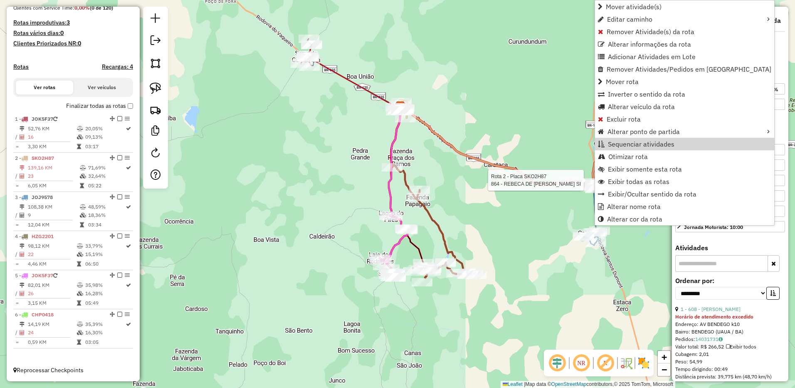
click at [553, 202] on div "Rota 2 - Placa SKO2H87 864 - REBECA DE SANTANA SI Janela de atendimento Grade d…" at bounding box center [397, 194] width 795 height 388
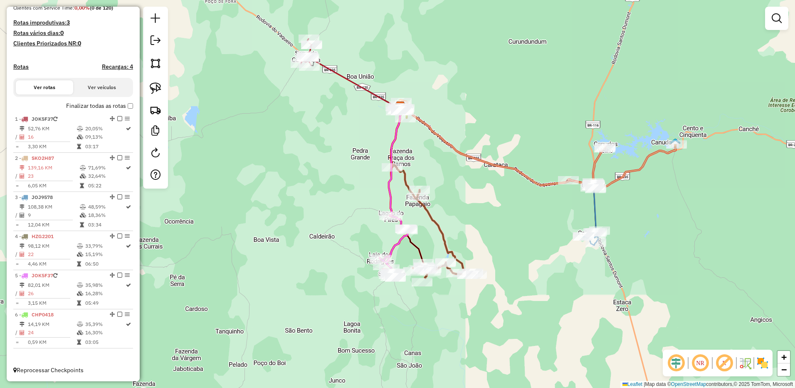
click at [558, 222] on div "Janela de atendimento Grade de atendimento Capacidade Transportadoras Veículos …" at bounding box center [397, 194] width 795 height 388
select select "**********"
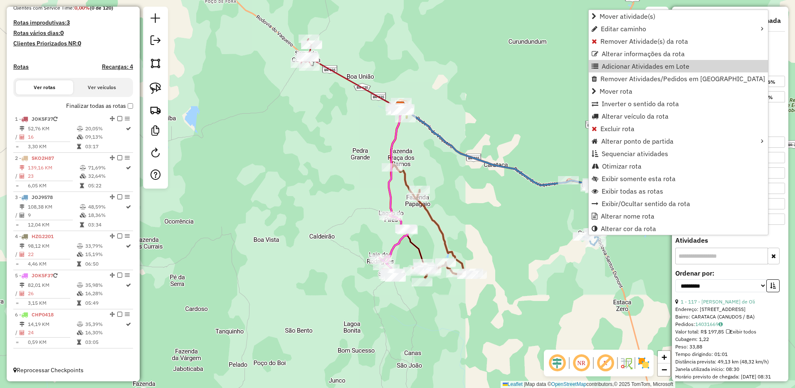
click at [515, 211] on div "Janela de atendimento Grade de atendimento Capacidade Transportadoras Veículos …" at bounding box center [397, 194] width 795 height 388
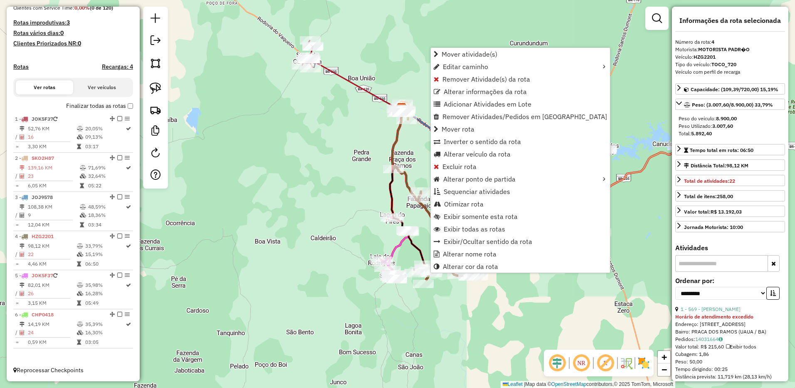
click at [288, 221] on div "Janela de atendimento Grade de atendimento Capacidade Transportadoras Veículos …" at bounding box center [397, 194] width 795 height 388
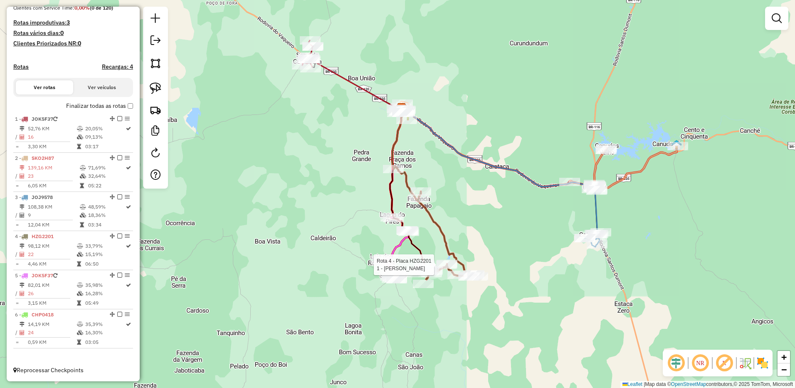
select select "**********"
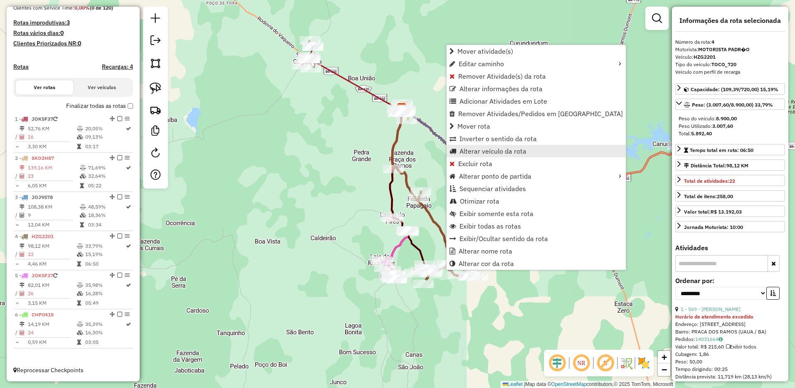
click at [491, 146] on link "Alterar veículo da rota" at bounding box center [536, 151] width 179 height 12
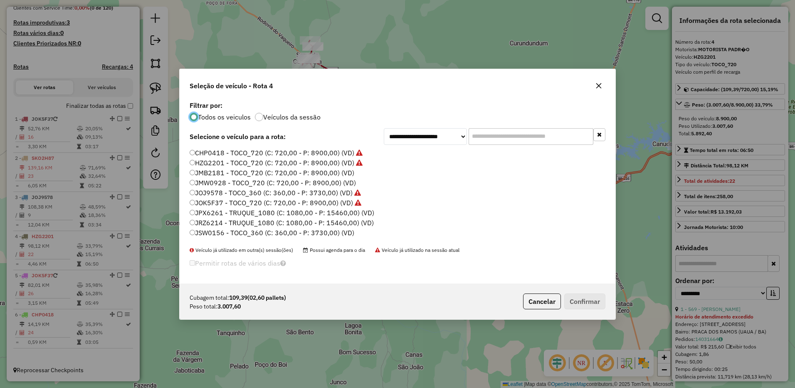
click at [196, 230] on label "JSW0156 - TOCO_360 (C: 360,00 - P: 3730,00) (VD)" at bounding box center [272, 232] width 165 height 10
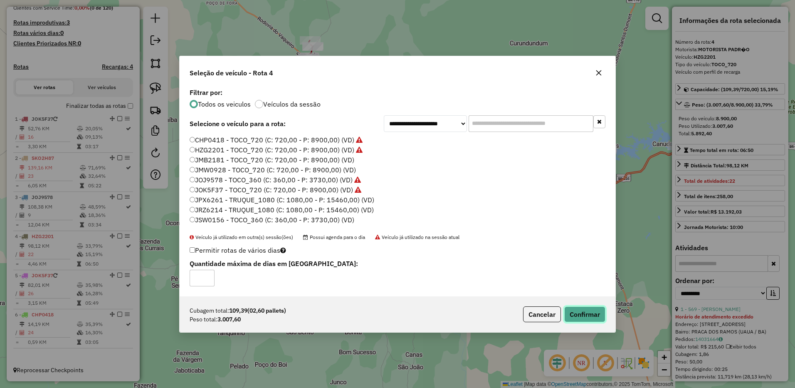
click at [603, 313] on button "Confirmar" at bounding box center [584, 314] width 41 height 16
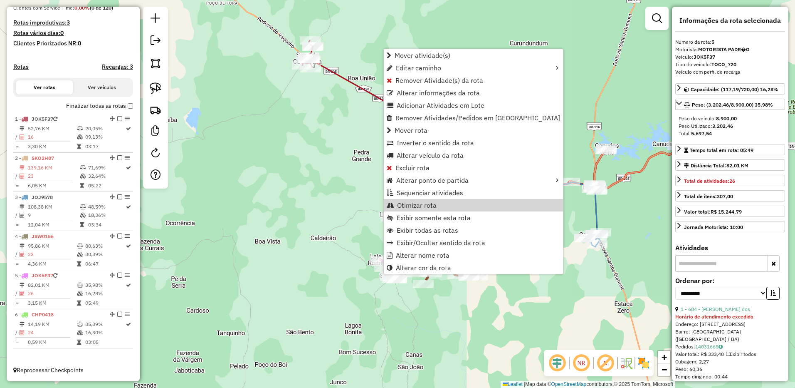
click at [358, 239] on div "Janela de atendimento Grade de atendimento Capacidade Transportadoras Veículos …" at bounding box center [397, 194] width 795 height 388
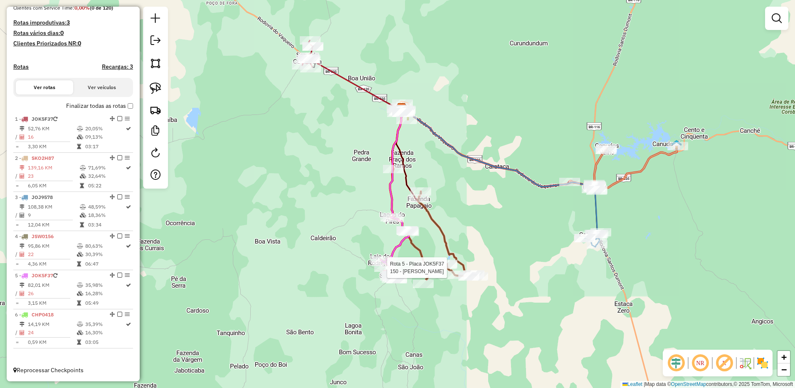
select select "**********"
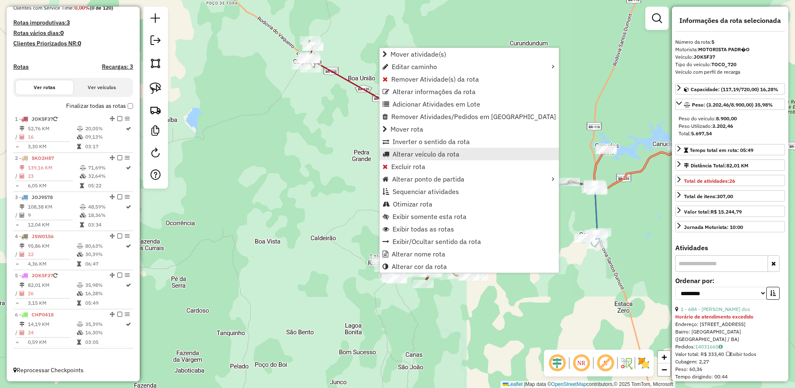
click at [422, 151] on span "Alterar veículo da rota" at bounding box center [426, 154] width 67 height 7
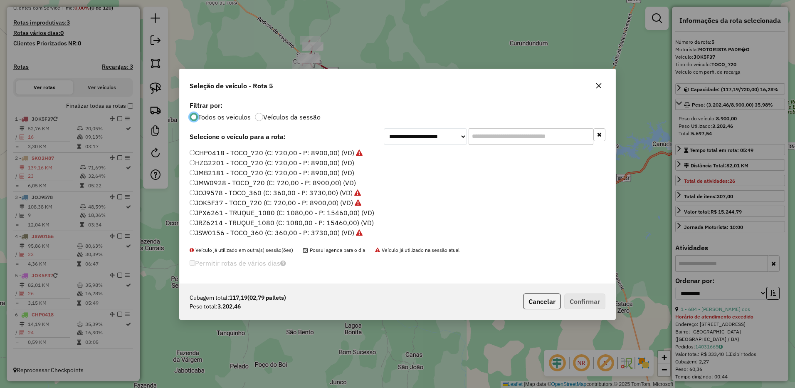
click at [195, 163] on label "HZG2201 - TOCO_720 (C: 720,00 - P: 8900,00) (VD)" at bounding box center [272, 163] width 165 height 10
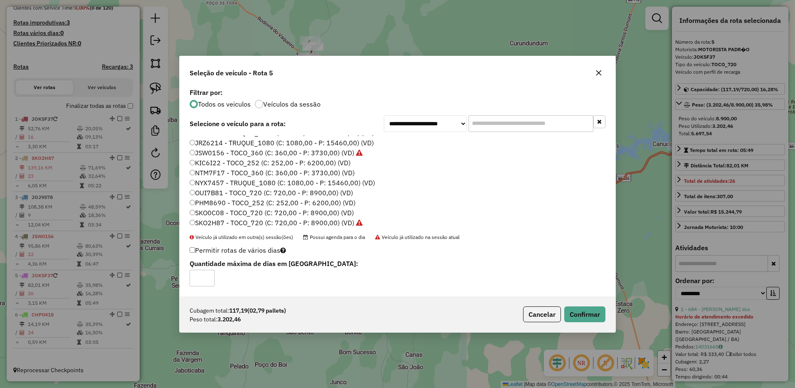
scroll to position [47, 0]
click at [580, 318] on button "Confirmar" at bounding box center [584, 314] width 41 height 16
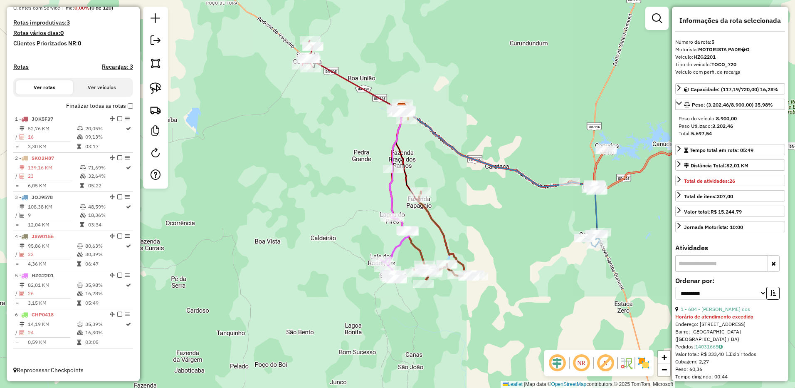
click at [289, 263] on div "Janela de atendimento Grade de atendimento Capacidade Transportadoras Veículos …" at bounding box center [397, 194] width 795 height 388
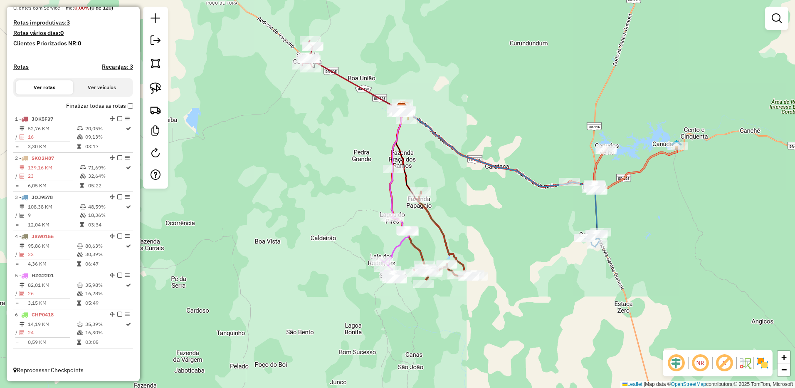
drag, startPoint x: 246, startPoint y: 177, endPoint x: 204, endPoint y: 282, distance: 113.3
click at [194, 297] on div "Janela de atendimento Grade de atendimento Capacidade Transportadoras Veículos …" at bounding box center [397, 194] width 795 height 388
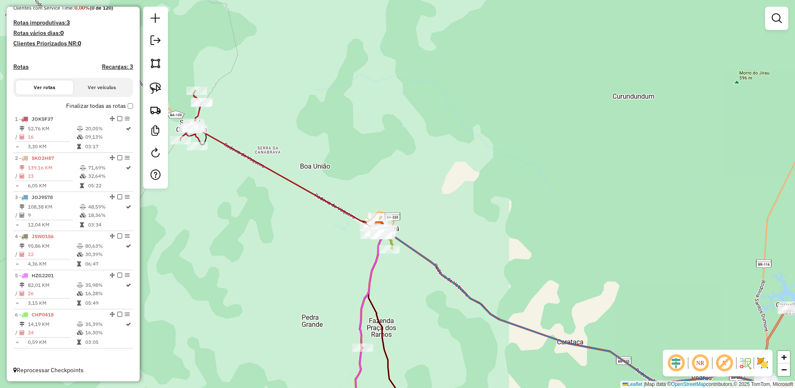
drag, startPoint x: 326, startPoint y: 248, endPoint x: 243, endPoint y: 284, distance: 90.3
click at [245, 284] on div "Janela de atendimento Grade de atendimento Capacidade Transportadoras Veículos …" at bounding box center [397, 194] width 795 height 388
click at [243, 284] on div "Janela de atendimento Grade de atendimento Capacidade Transportadoras Veículos …" at bounding box center [397, 194] width 795 height 388
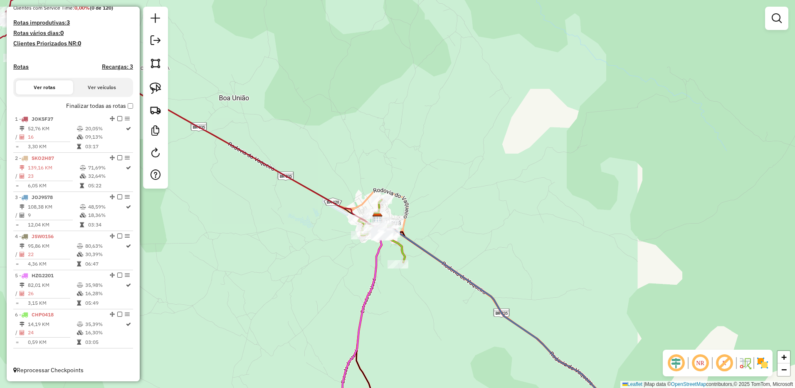
drag, startPoint x: 299, startPoint y: 272, endPoint x: 296, endPoint y: 281, distance: 10.0
click at [296, 281] on div "Janela de atendimento Grade de atendimento Capacidade Transportadoras Veículos …" at bounding box center [397, 194] width 795 height 388
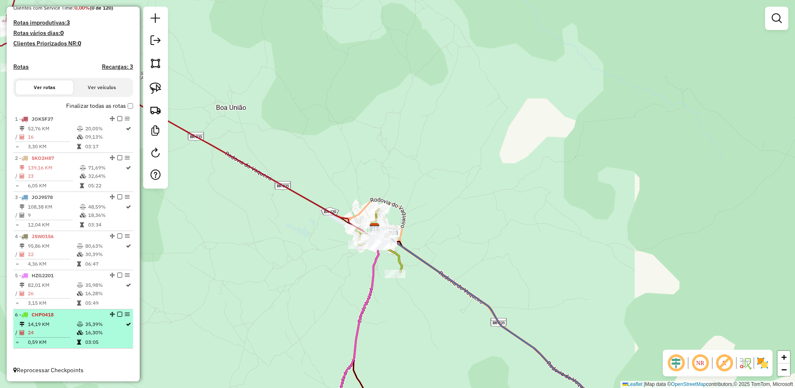
click at [70, 320] on td "14,19 KM" at bounding box center [51, 324] width 49 height 8
select select "**********"
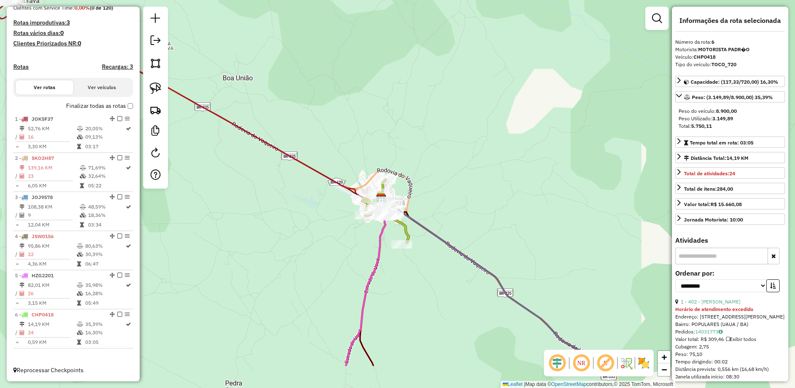
drag, startPoint x: 413, startPoint y: 341, endPoint x: 401, endPoint y: 243, distance: 98.1
click at [401, 244] on div "Janela de atendimento Grade de atendimento Capacidade Transportadoras Veículos …" at bounding box center [397, 194] width 795 height 388
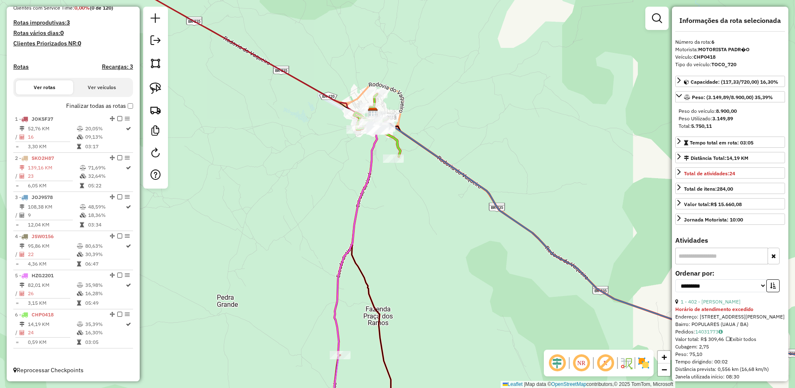
drag, startPoint x: 389, startPoint y: 296, endPoint x: 388, endPoint y: 238, distance: 57.4
click at [388, 241] on div "Janela de atendimento Grade de atendimento Capacidade Transportadoras Veículos …" at bounding box center [397, 194] width 795 height 388
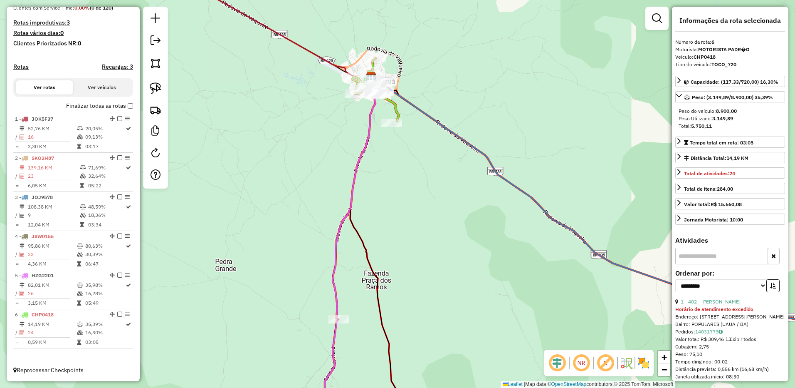
drag, startPoint x: 234, startPoint y: 284, endPoint x: 243, endPoint y: 222, distance: 63.0
click at [242, 226] on div "Janela de atendimento Grade de atendimento Capacidade Transportadoras Veículos …" at bounding box center [397, 194] width 795 height 388
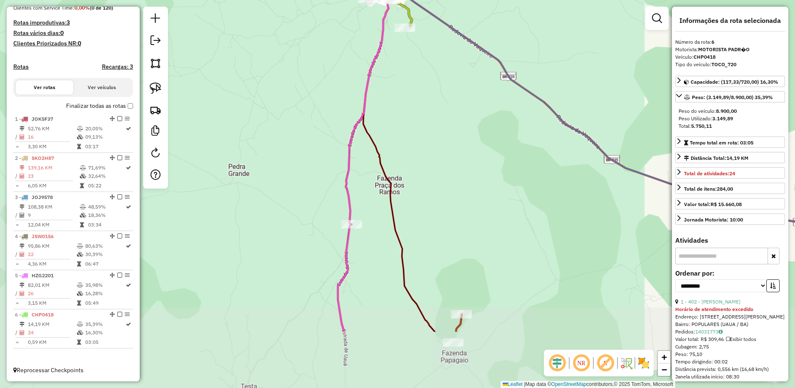
drag, startPoint x: 259, startPoint y: 256, endPoint x: 226, endPoint y: 202, distance: 63.3
click at [230, 209] on div "Janela de atendimento Grade de atendimento Capacidade Transportadoras Veículos …" at bounding box center [397, 194] width 795 height 388
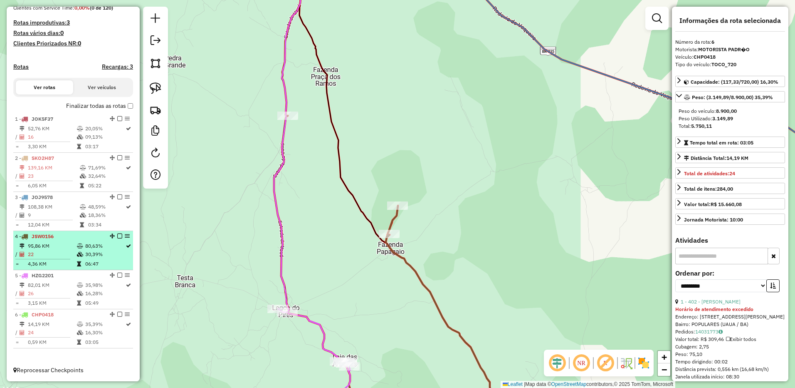
click at [62, 252] on td "22" at bounding box center [51, 254] width 49 height 8
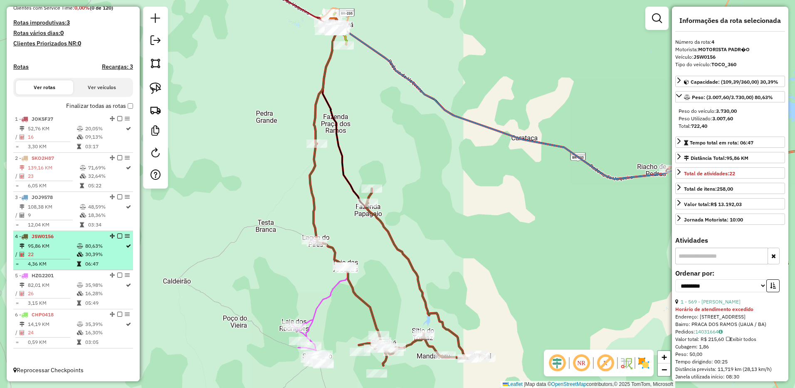
click at [62, 252] on td "22" at bounding box center [51, 254] width 49 height 8
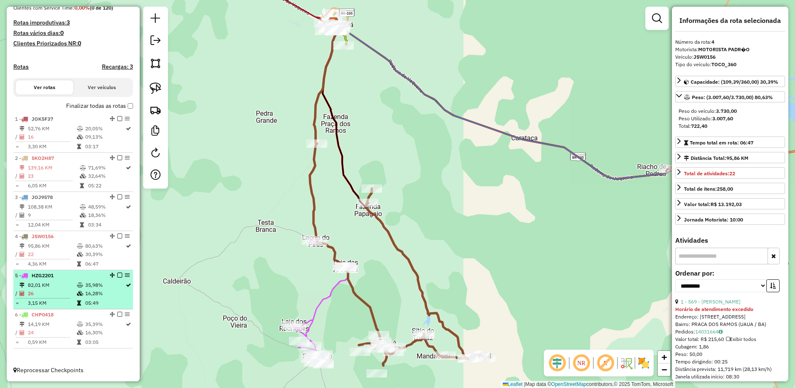
click at [69, 284] on td "82,01 KM" at bounding box center [51, 285] width 49 height 8
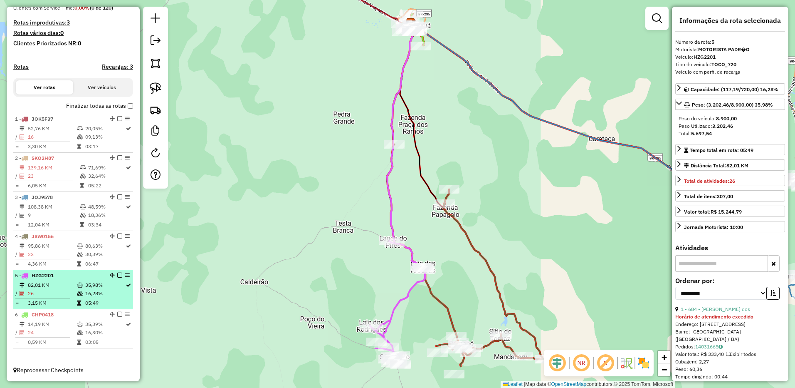
click at [69, 284] on td "82,01 KM" at bounding box center [51, 285] width 49 height 8
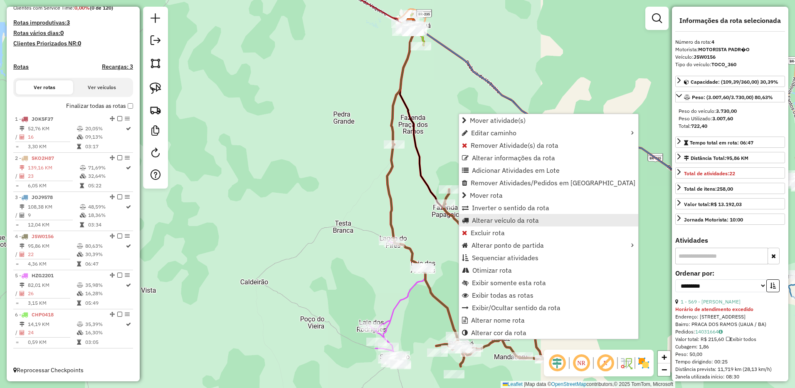
click at [525, 220] on span "Alterar veículo da rota" at bounding box center [505, 220] width 67 height 7
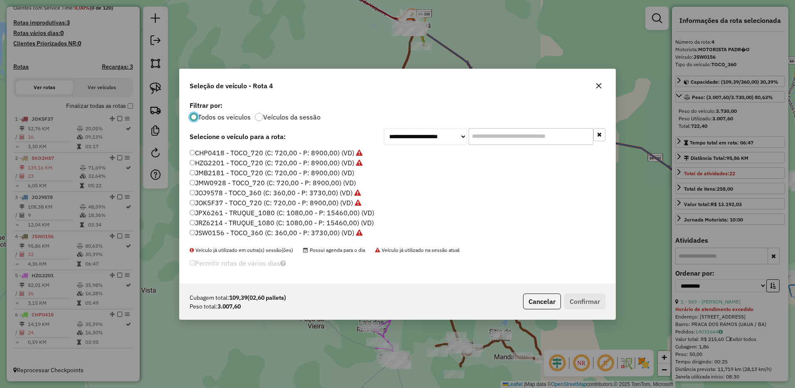
scroll to position [5, 2]
click at [192, 230] on div "CHP0418 - TOCO_720 (C: 720,00 - P: 8900,00) (VD) HZG2201 - TOCO_720 (C: 720,00 …" at bounding box center [398, 197] width 426 height 98
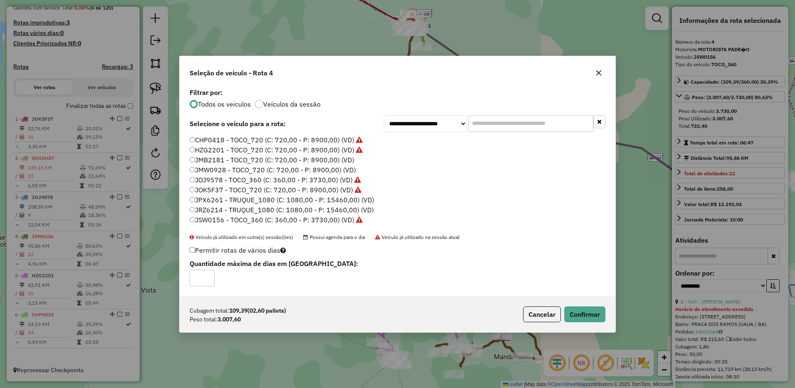
click at [197, 148] on label "HZG2201 - TOCO_720 (C: 720,00 - P: 8900,00) (VD)" at bounding box center [276, 150] width 173 height 10
click at [601, 313] on button "Confirmar" at bounding box center [584, 314] width 41 height 16
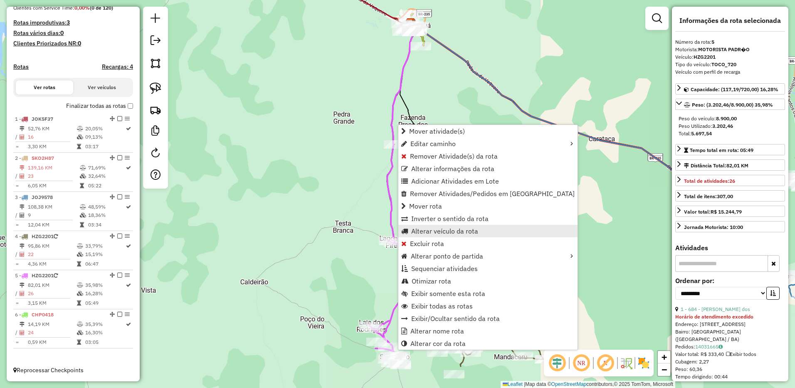
click at [424, 227] on span "Alterar veículo da rota" at bounding box center [444, 230] width 67 height 7
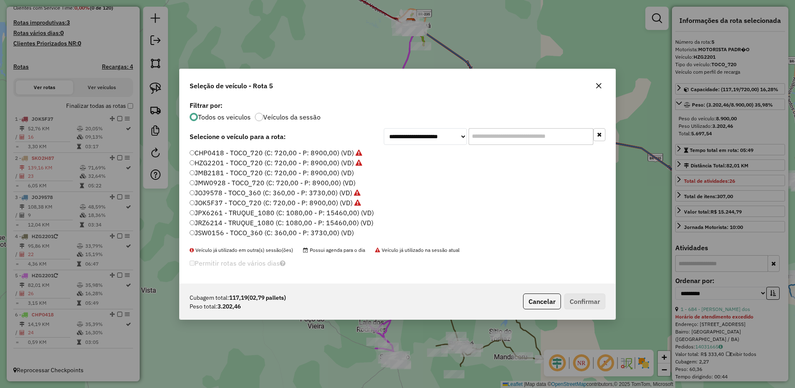
click at [203, 235] on label "JSW0156 - TOCO_360 (C: 360,00 - P: 3730,00) (VD)" at bounding box center [272, 232] width 164 height 10
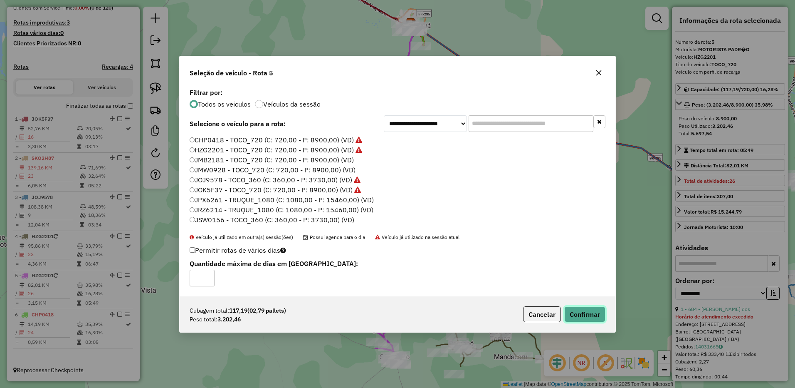
click at [572, 309] on button "Confirmar" at bounding box center [584, 314] width 41 height 16
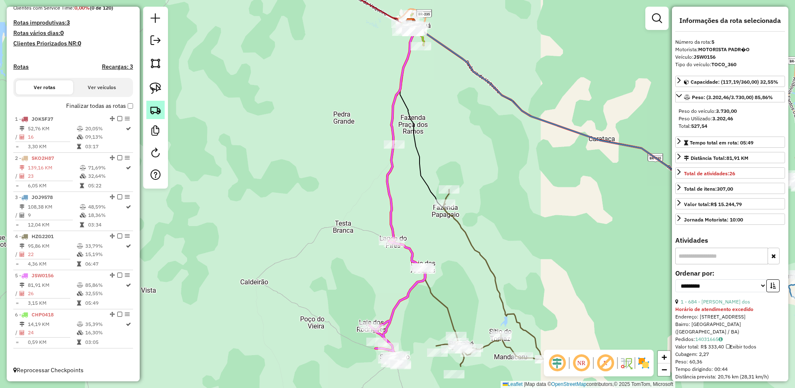
click at [160, 104] on link at bounding box center [155, 110] width 18 height 18
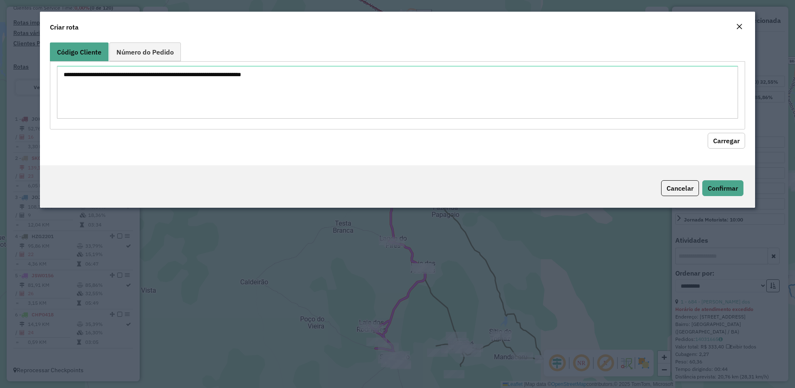
click at [736, 31] on div "Close" at bounding box center [739, 27] width 7 height 10
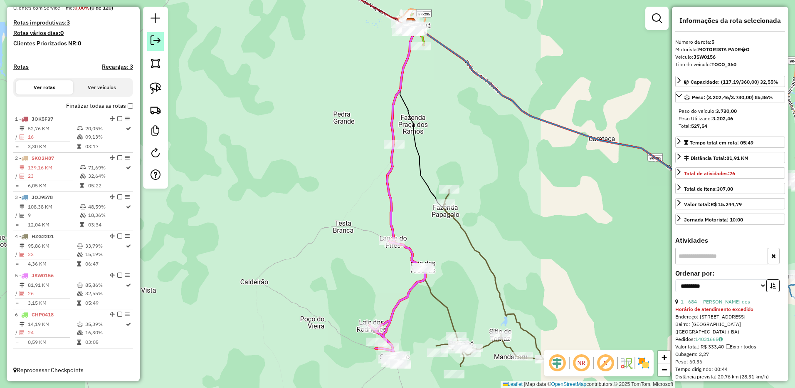
click at [157, 47] on link at bounding box center [155, 41] width 17 height 19
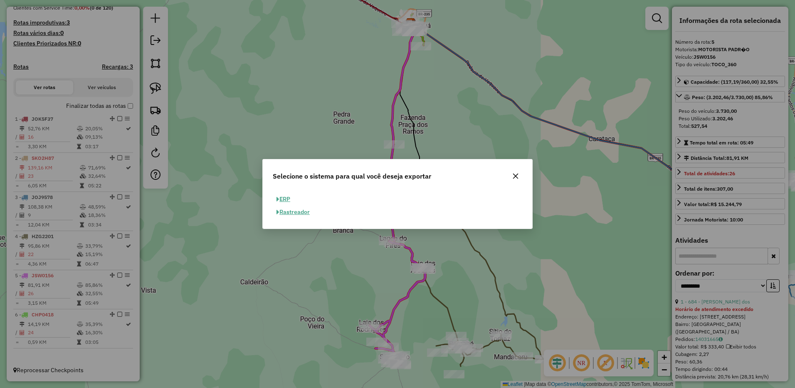
click at [287, 198] on button "ERP" at bounding box center [283, 199] width 21 height 13
select select "**"
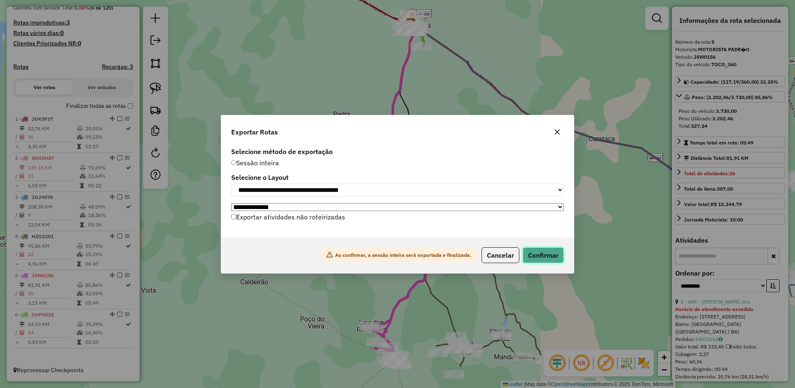
click at [541, 256] on button "Confirmar" at bounding box center [543, 255] width 41 height 16
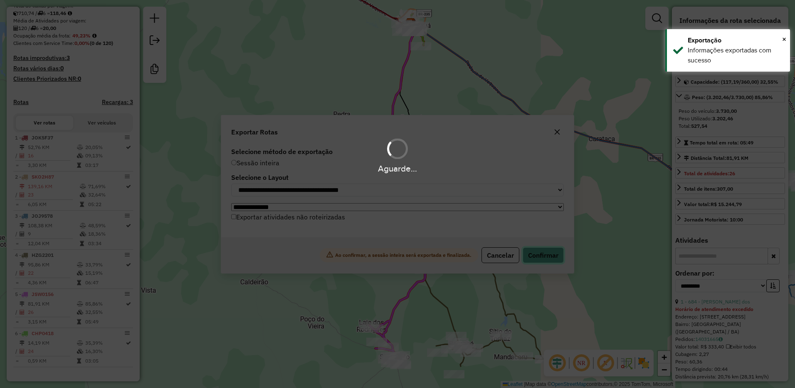
scroll to position [210, 0]
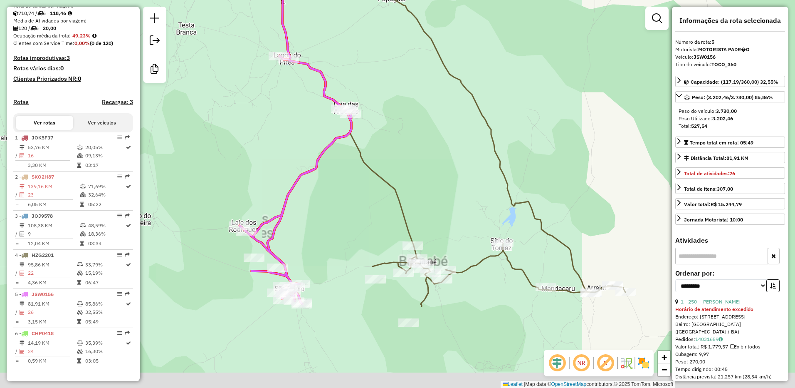
drag, startPoint x: 453, startPoint y: 325, endPoint x: 476, endPoint y: 228, distance: 99.1
click at [476, 228] on div "Janela de atendimento Grade de atendimento Capacidade Transportadoras Veículos …" at bounding box center [397, 194] width 795 height 388
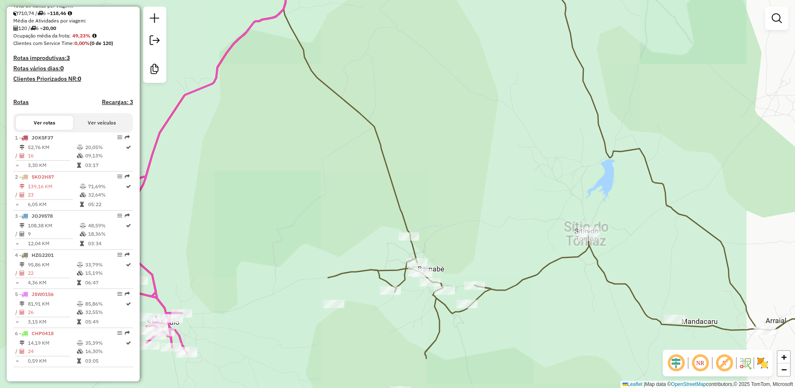
drag, startPoint x: 338, startPoint y: 236, endPoint x: 442, endPoint y: 227, distance: 105.2
click at [442, 227] on div "Janela de atendimento Grade de atendimento Capacidade Transportadoras Veículos …" at bounding box center [397, 194] width 795 height 388
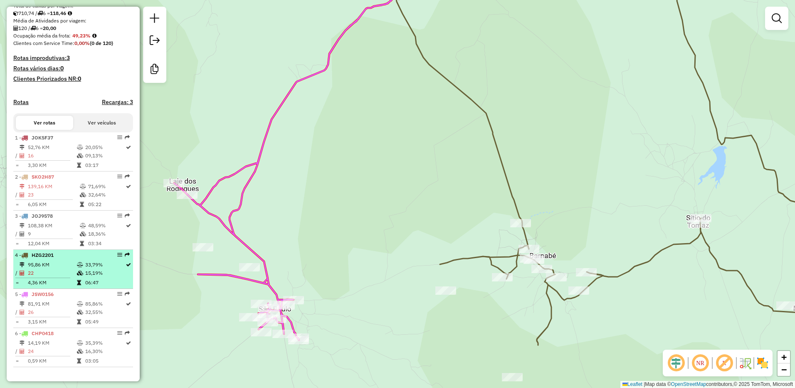
drag, startPoint x: 62, startPoint y: 263, endPoint x: 53, endPoint y: 262, distance: 9.2
click at [62, 263] on td "95,86 KM" at bounding box center [51, 264] width 49 height 8
select select "**********"
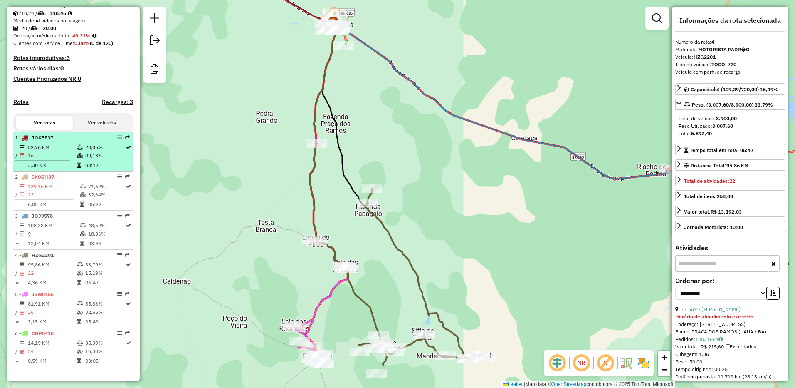
click at [78, 158] on icon at bounding box center [80, 155] width 6 height 5
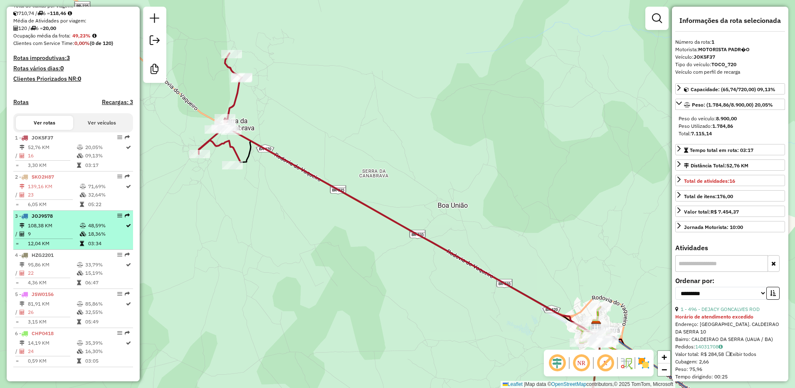
click at [34, 221] on td "108,38 KM" at bounding box center [53, 225] width 52 height 8
